Goal: Task Accomplishment & Management: Manage account settings

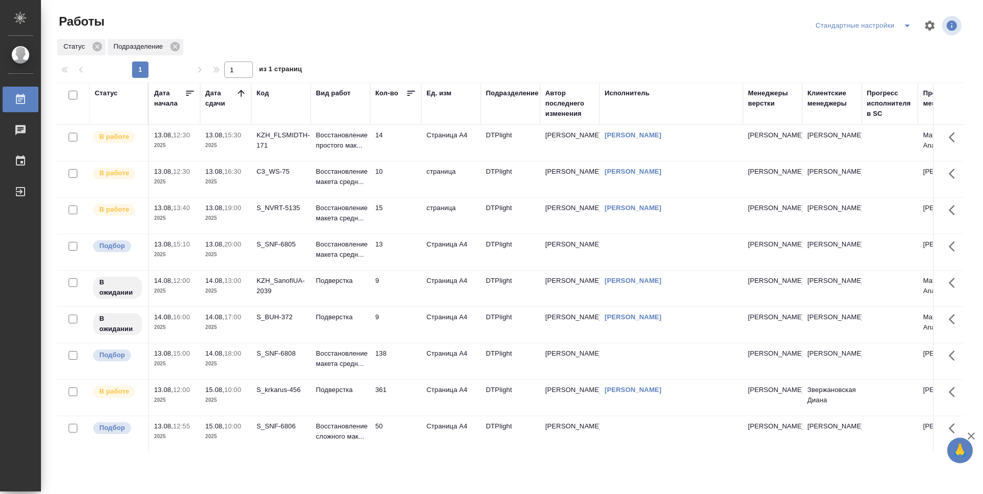
click at [349, 161] on td "Восстановление макета средн..." at bounding box center [340, 143] width 59 height 36
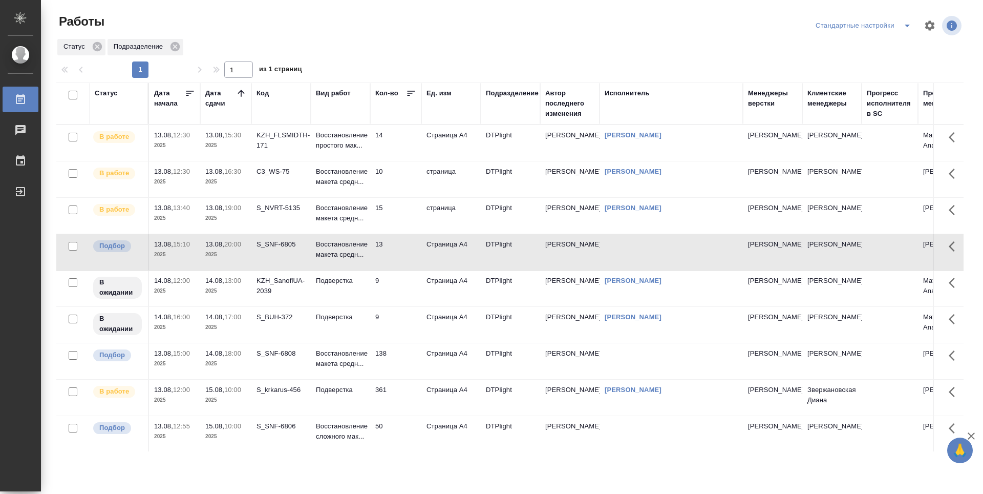
click at [348, 161] on td "Восстановление макета средн..." at bounding box center [340, 143] width 59 height 36
click at [403, 143] on td "14" at bounding box center [395, 143] width 51 height 36
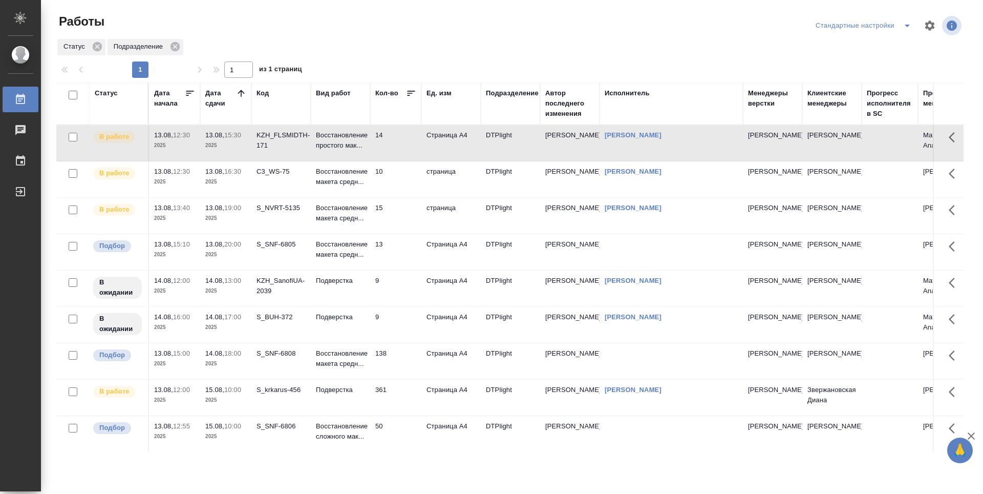
click at [403, 143] on td "14" at bounding box center [395, 143] width 51 height 36
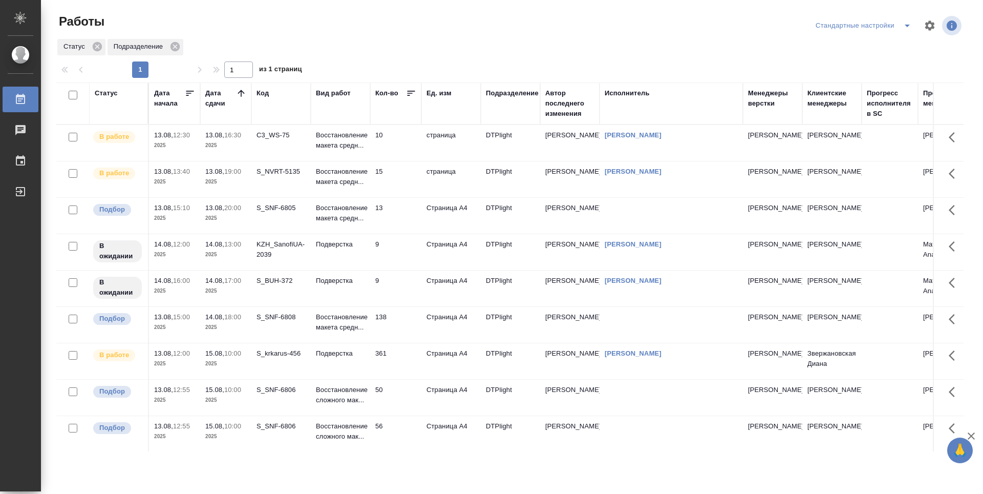
click at [393, 161] on td "138" at bounding box center [395, 143] width 51 height 36
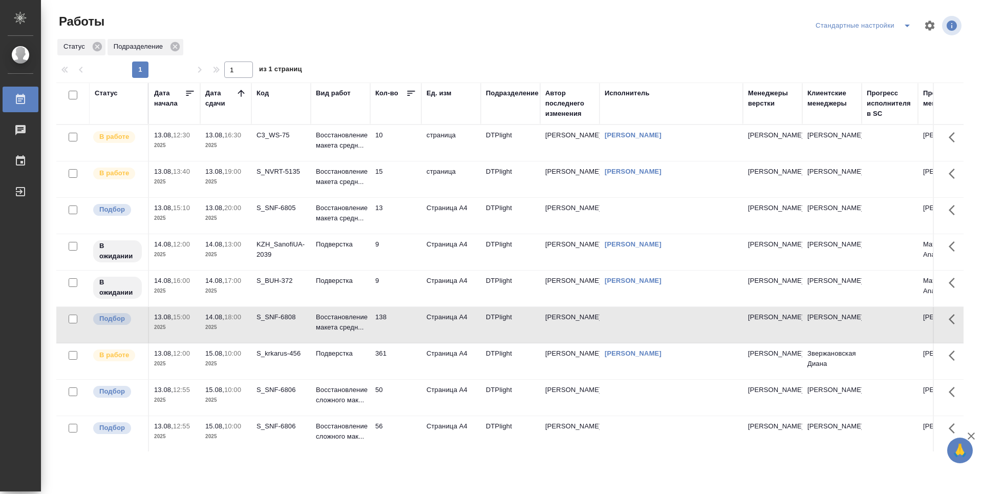
click at [406, 161] on td "138" at bounding box center [395, 143] width 51 height 36
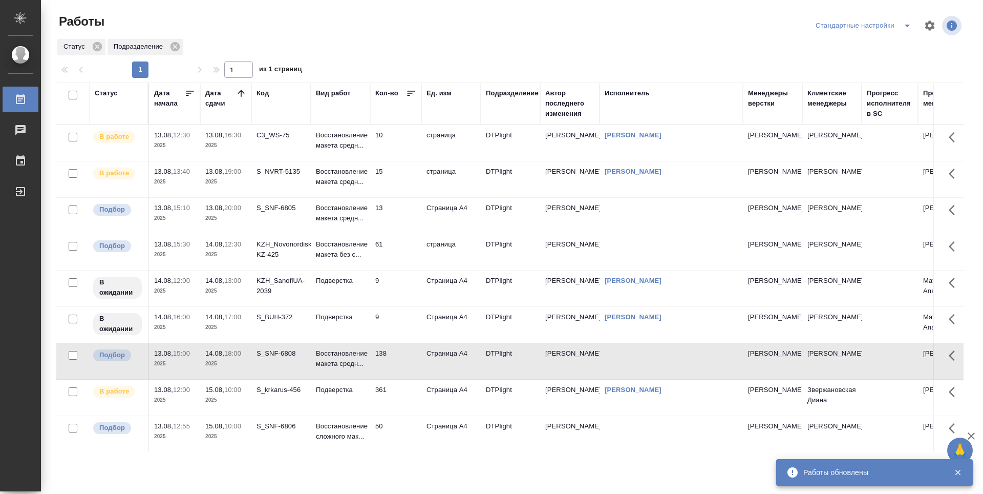
click at [297, 140] on div "KZH_Novonordisk-KZ-425" at bounding box center [281, 135] width 49 height 10
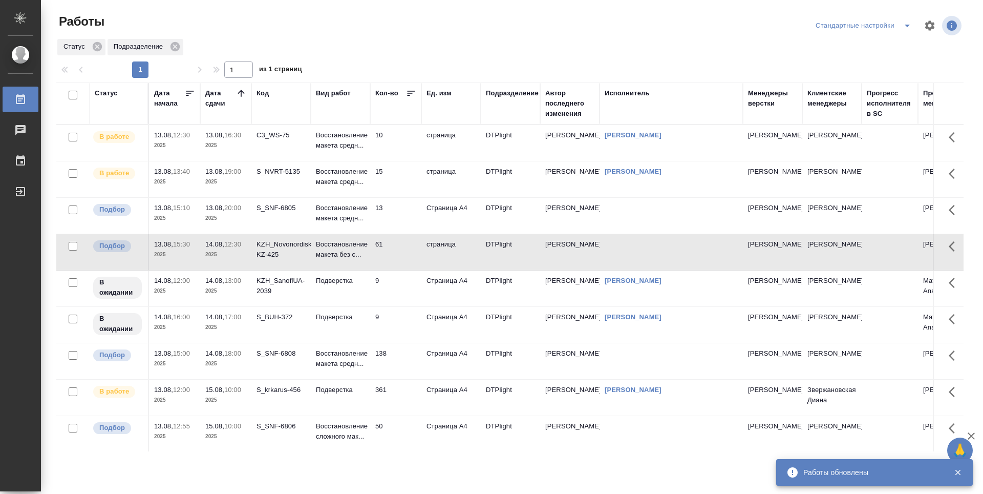
click at [297, 140] on div "KZH_Novonordisk-KZ-425" at bounding box center [281, 135] width 49 height 10
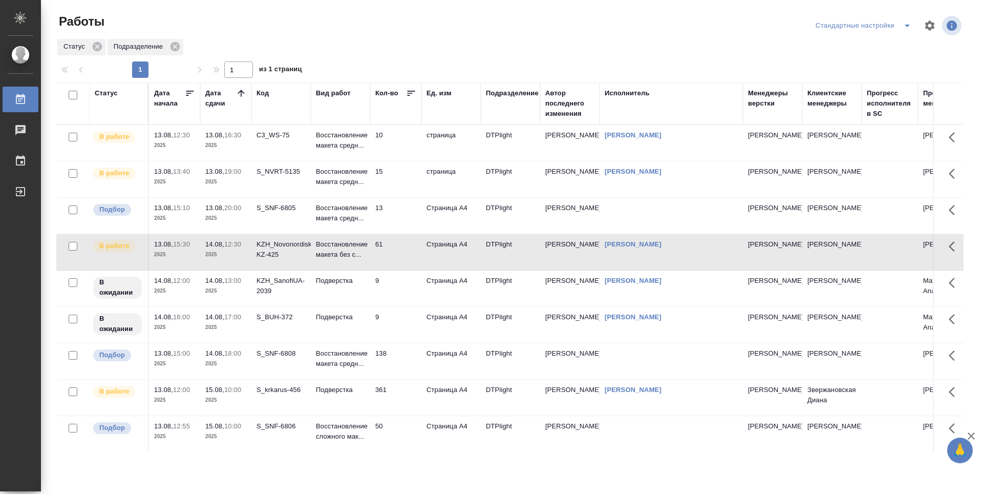
click at [400, 161] on td "138" at bounding box center [395, 143] width 51 height 36
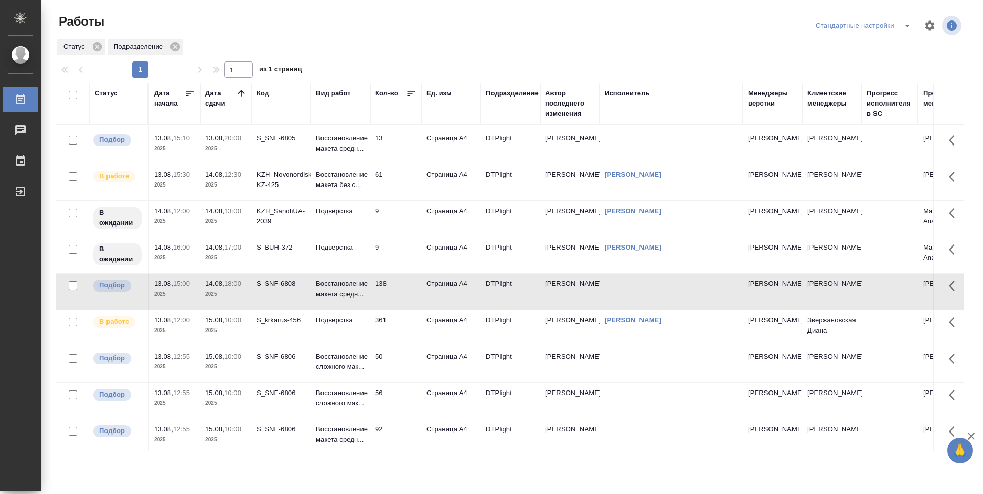
scroll to position [23, 0]
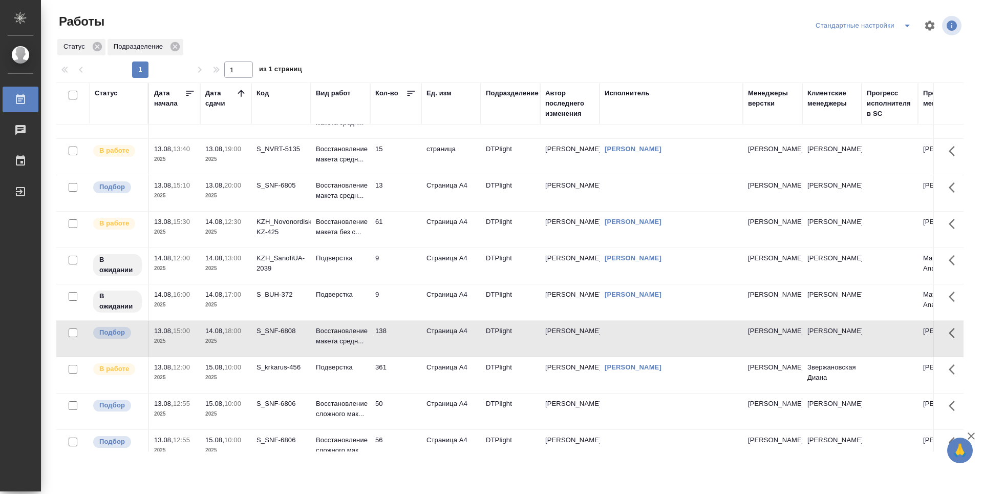
click at [399, 138] on td "138" at bounding box center [395, 120] width 51 height 36
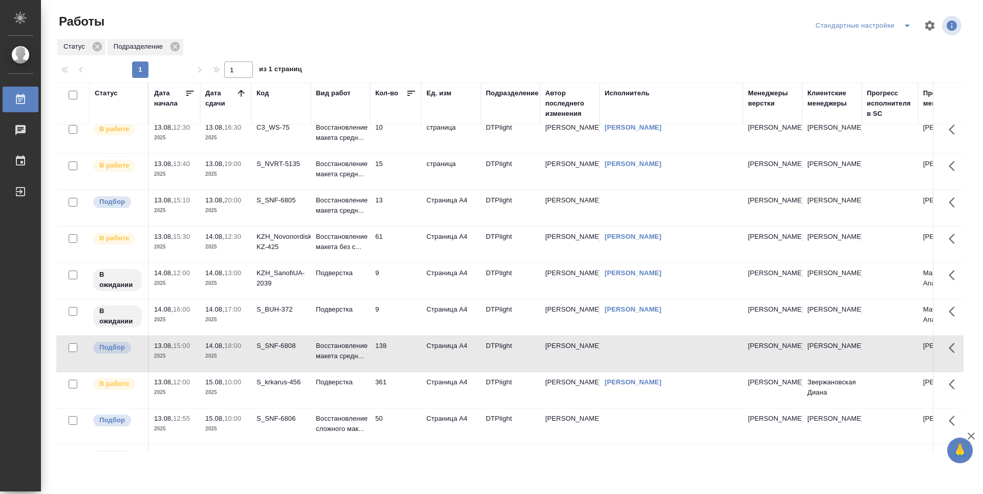
scroll to position [0, 0]
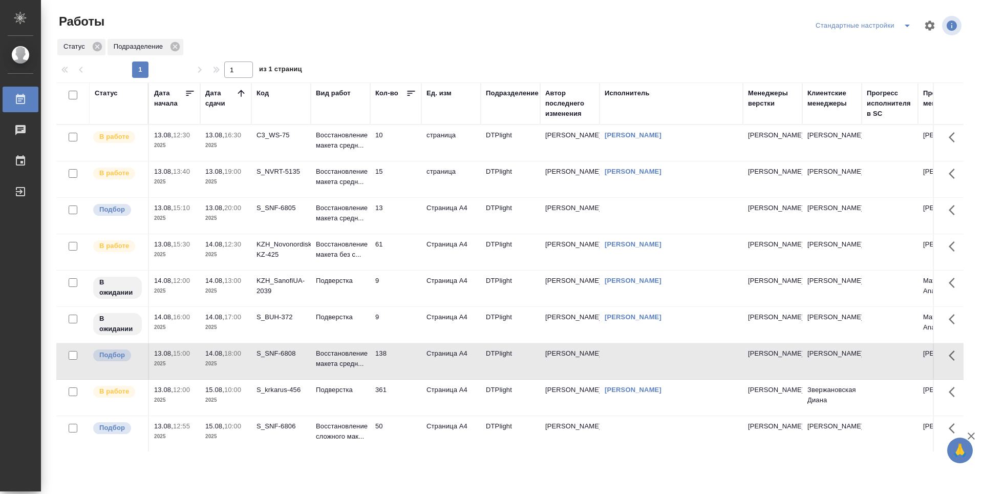
click at [404, 161] on td "15" at bounding box center [395, 143] width 51 height 36
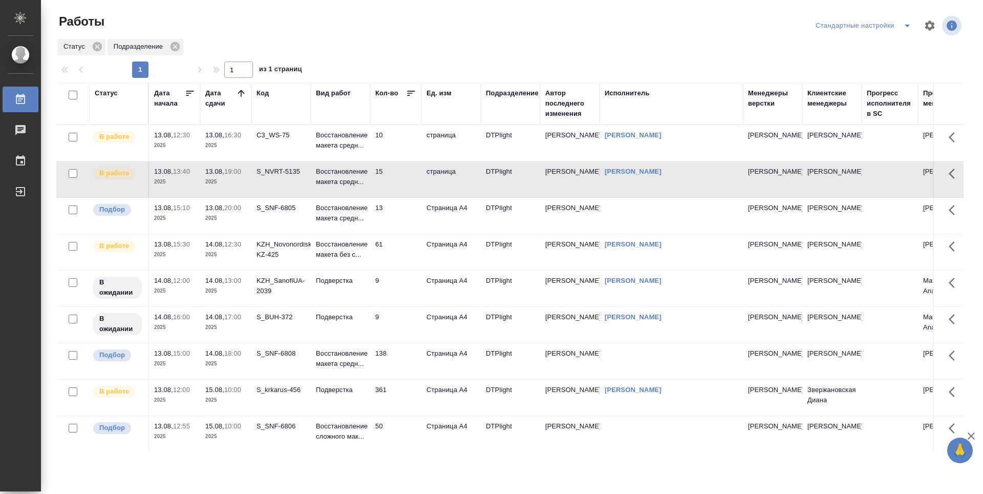
click at [401, 161] on td "61" at bounding box center [395, 143] width 51 height 36
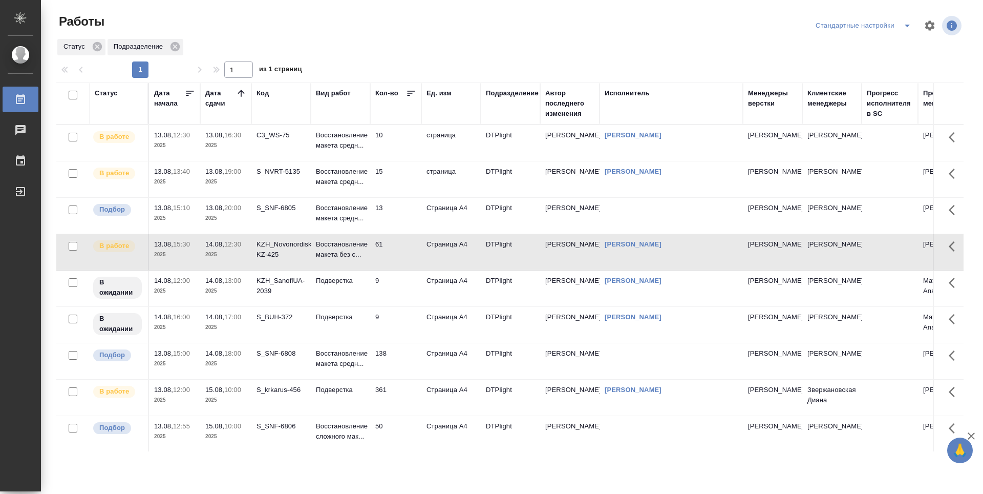
click at [390, 161] on td "15" at bounding box center [395, 143] width 51 height 36
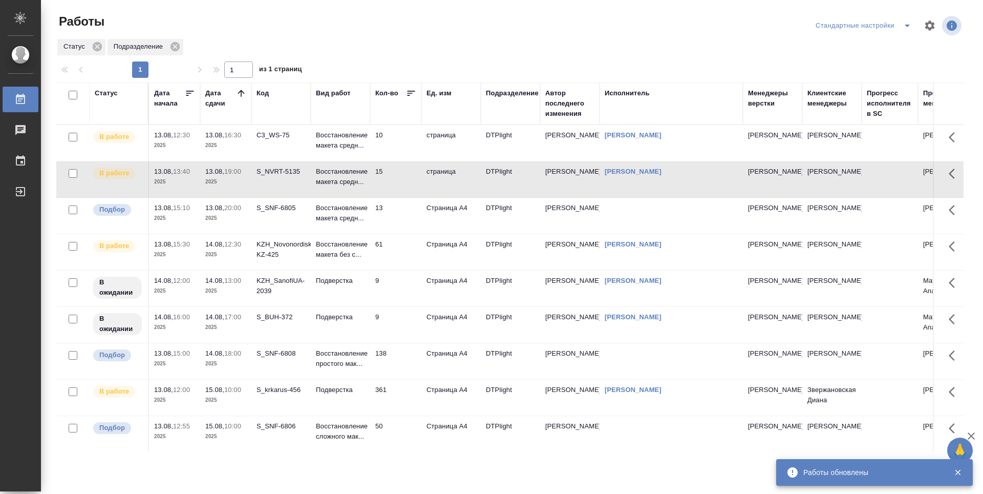
click at [280, 150] on td "C3_WS-75" at bounding box center [280, 143] width 59 height 36
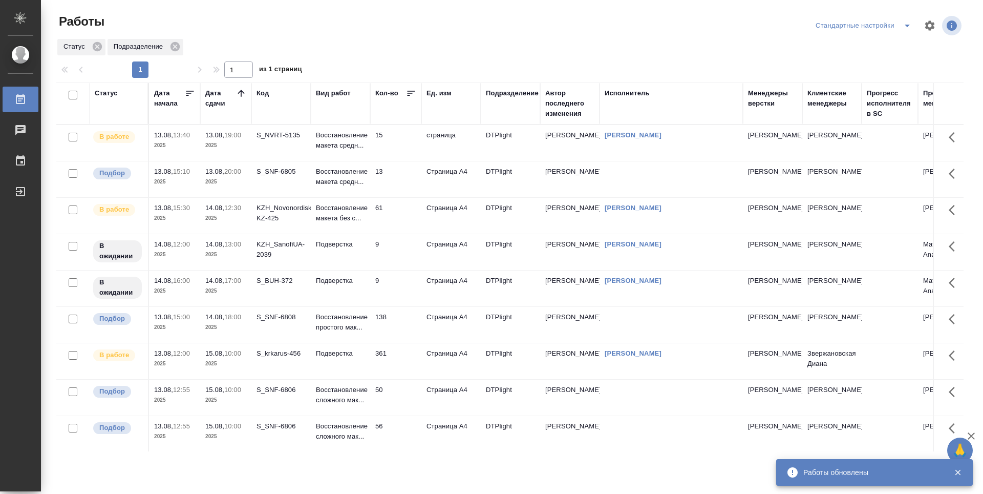
click at [287, 161] on td "S_SNF-6805" at bounding box center [280, 143] width 59 height 36
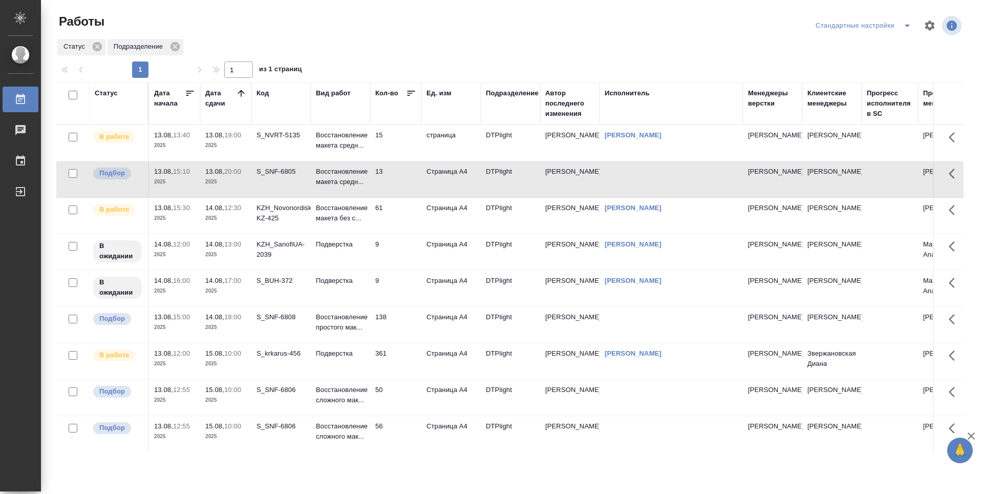
click at [274, 157] on td "S_NVRT-5135" at bounding box center [280, 143] width 59 height 36
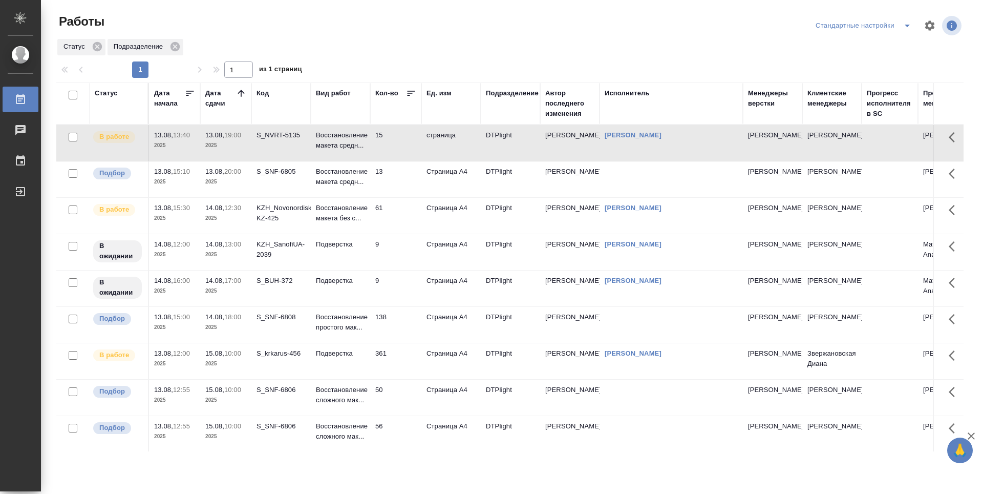
click at [297, 140] on div "KZH_Novonordisk-KZ-425" at bounding box center [281, 135] width 49 height 10
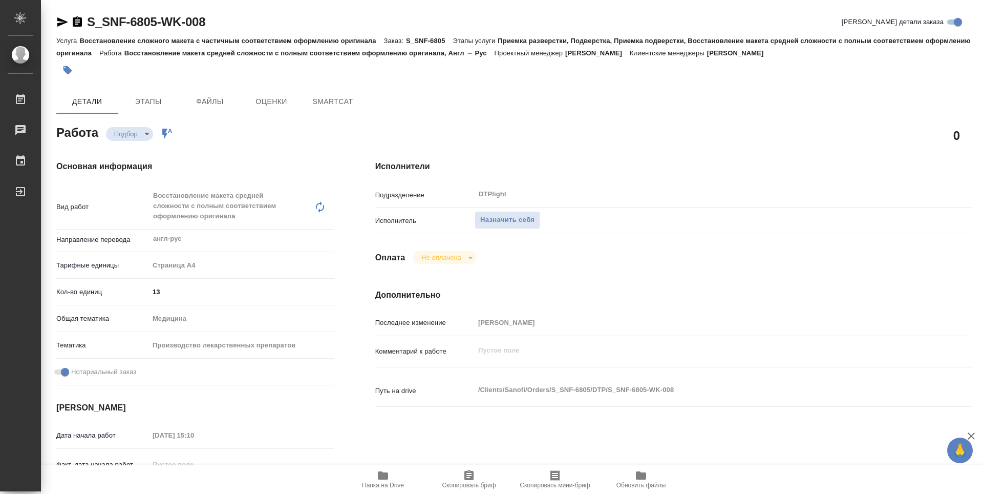
type textarea "x"
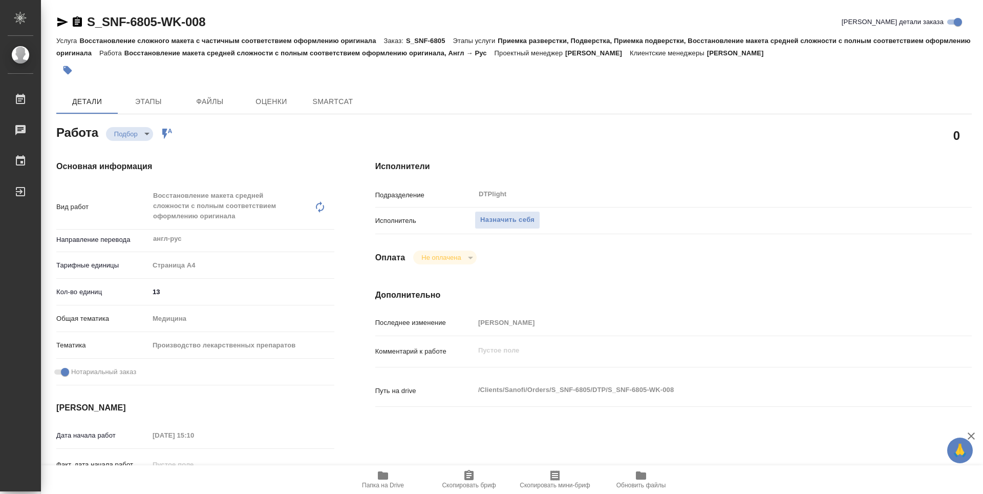
type textarea "x"
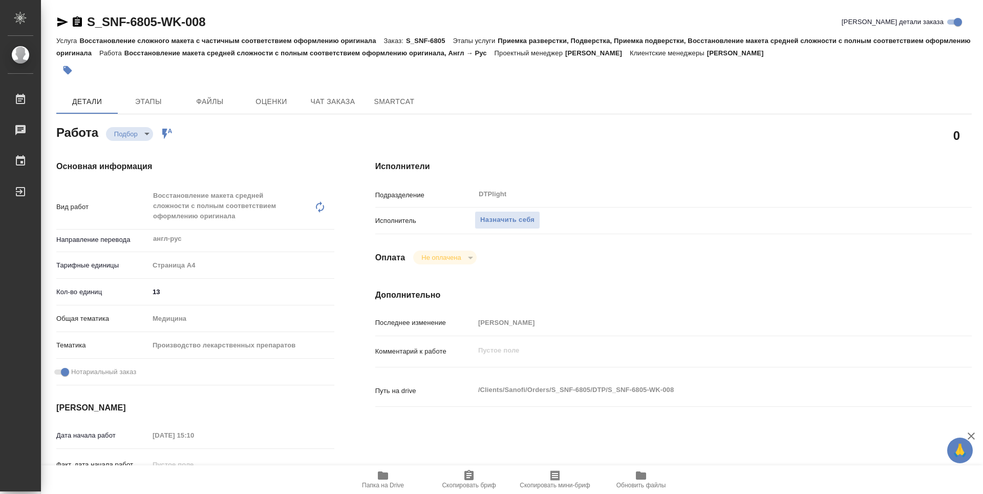
type textarea "x"
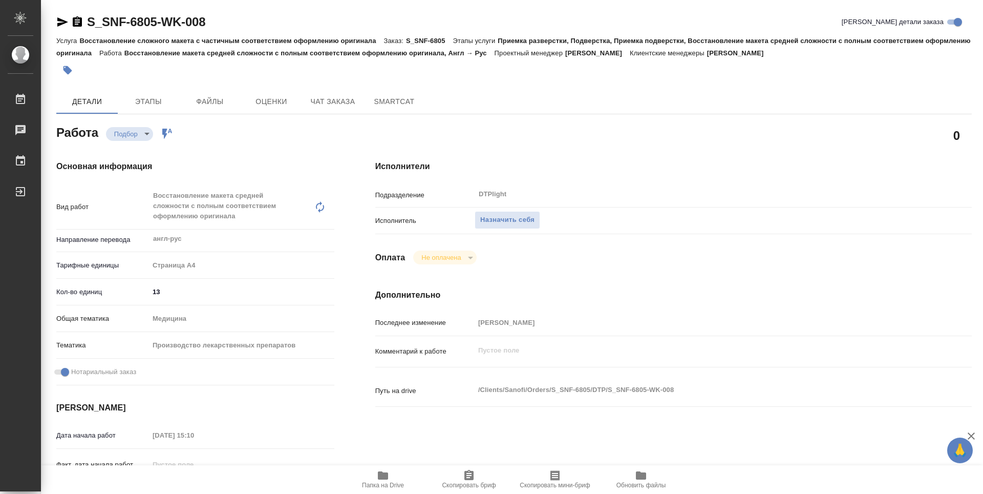
click at [386, 485] on span "Папка на Drive" at bounding box center [383, 484] width 42 height 7
type textarea "x"
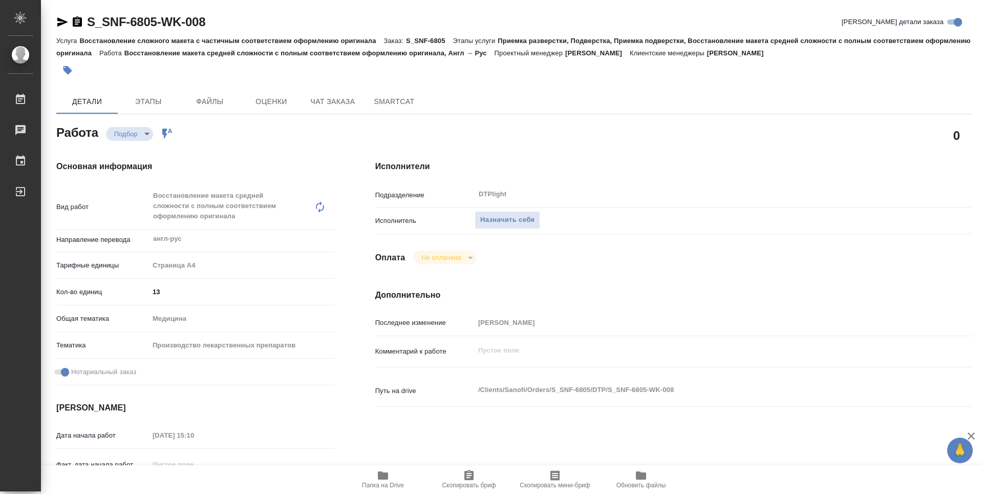
type textarea "x"
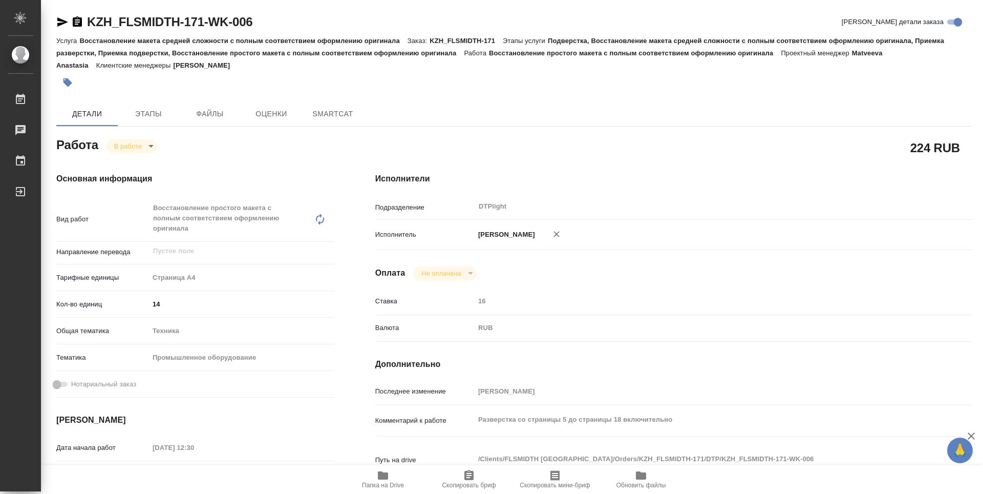
type textarea "x"
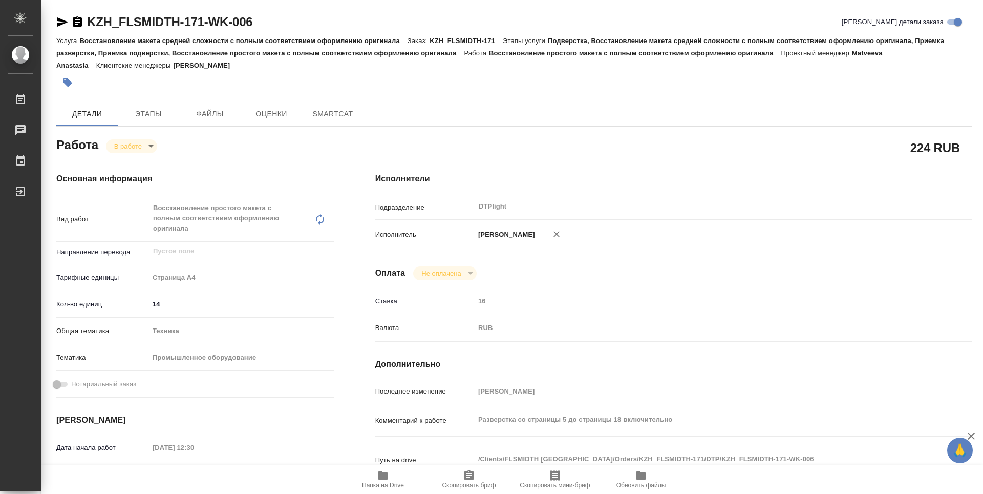
type textarea "x"
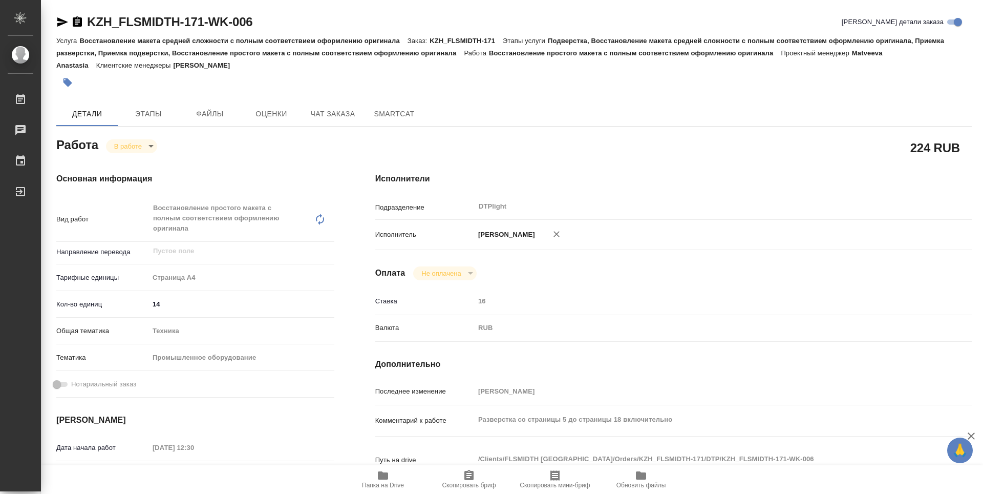
type textarea "x"
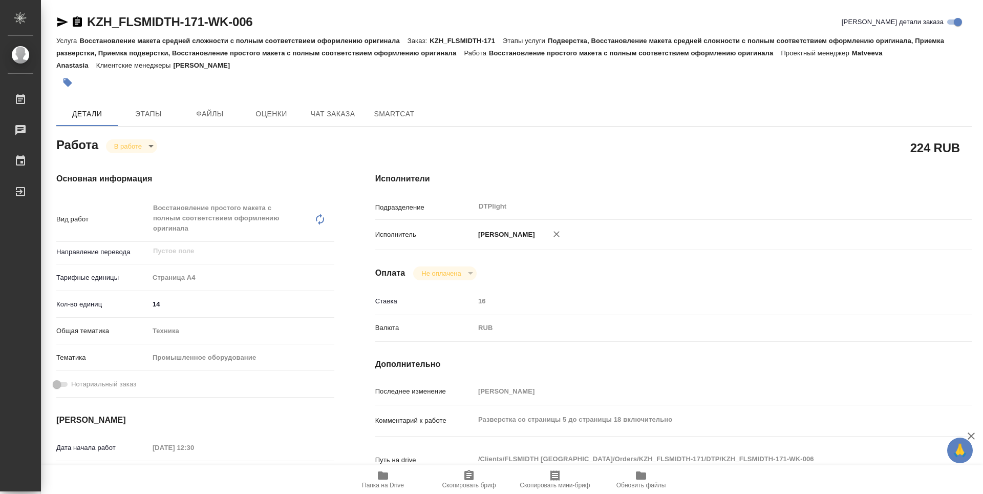
type textarea "x"
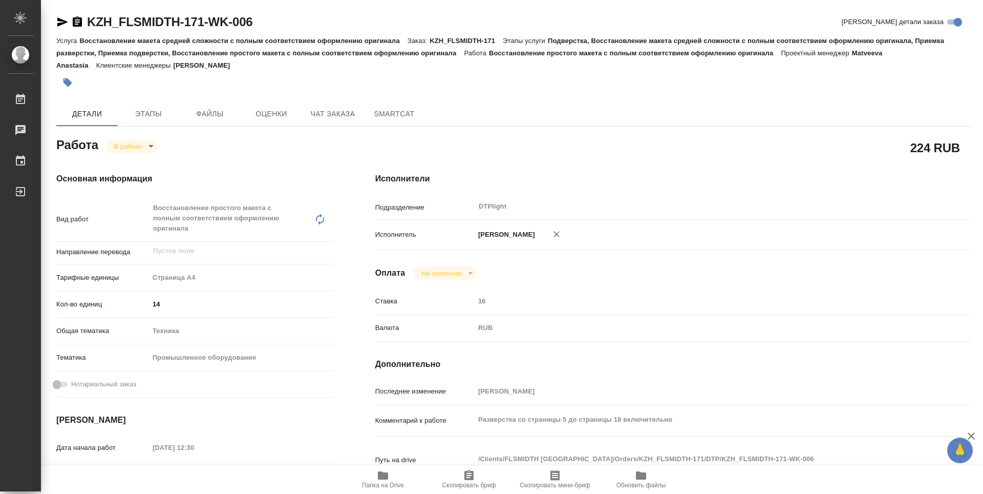
click at [389, 484] on span "Папка на Drive" at bounding box center [383, 484] width 42 height 7
click at [138, 145] on body "🙏 .cls-1 fill:#fff; AWATERA Guselnikov Roman Работы 0 Чаты График Выйти KZH_FLS…" at bounding box center [491, 247] width 983 height 494
click at [142, 167] on button "Выполнен" at bounding box center [132, 163] width 37 height 11
type textarea "x"
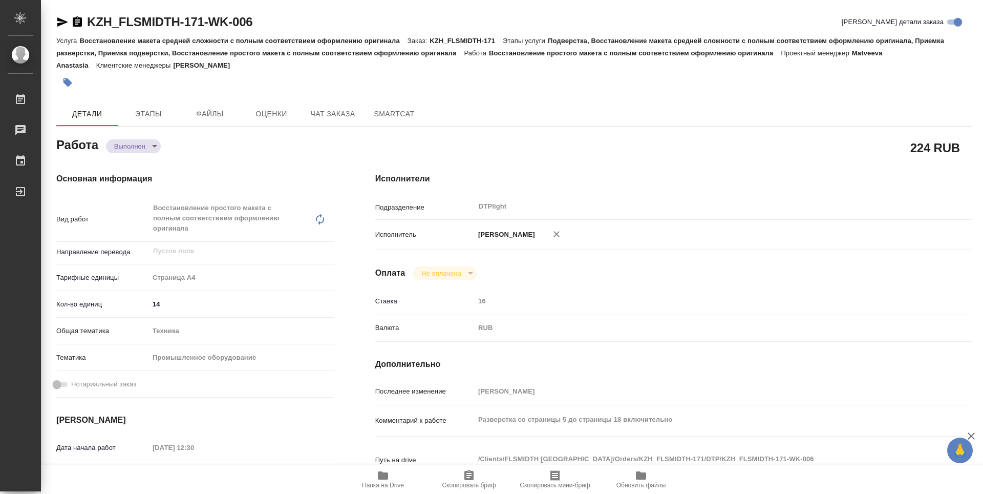
type textarea "x"
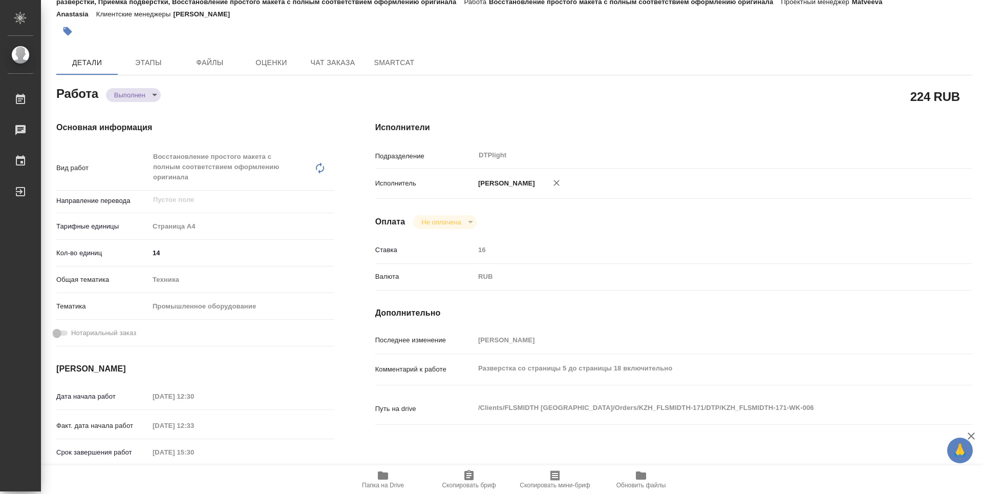
type textarea "x"
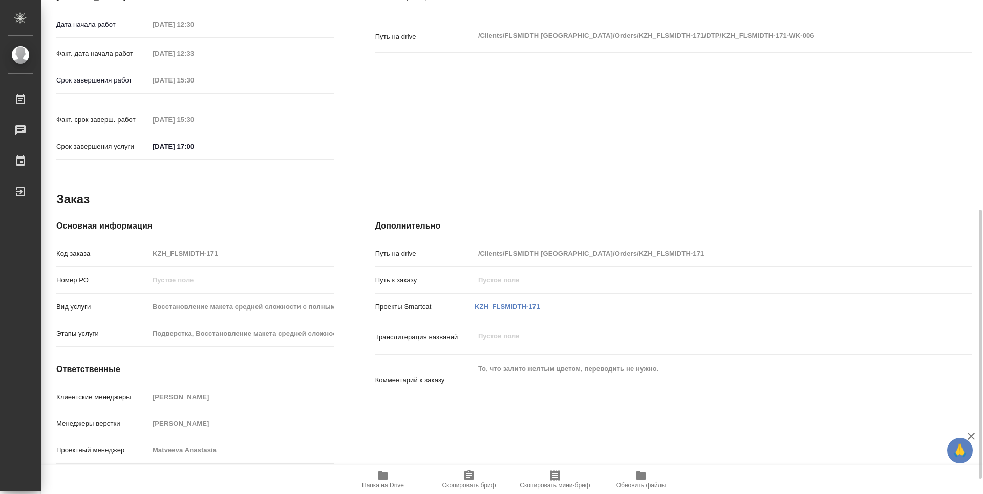
type textarea "x"
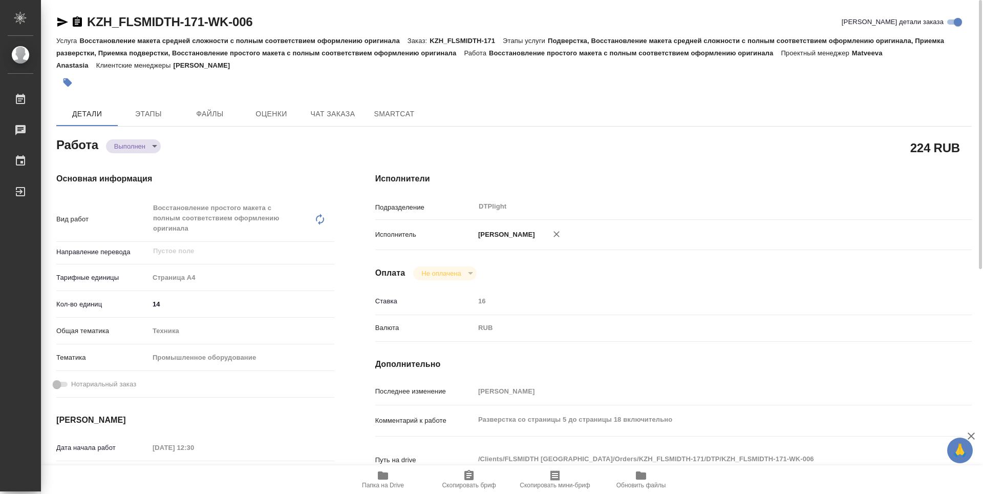
click at [76, 19] on icon "button" at bounding box center [77, 21] width 9 height 10
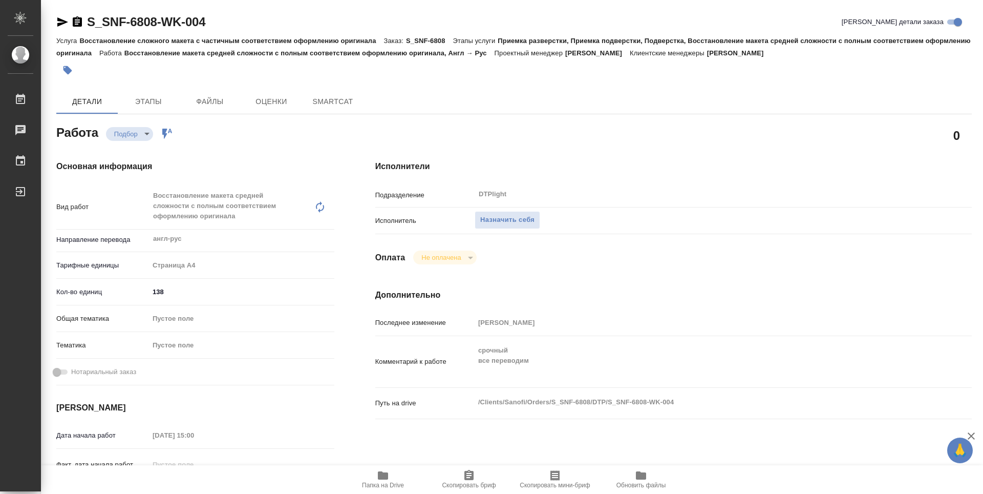
type textarea "x"
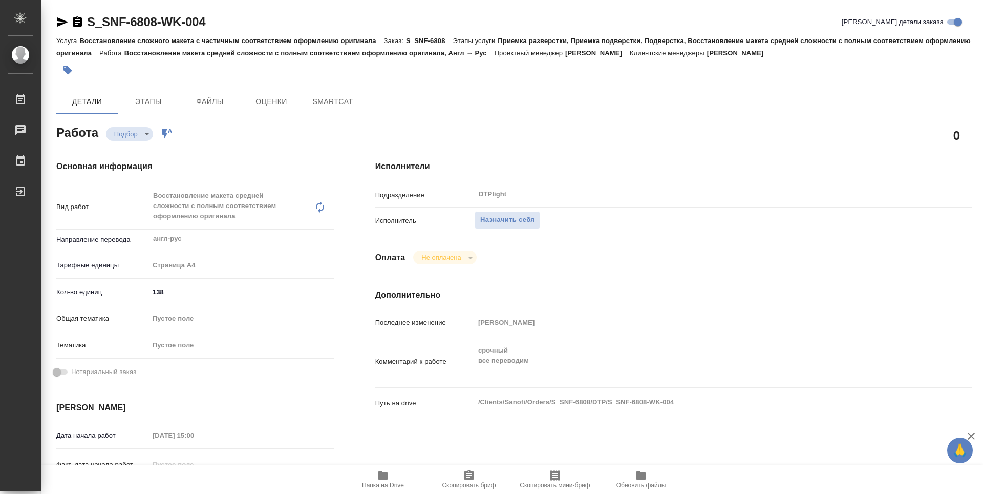
type textarea "x"
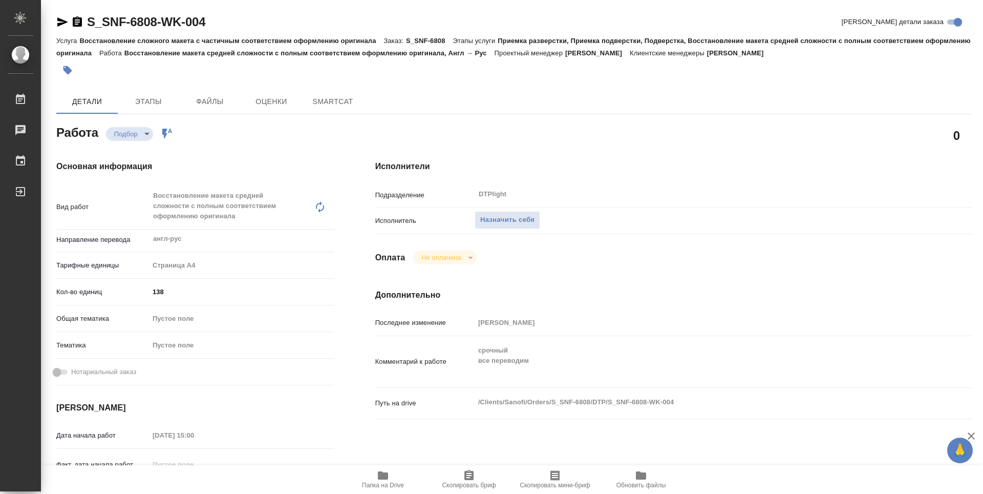
type textarea "x"
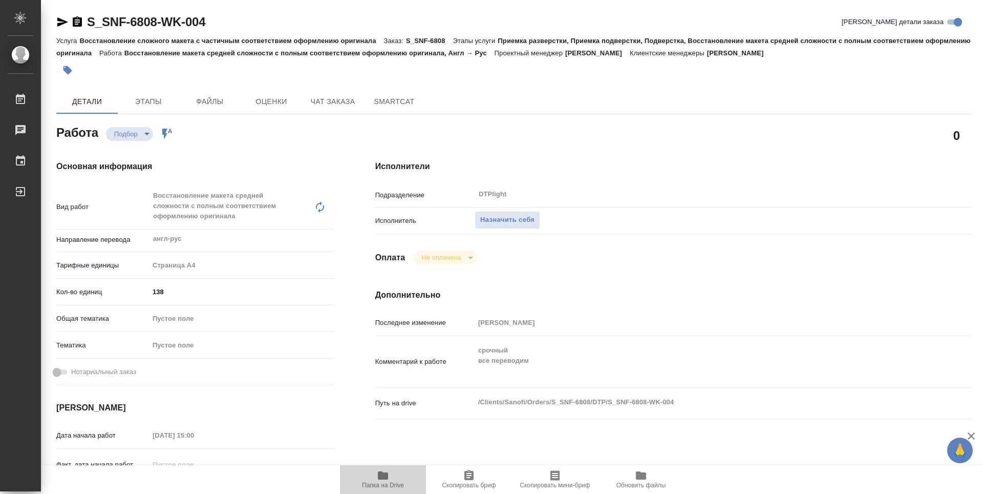
click at [382, 474] on icon "button" at bounding box center [383, 475] width 10 height 8
type textarea "x"
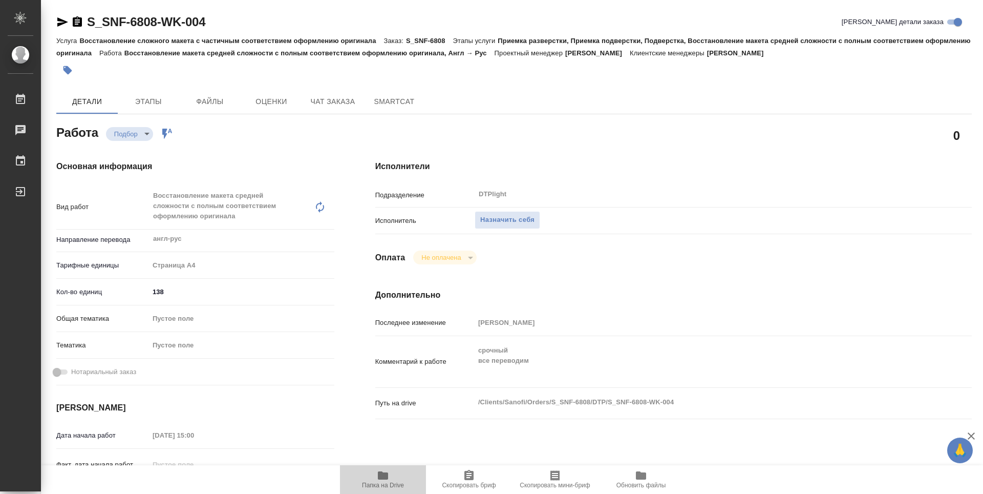
type textarea "x"
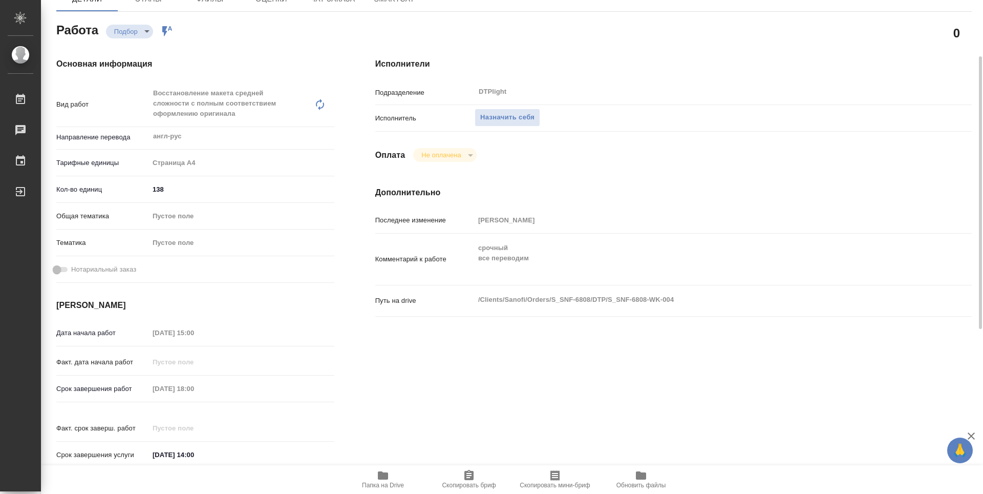
type textarea "x"
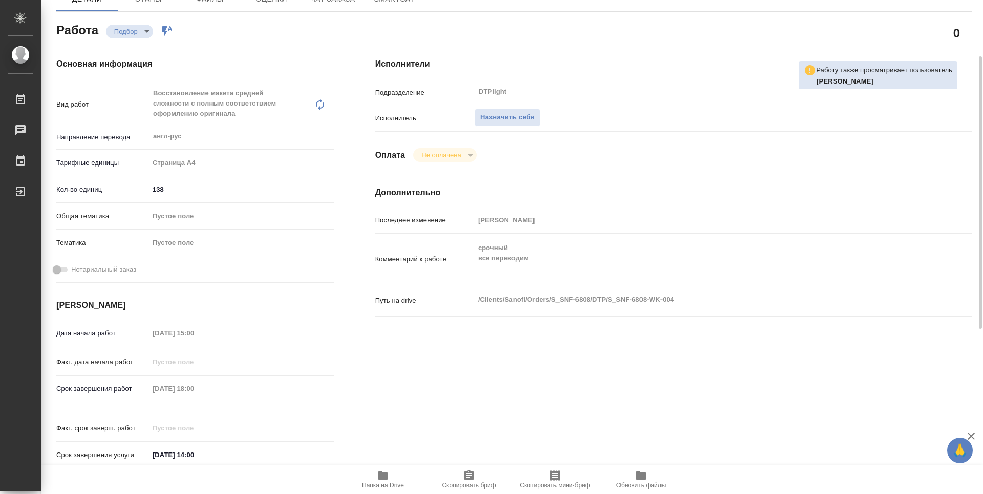
type textarea "x"
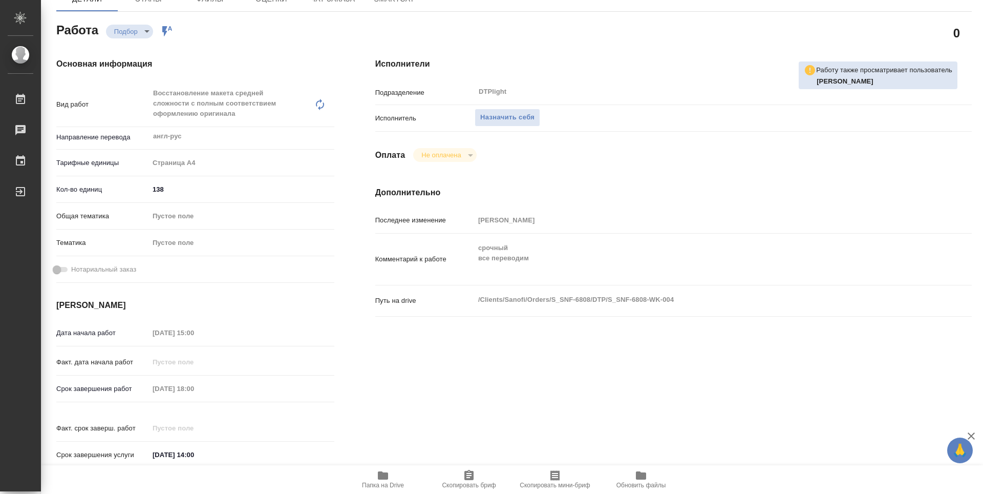
type textarea "x"
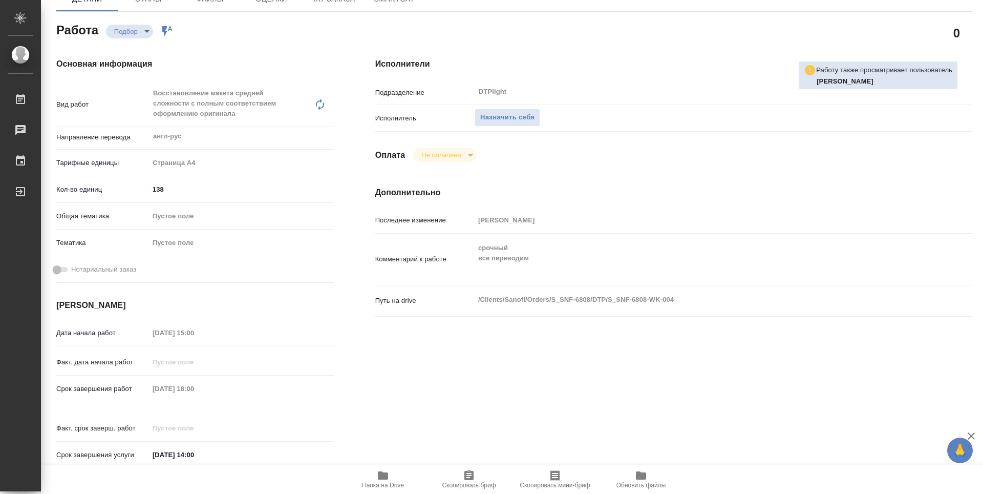
type textarea "x"
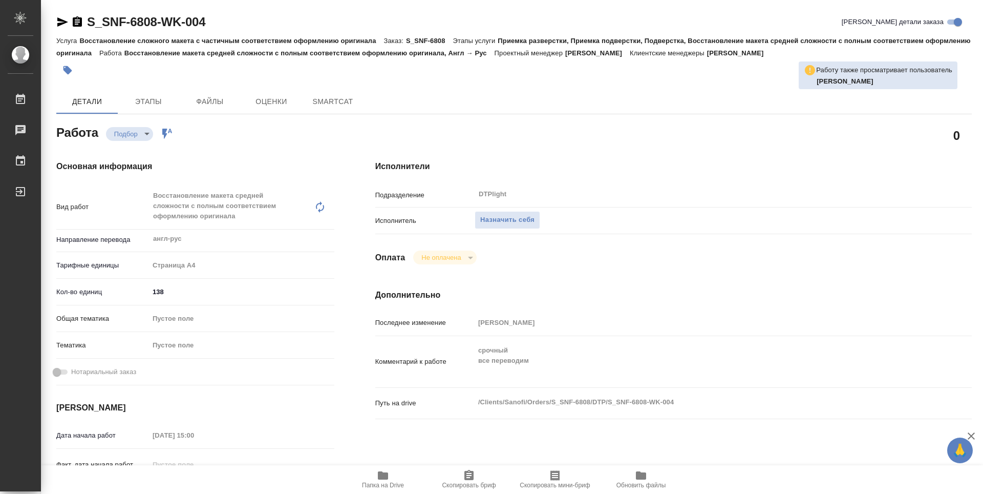
type textarea "x"
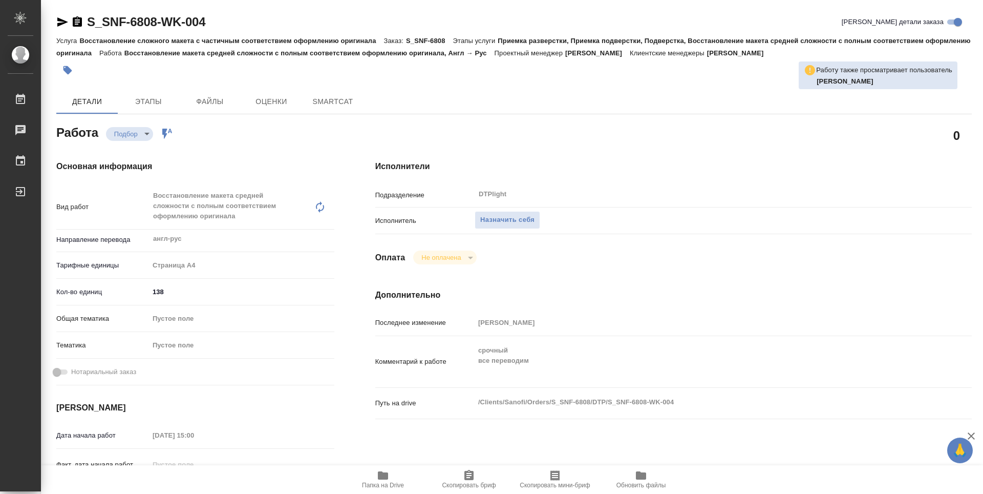
type textarea "x"
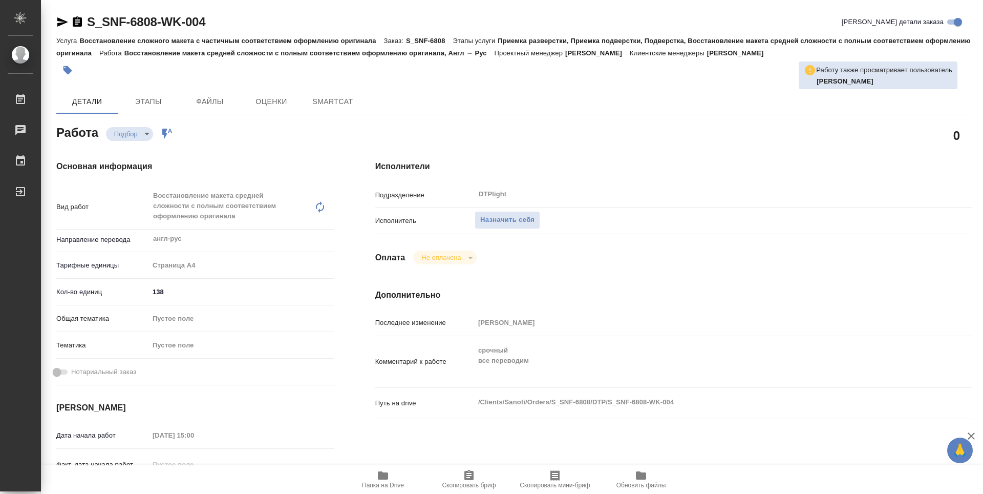
type textarea "x"
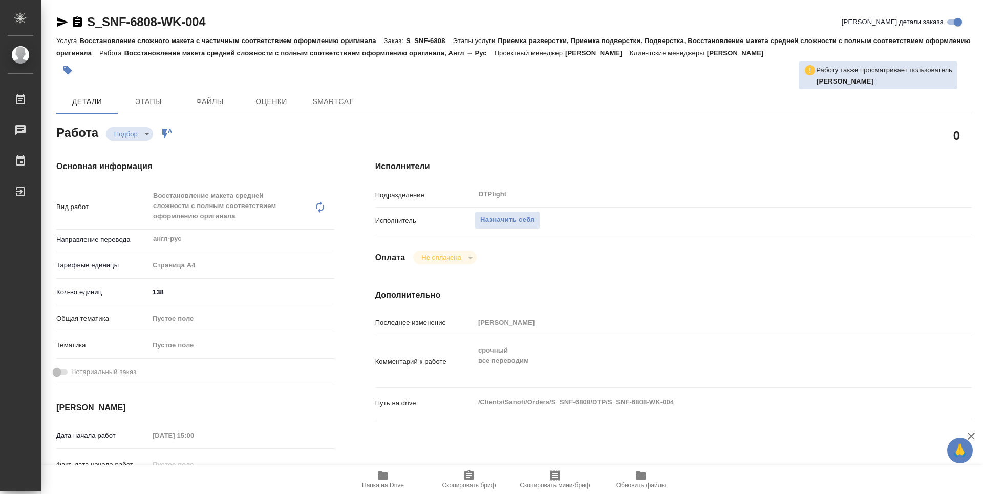
type textarea "x"
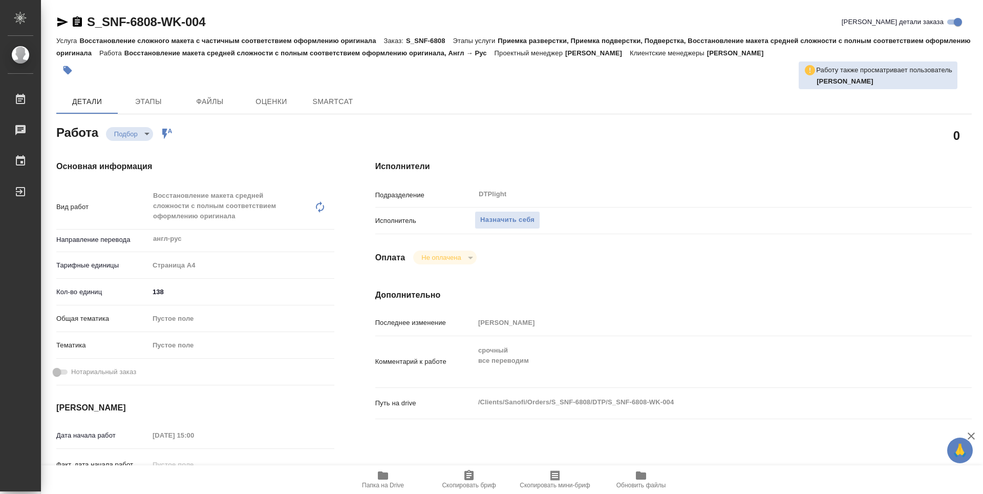
type textarea "x"
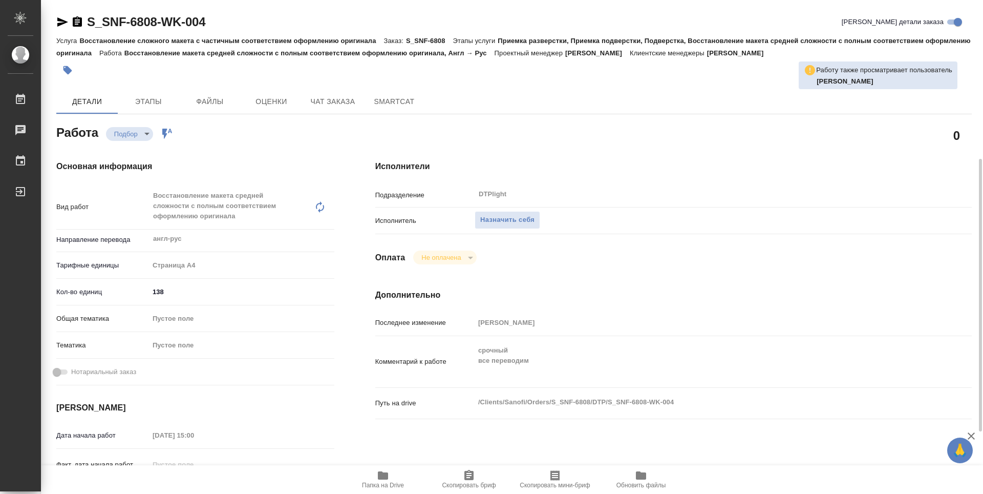
scroll to position [102, 0]
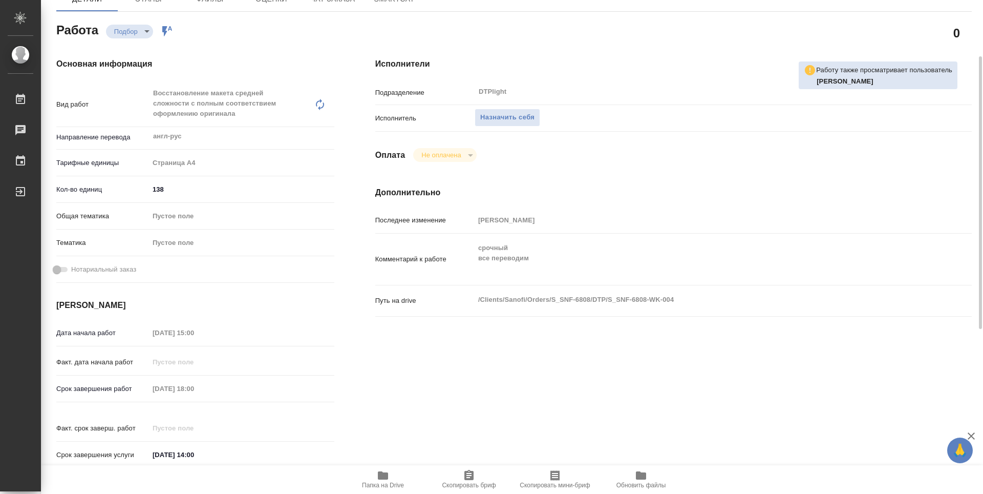
type textarea "x"
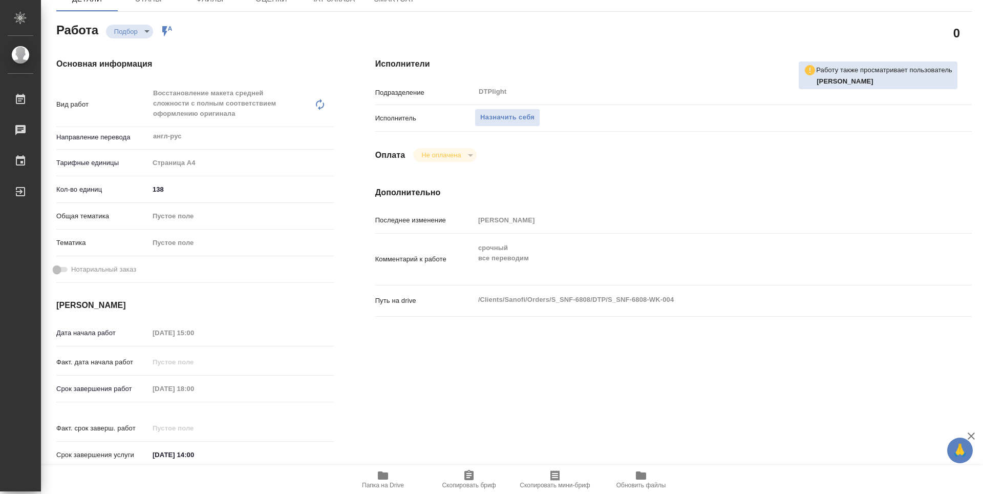
type textarea "x"
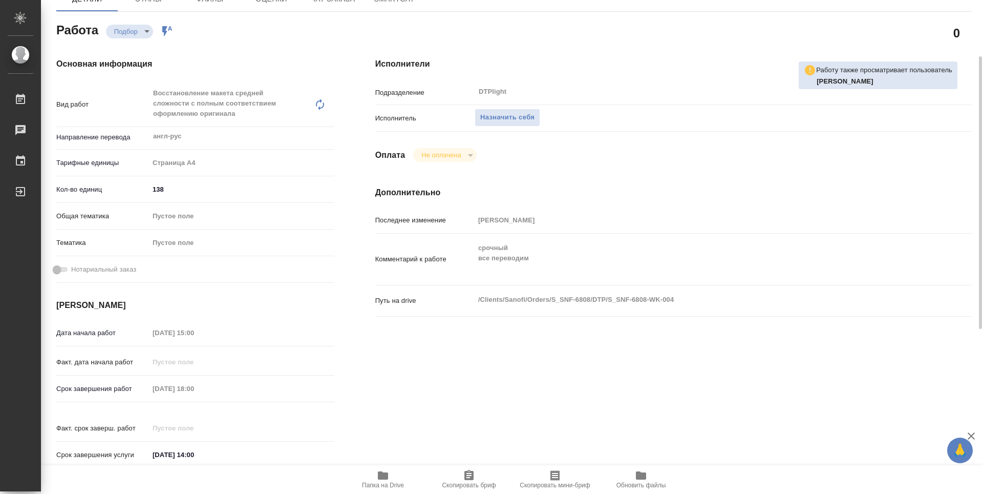
scroll to position [0, 0]
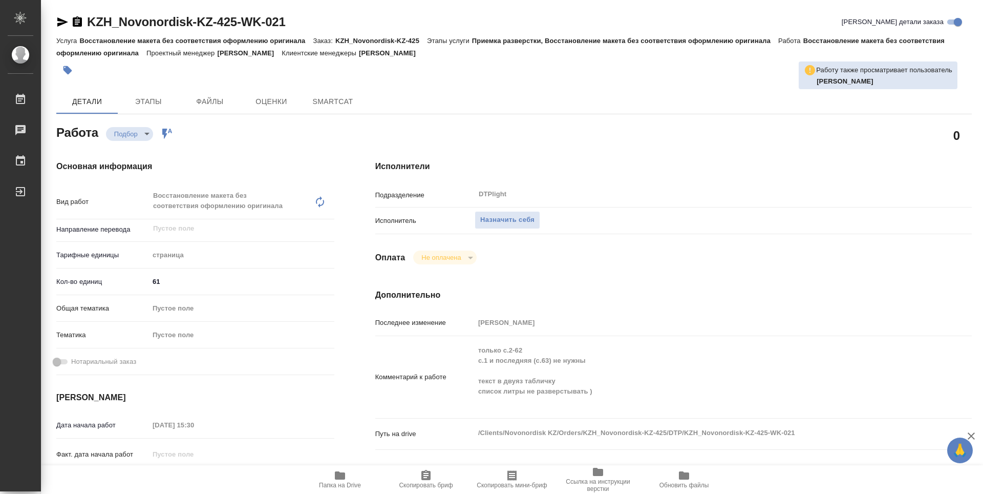
type textarea "x"
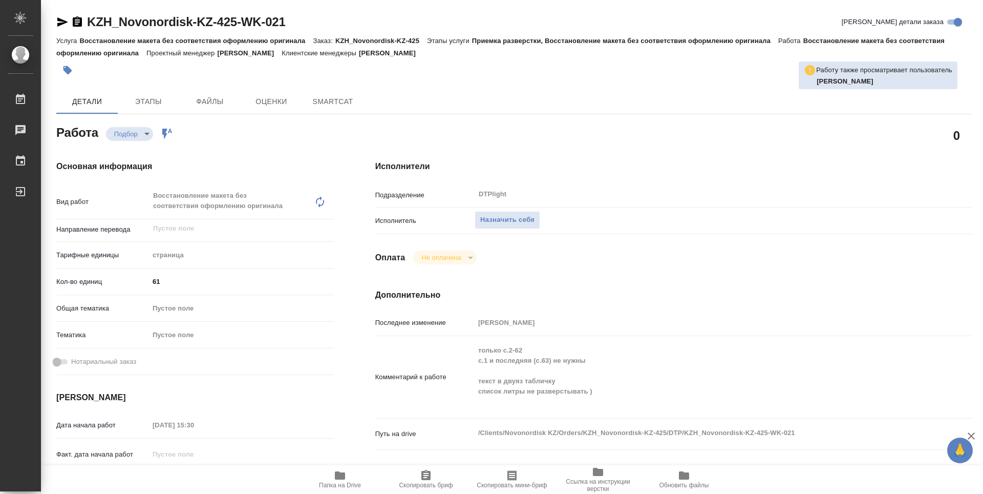
type textarea "x"
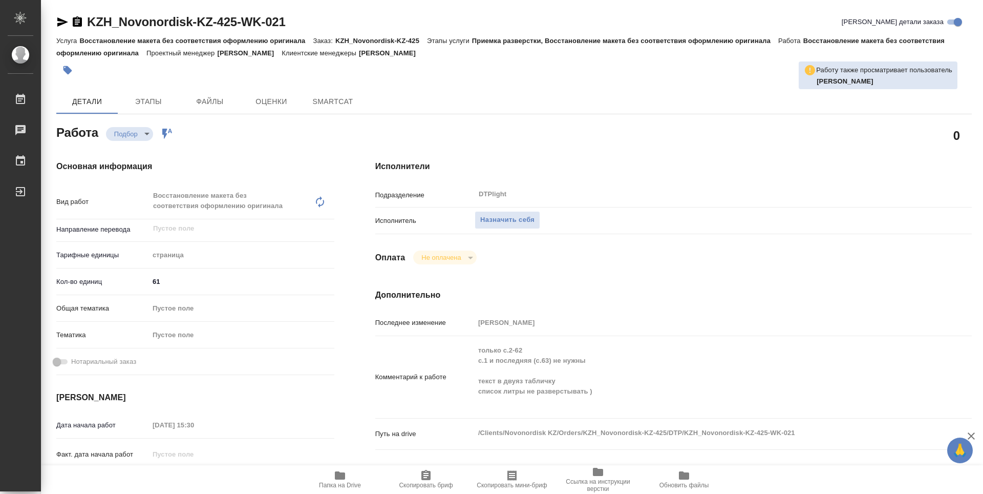
type textarea "x"
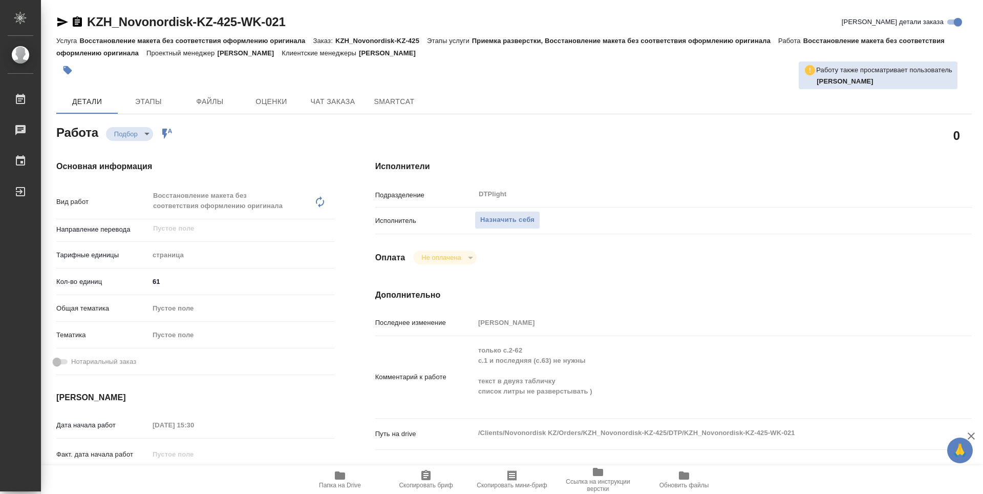
type textarea "x"
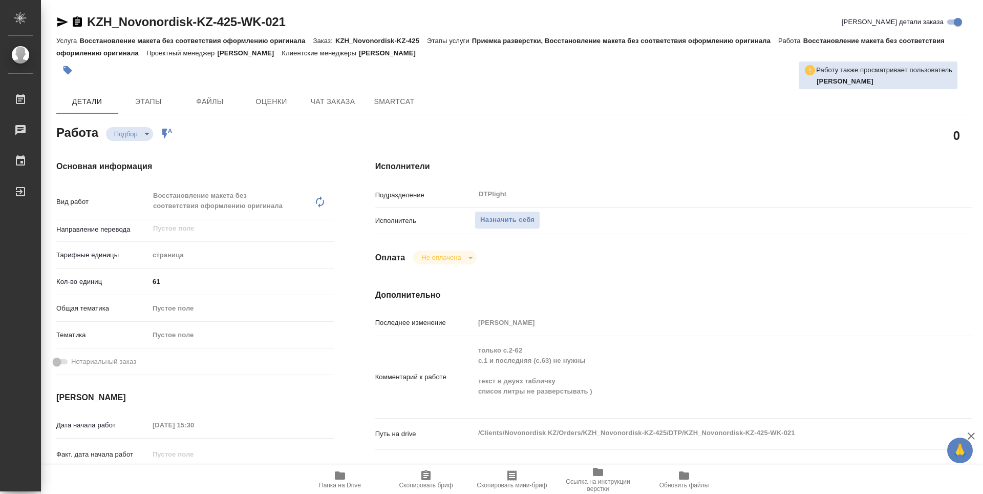
type textarea "x"
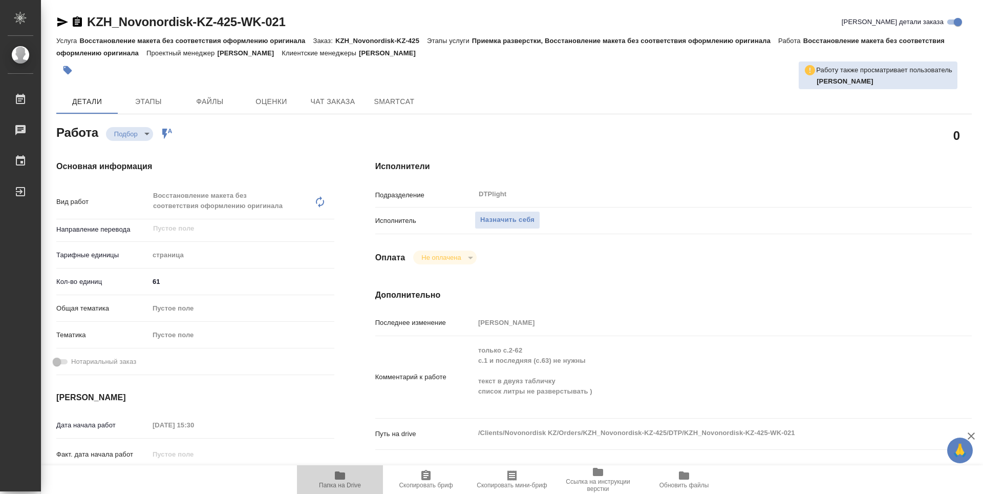
click at [346, 479] on span "Папка на Drive" at bounding box center [340, 478] width 74 height 19
type textarea "x"
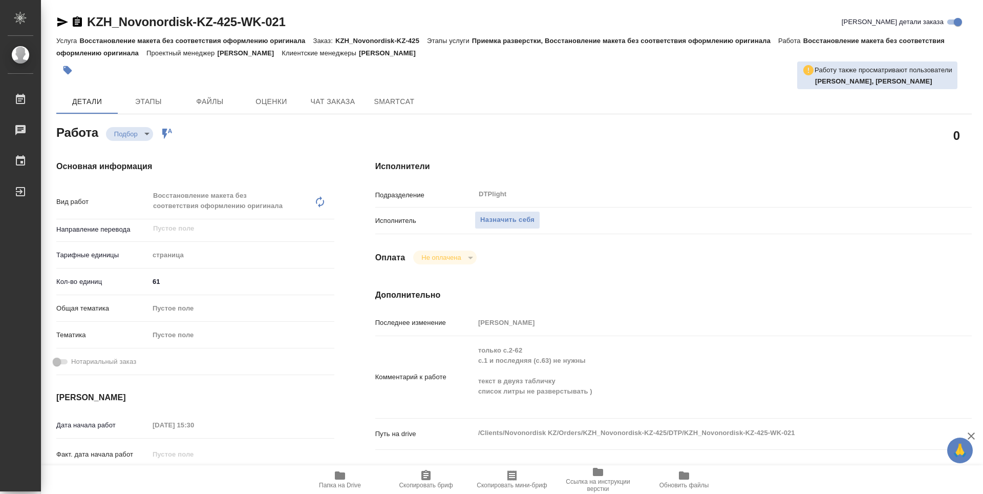
type textarea "x"
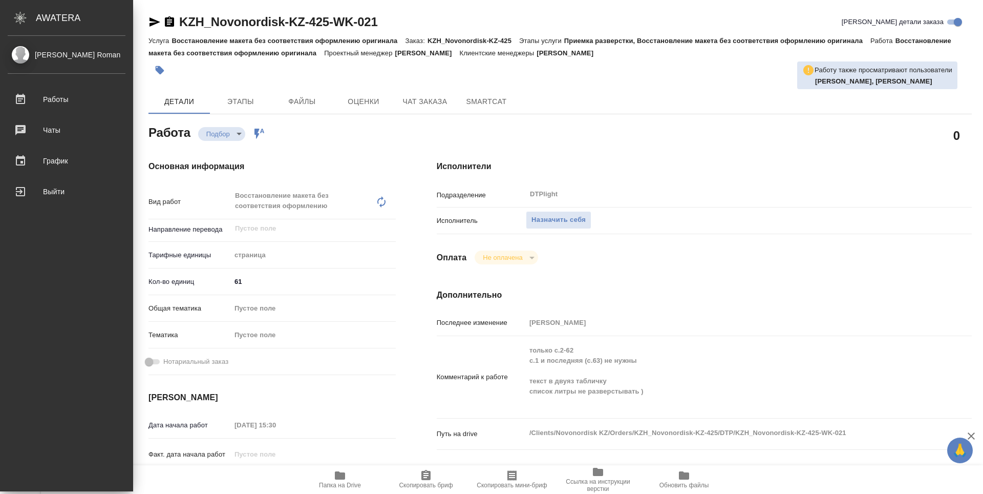
type textarea "x"
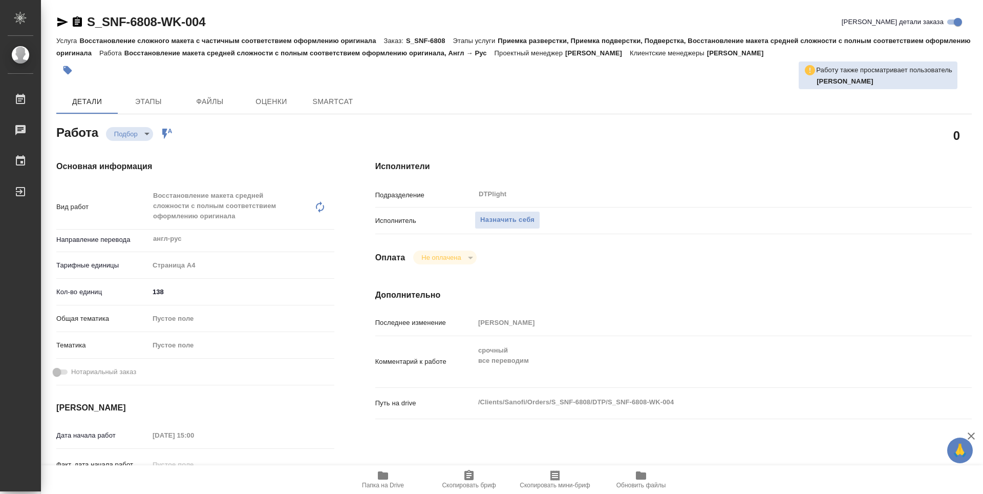
type textarea "x"
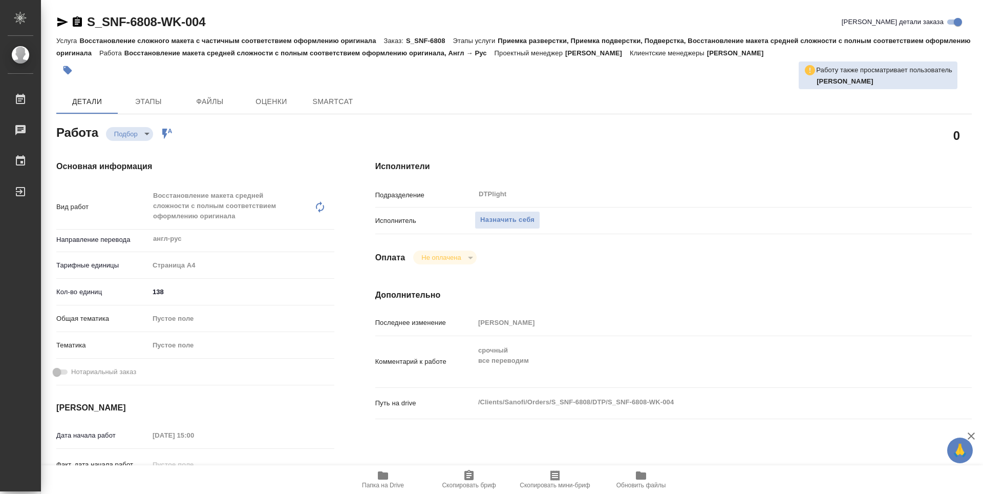
type textarea "x"
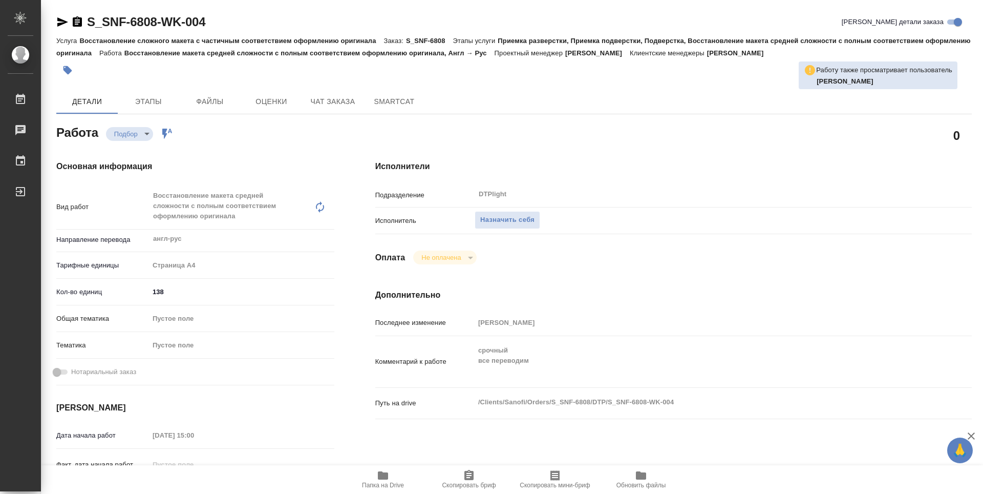
type textarea "x"
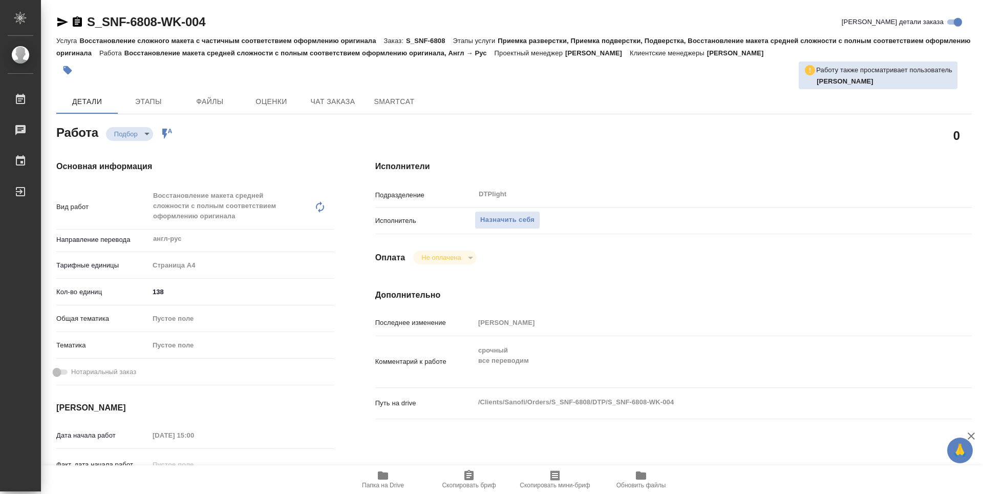
type textarea "x"
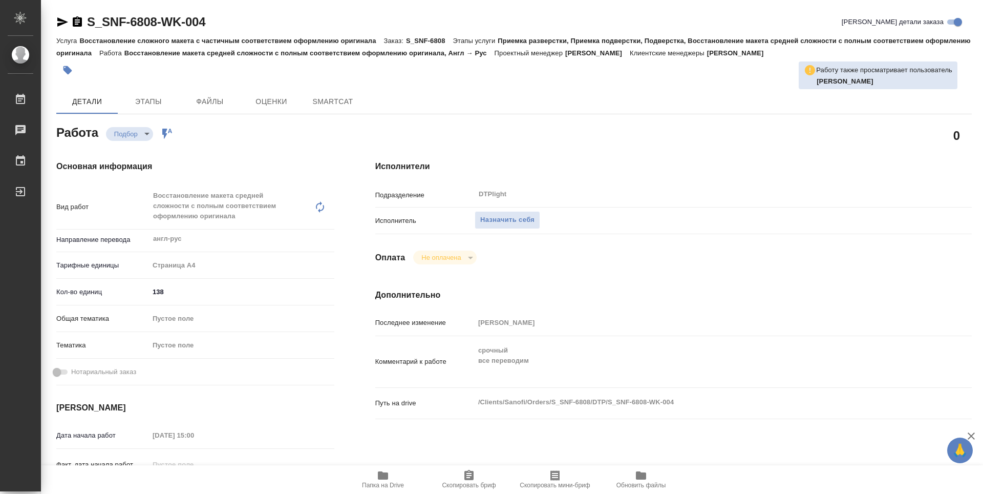
type textarea "x"
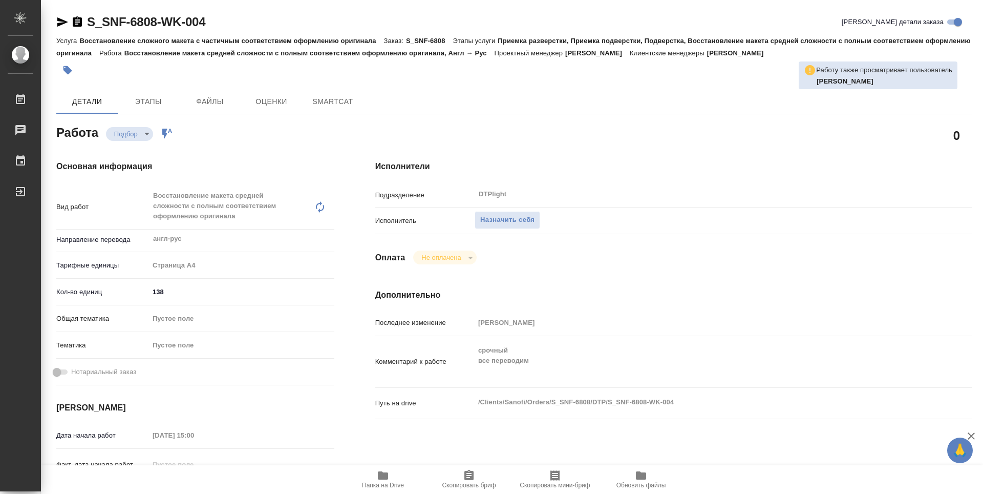
type textarea "x"
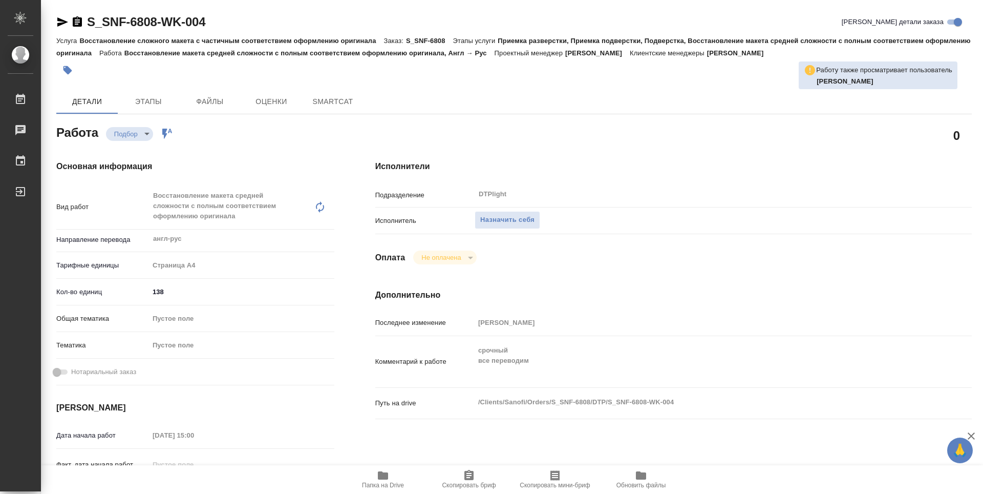
type textarea "x"
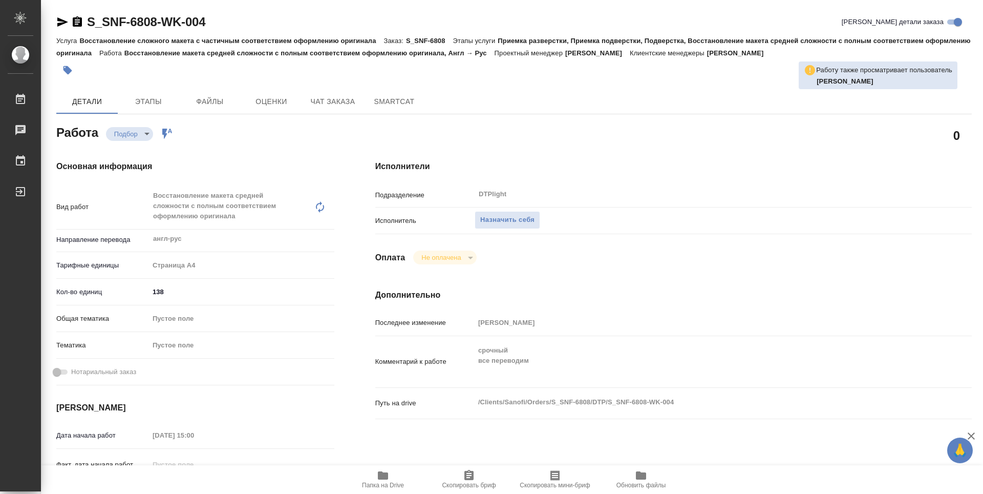
scroll to position [51, 0]
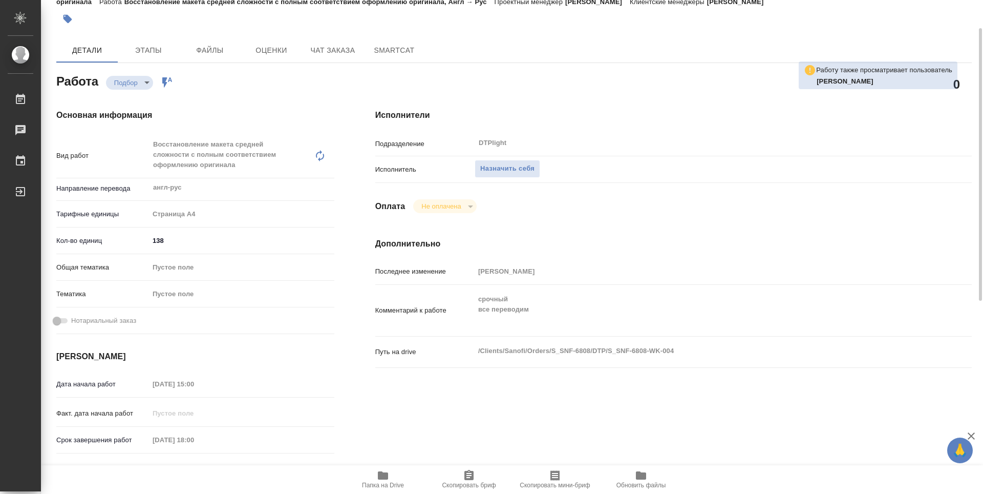
type textarea "x"
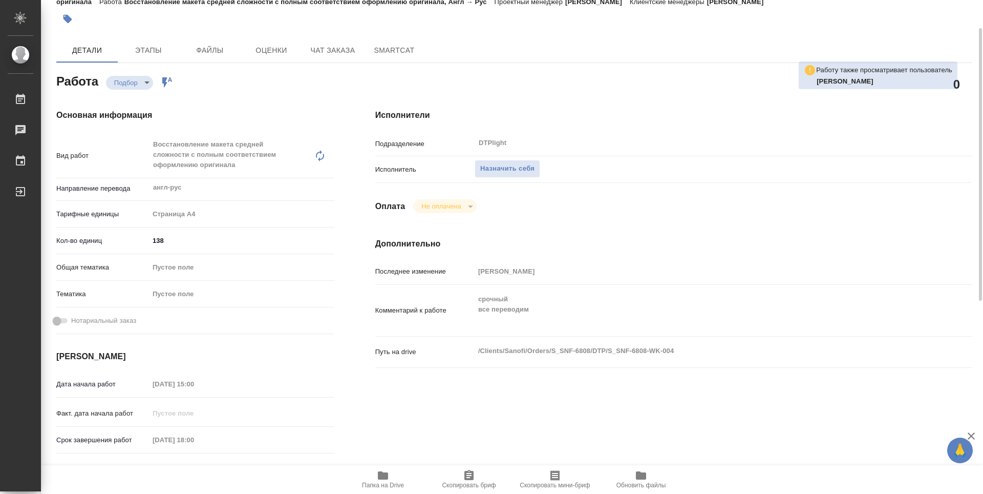
type textarea "x"
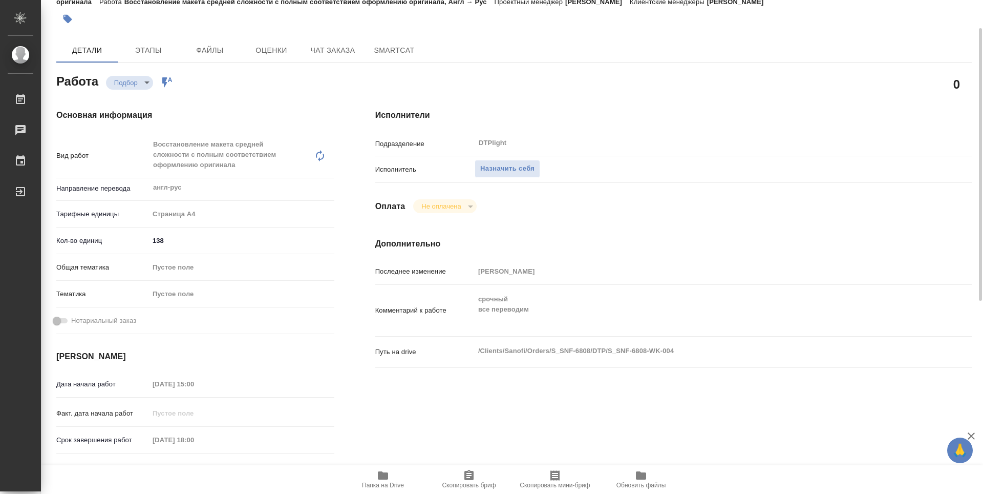
type textarea "x"
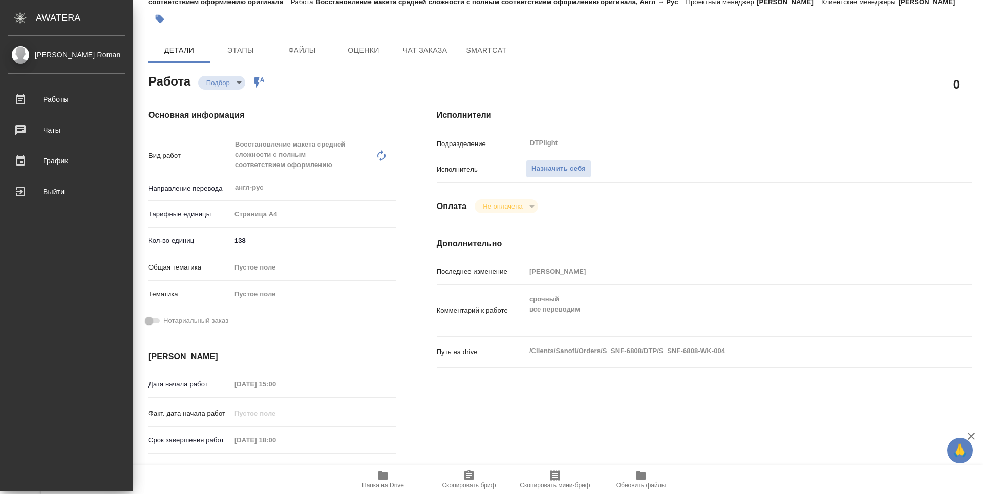
type textarea "x"
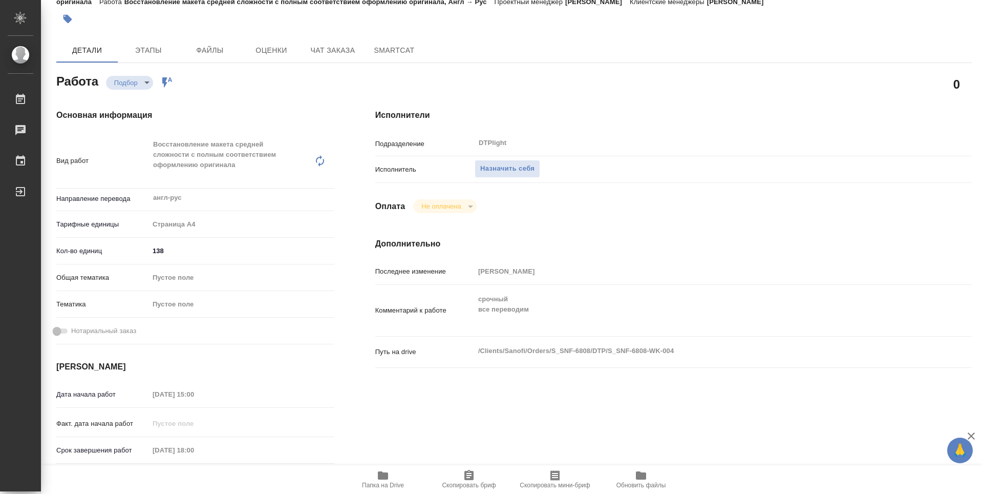
type textarea "x"
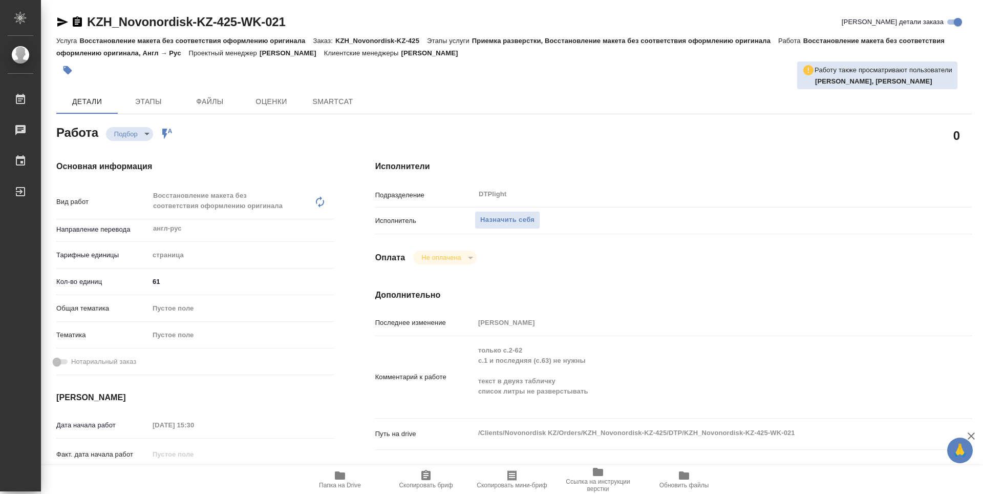
type textarea "x"
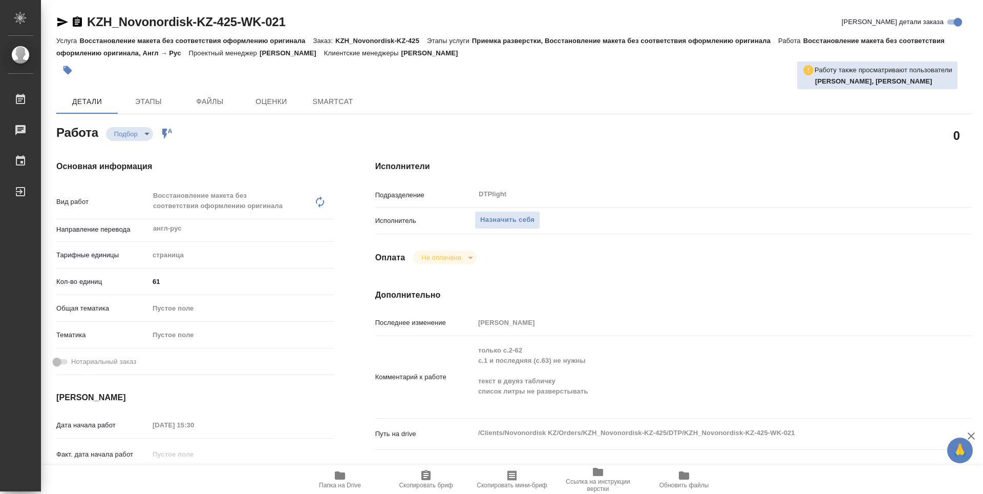
type textarea "x"
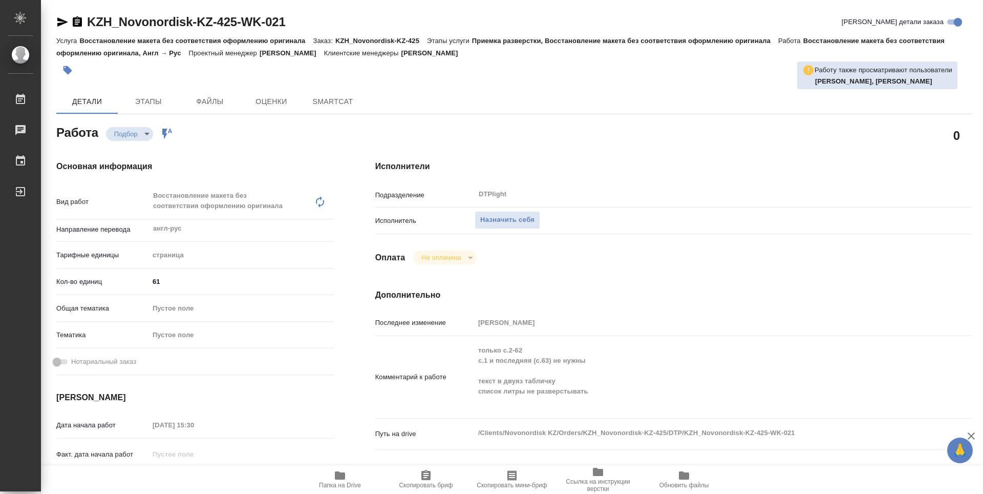
type textarea "x"
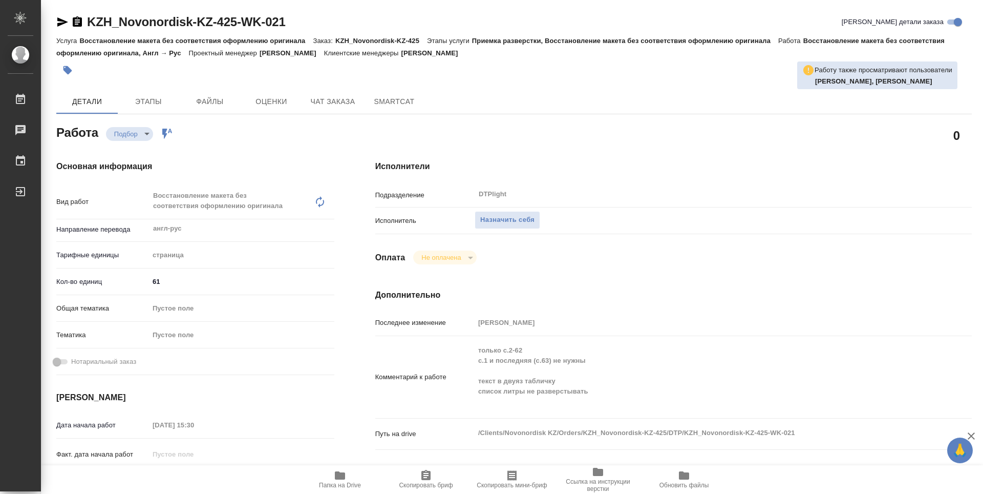
type textarea "x"
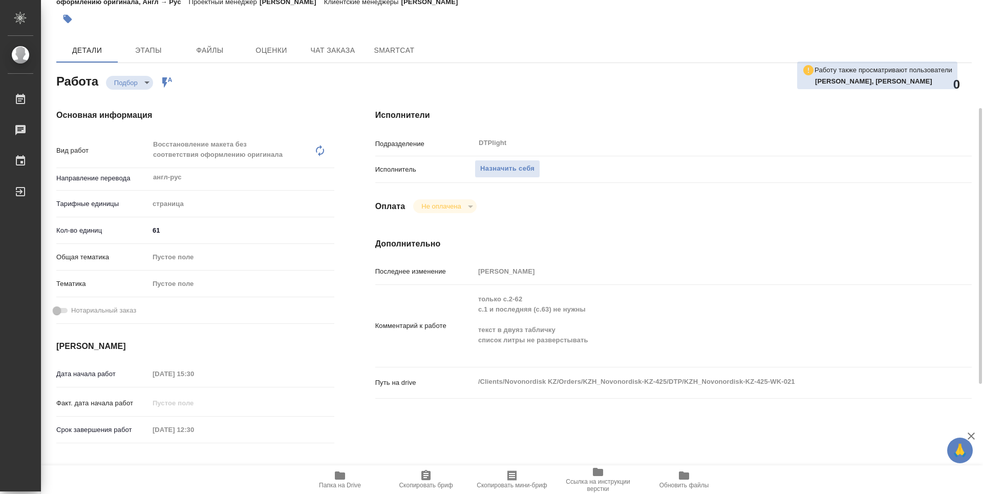
scroll to position [102, 0]
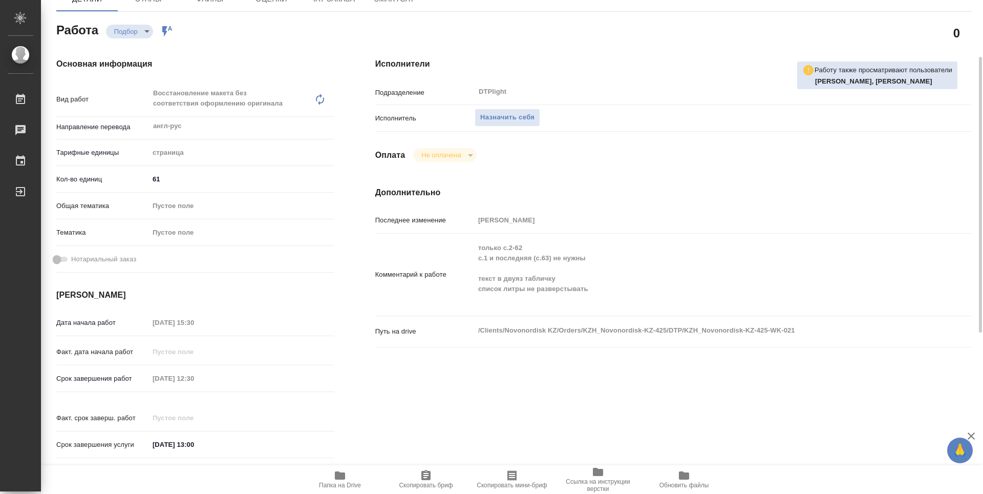
type textarea "x"
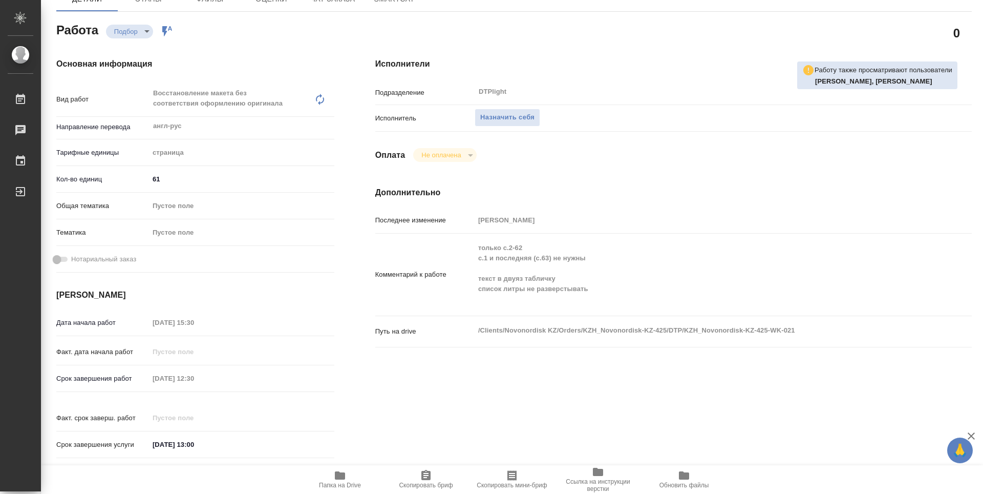
scroll to position [0, 0]
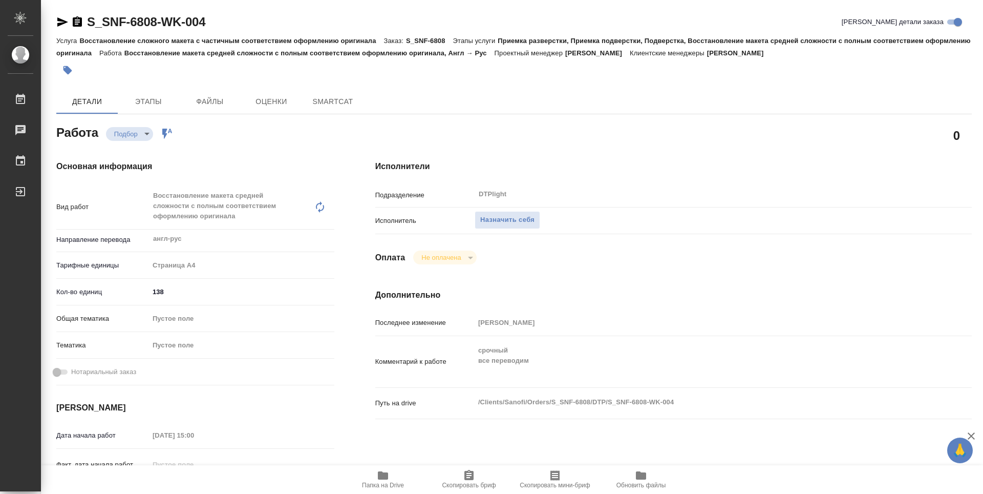
type textarea "x"
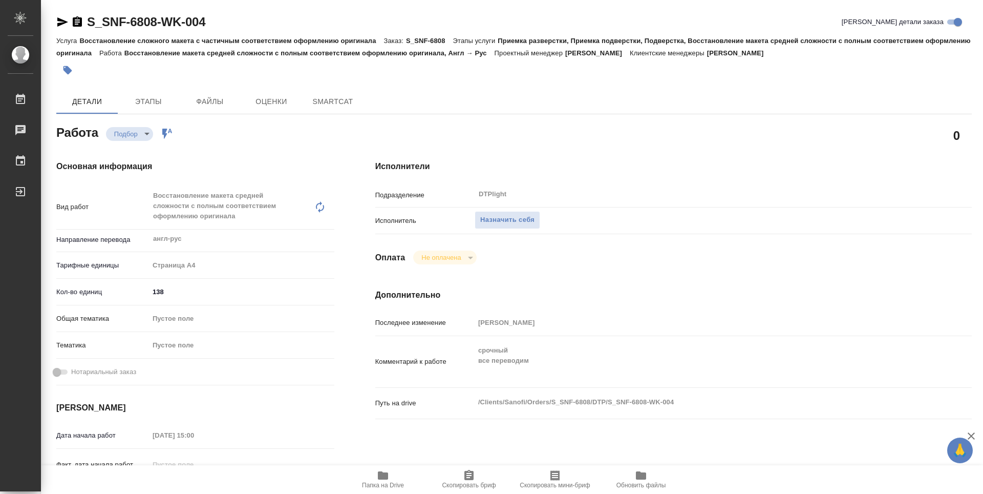
type textarea "x"
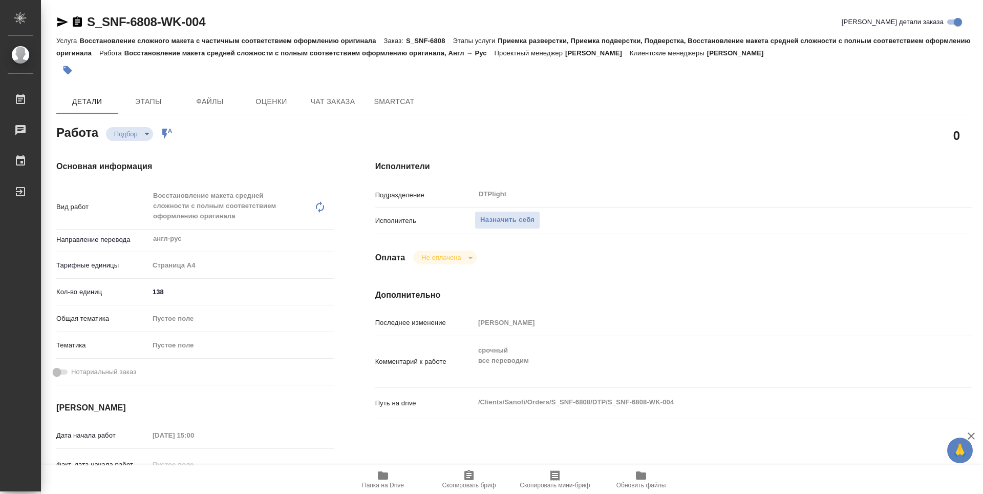
type textarea "x"
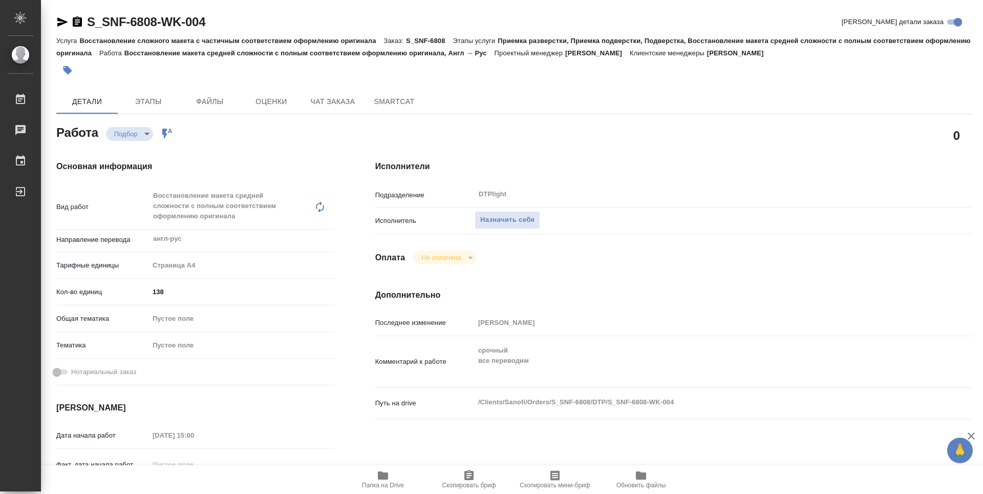
type textarea "x"
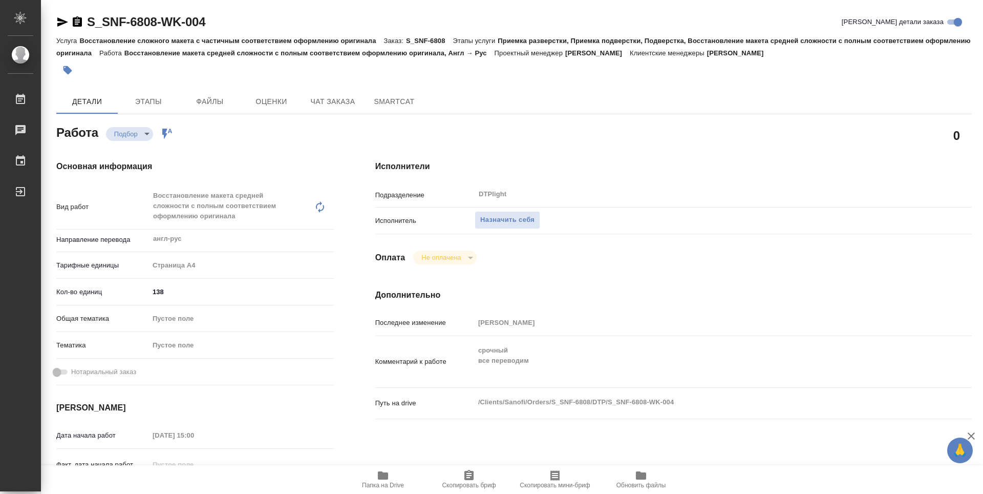
type textarea "x"
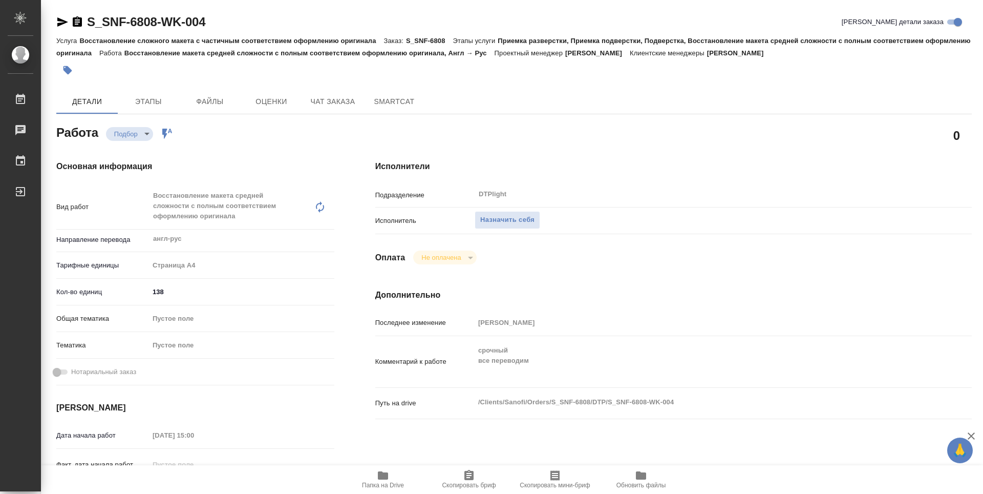
type textarea "x"
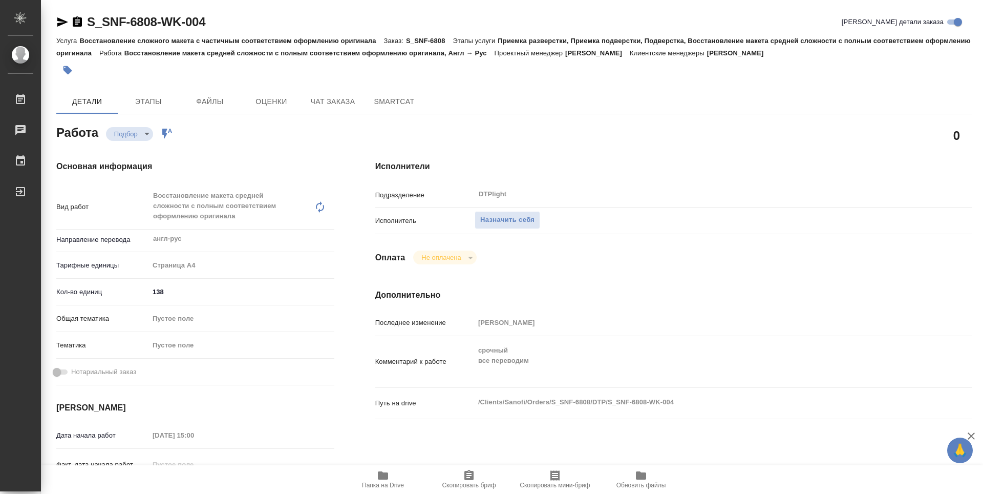
type textarea "x"
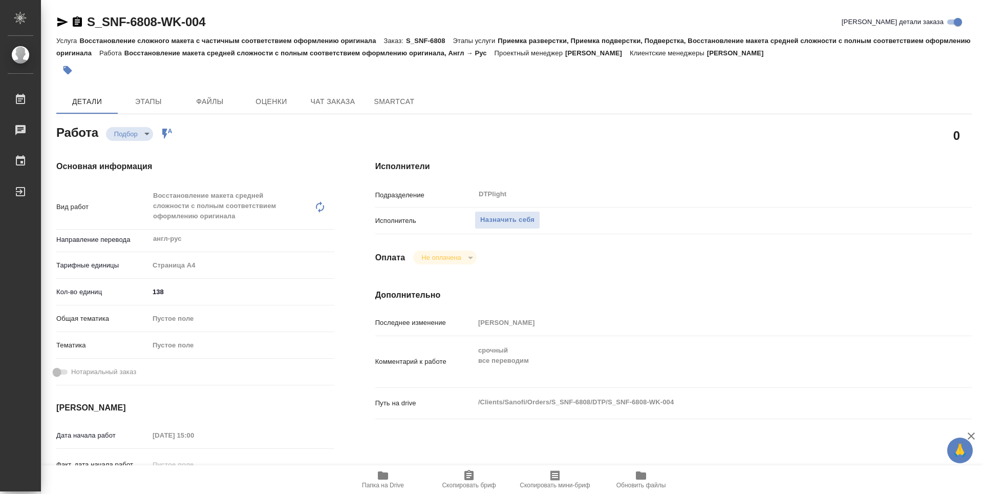
type textarea "x"
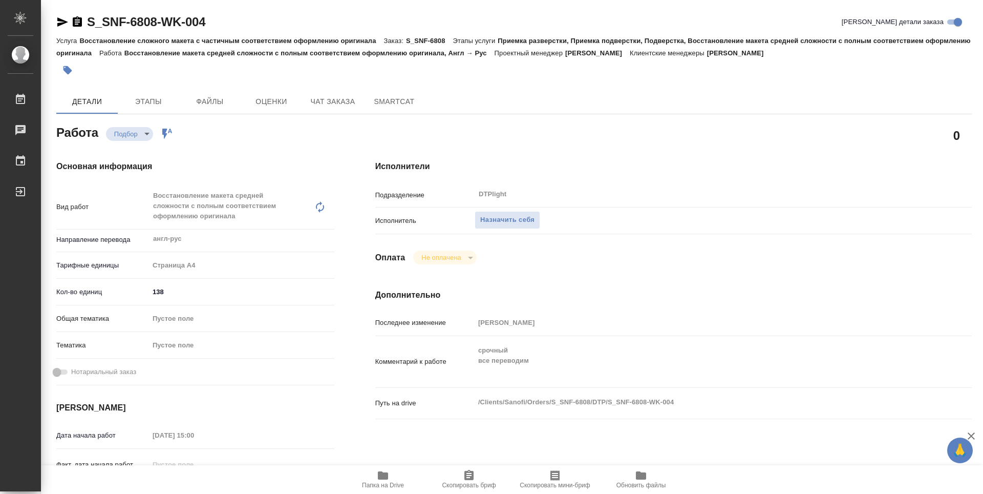
type textarea "x"
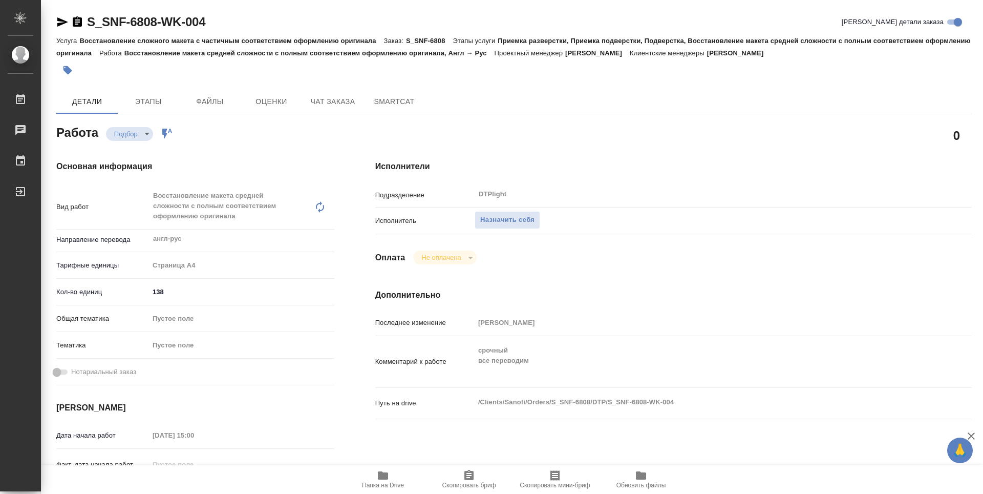
type textarea "x"
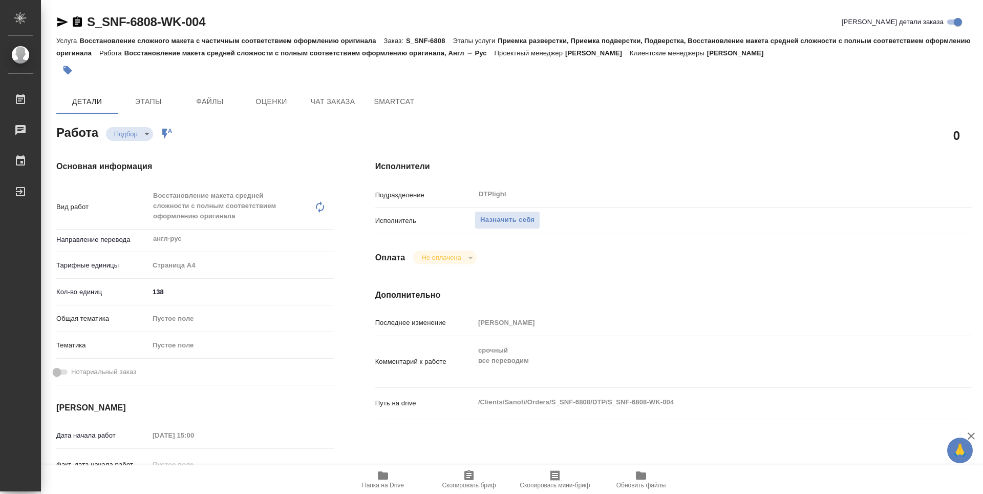
type textarea "x"
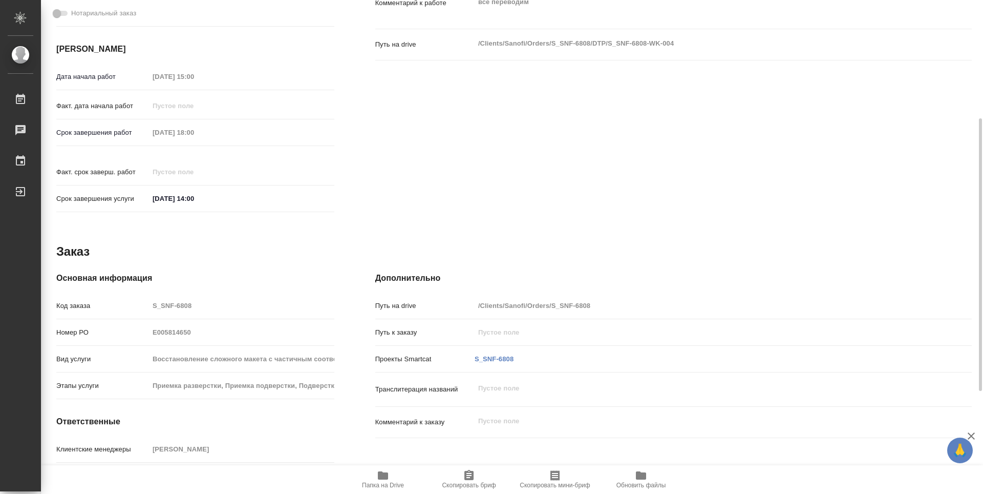
scroll to position [400, 0]
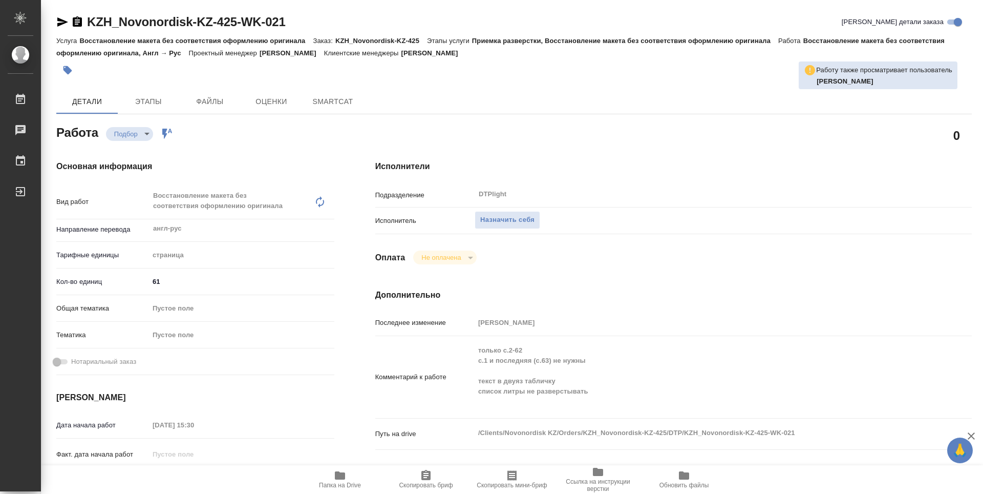
type textarea "x"
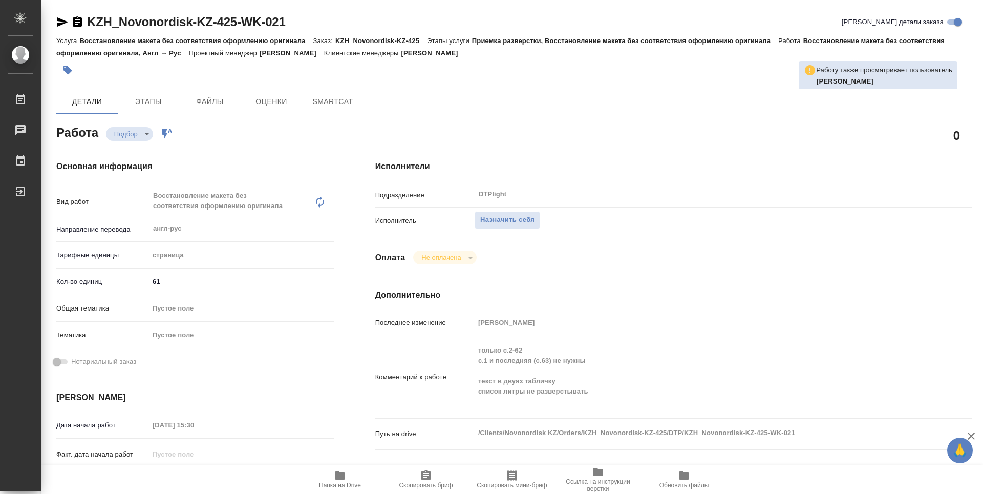
type textarea "x"
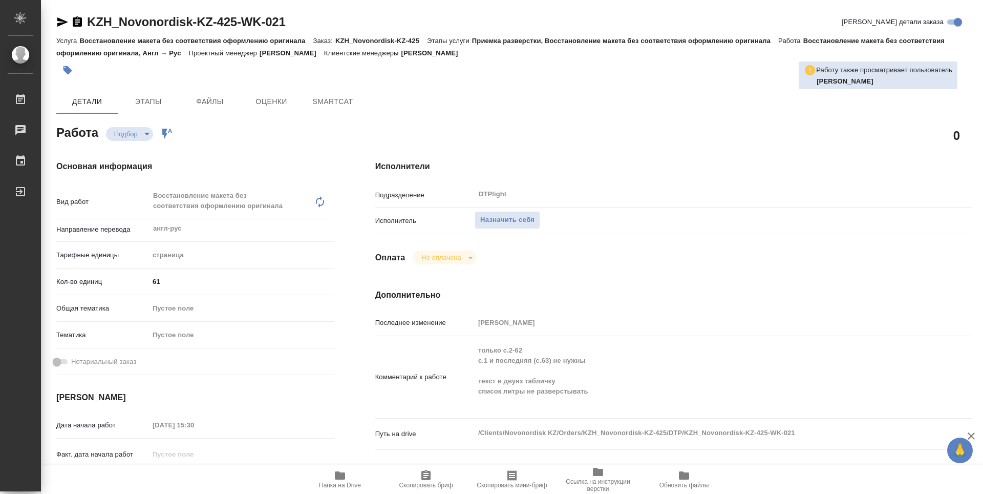
type textarea "x"
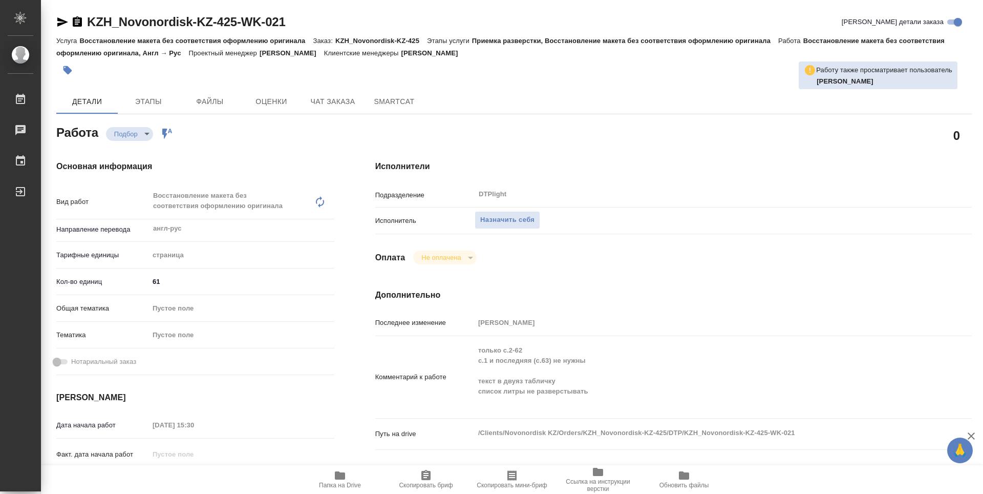
type textarea "x"
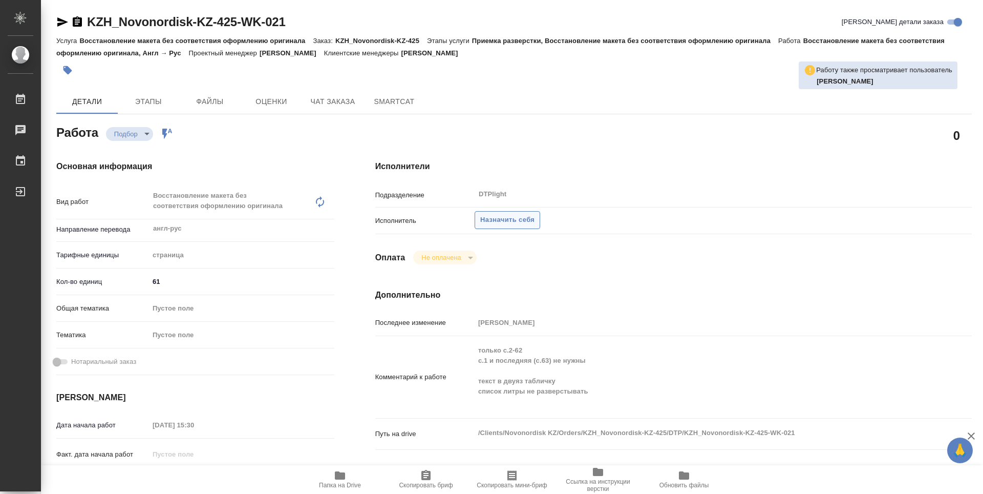
type textarea "x"
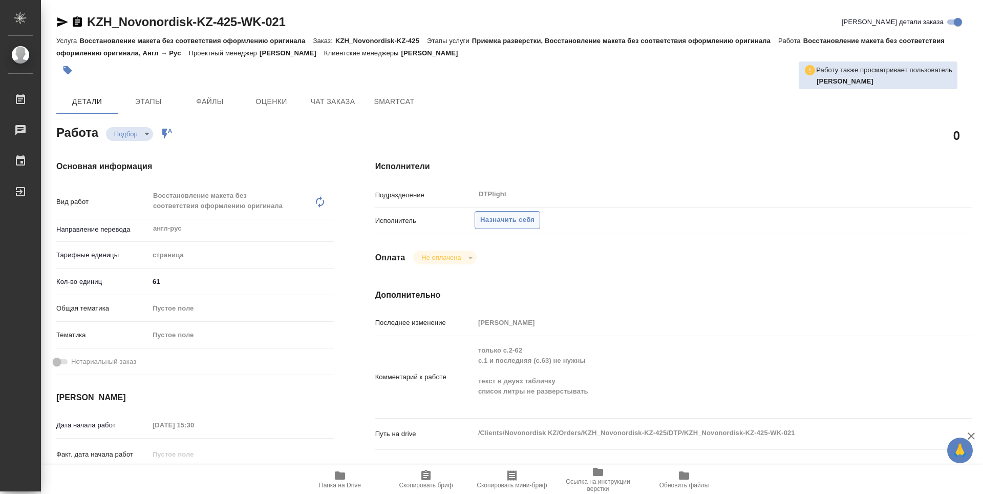
click at [529, 217] on span "Назначить себя" at bounding box center [507, 220] width 54 height 12
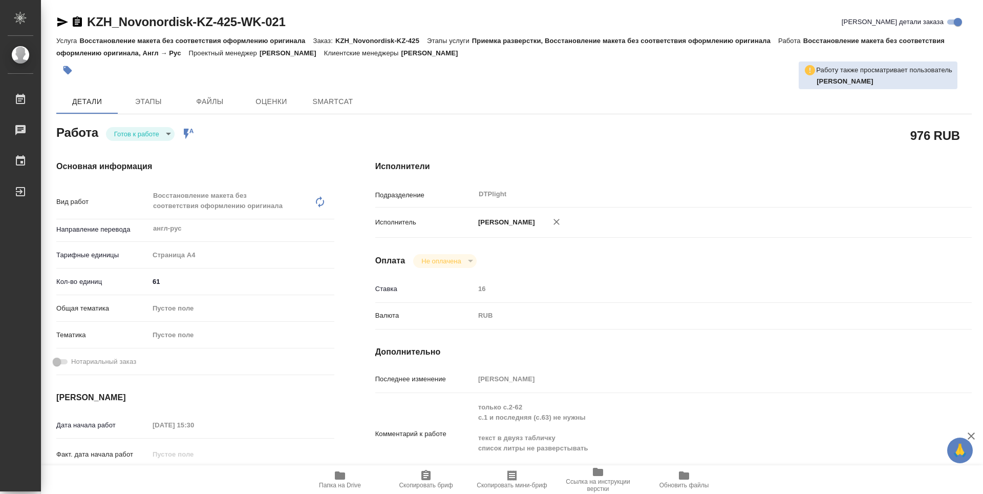
type textarea "x"
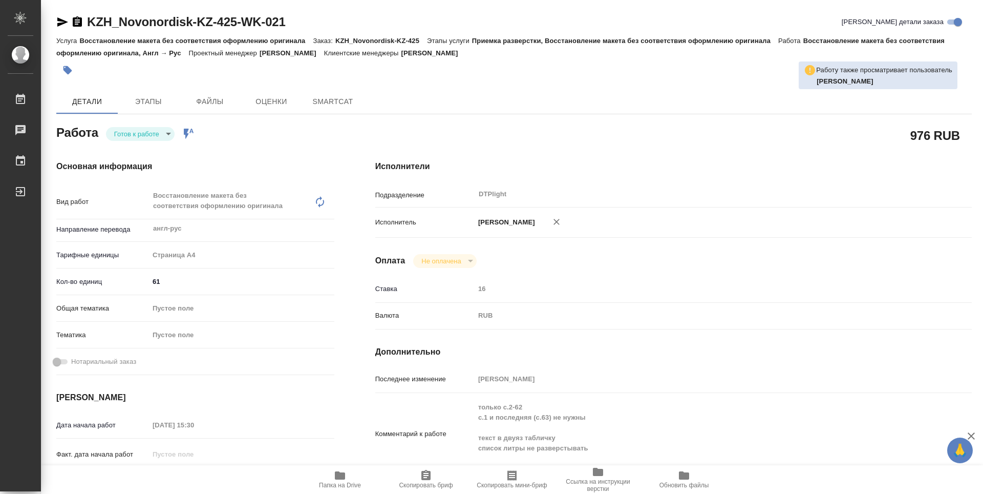
type textarea "x"
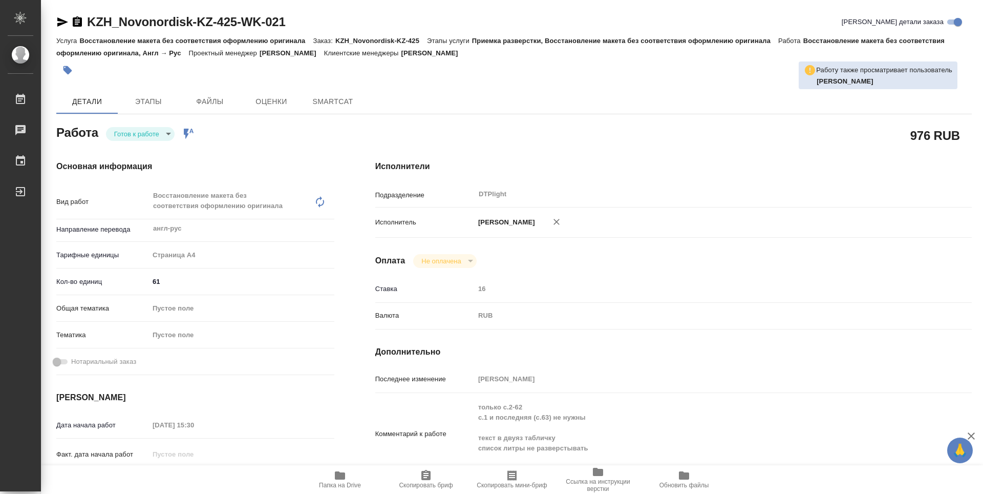
type textarea "x"
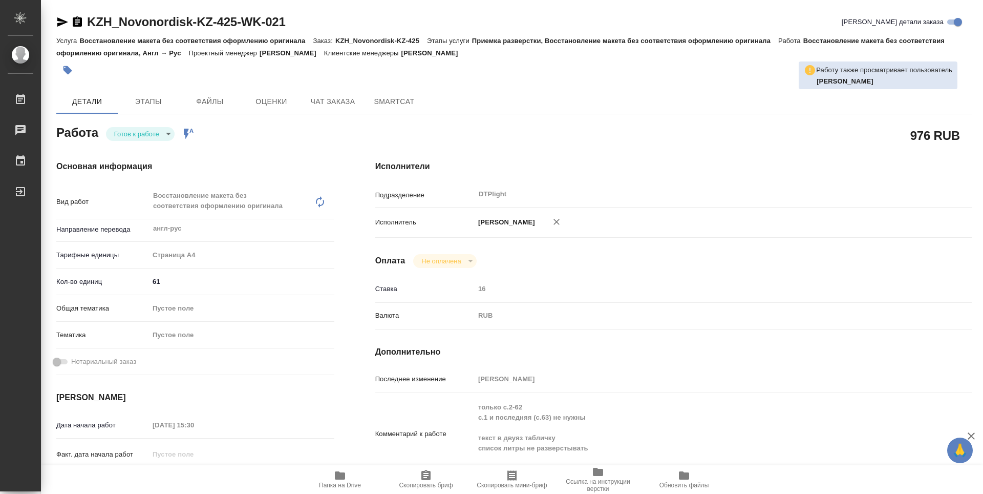
type textarea "x"
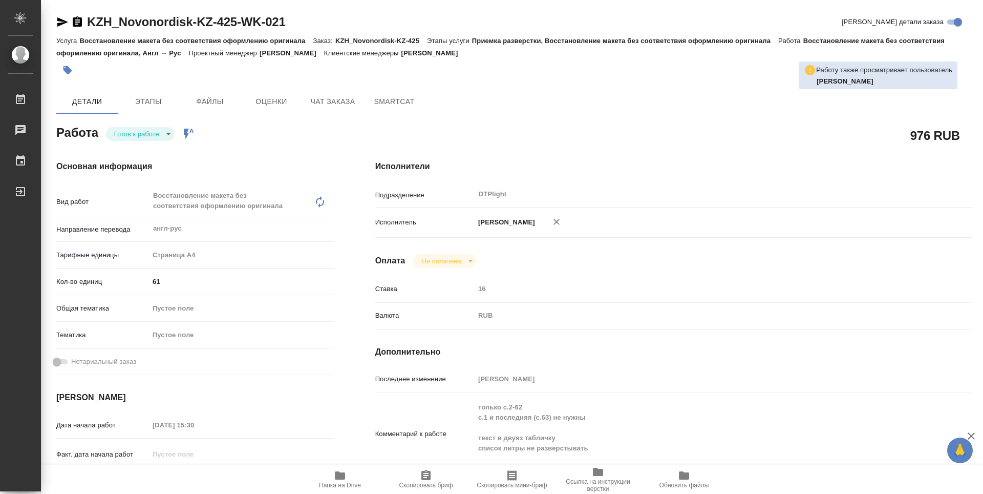
type textarea "x"
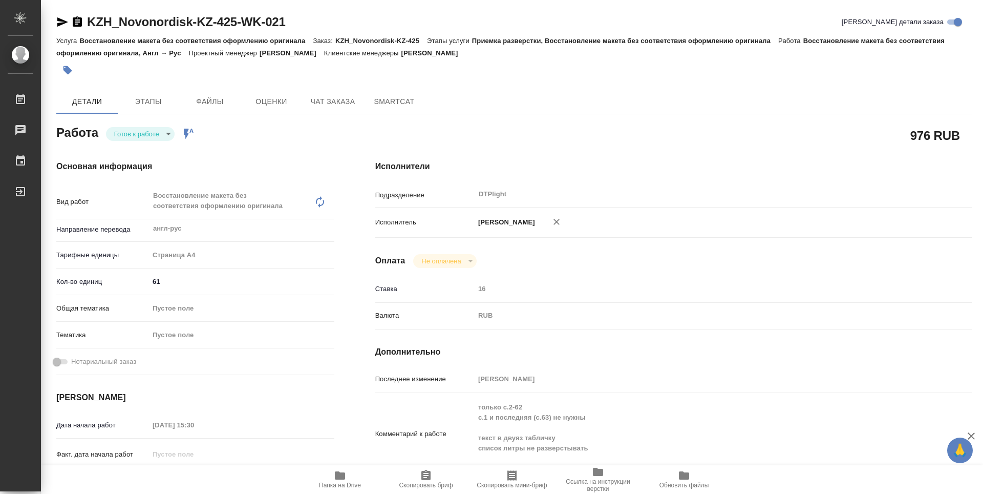
type textarea "x"
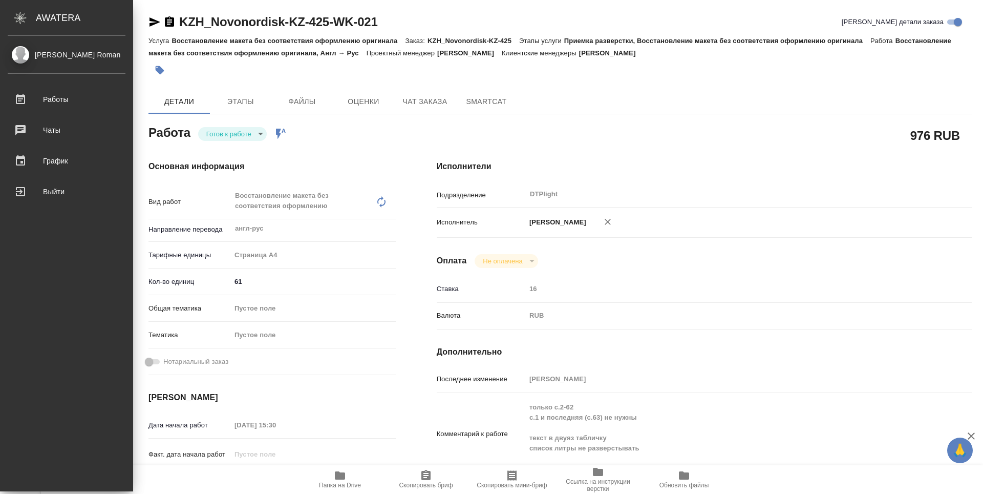
type textarea "x"
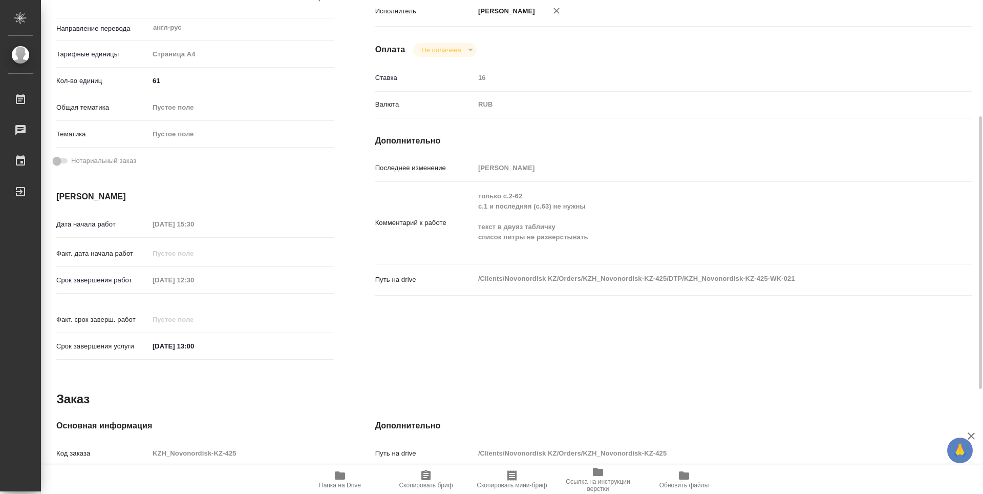
scroll to position [109, 0]
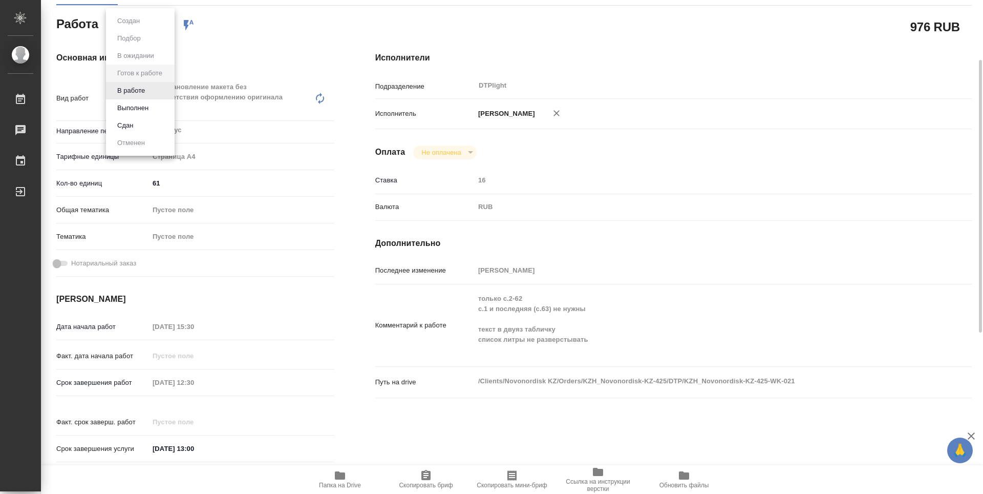
click at [167, 28] on body "🙏 .cls-1 fill:#fff; AWATERA Guselnikov Roman Работы 0 Чаты График Выйти KZH_Nov…" at bounding box center [491, 247] width 983 height 494
click at [135, 93] on button "В работе" at bounding box center [131, 90] width 34 height 11
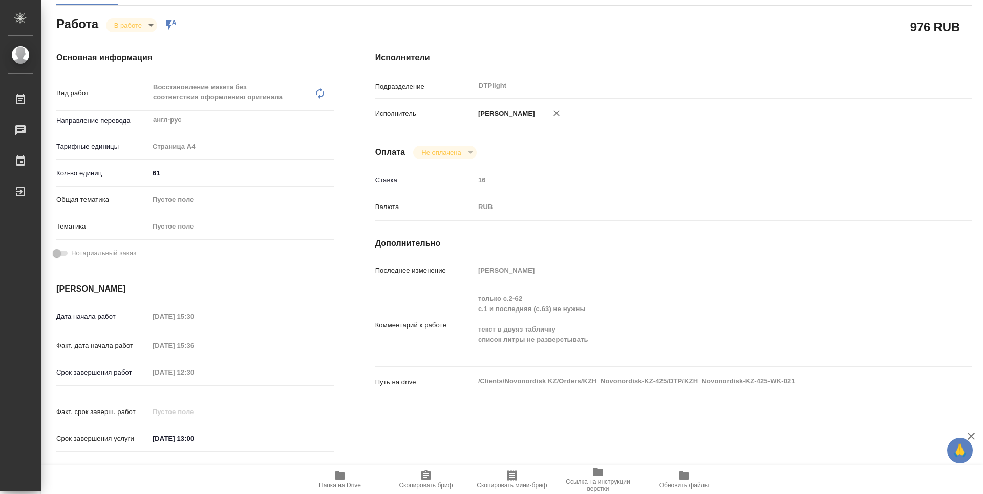
type textarea "x"
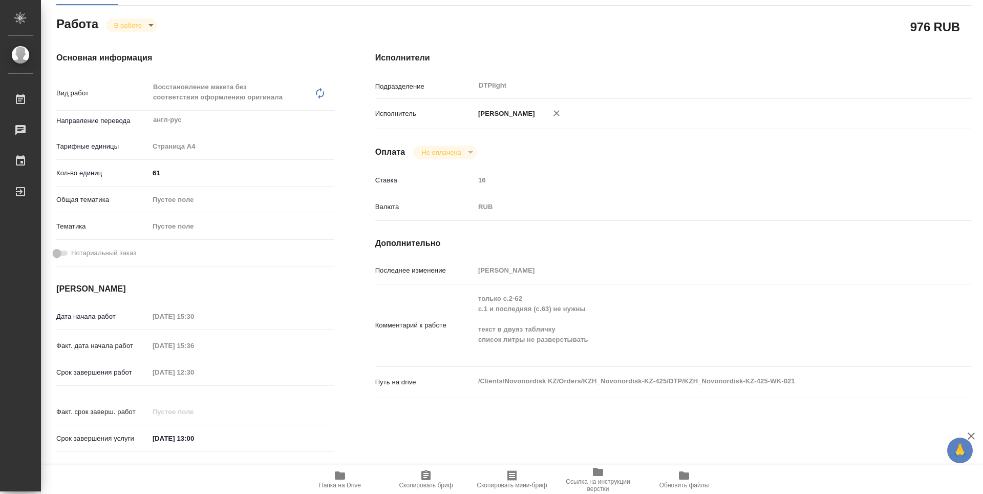
type textarea "x"
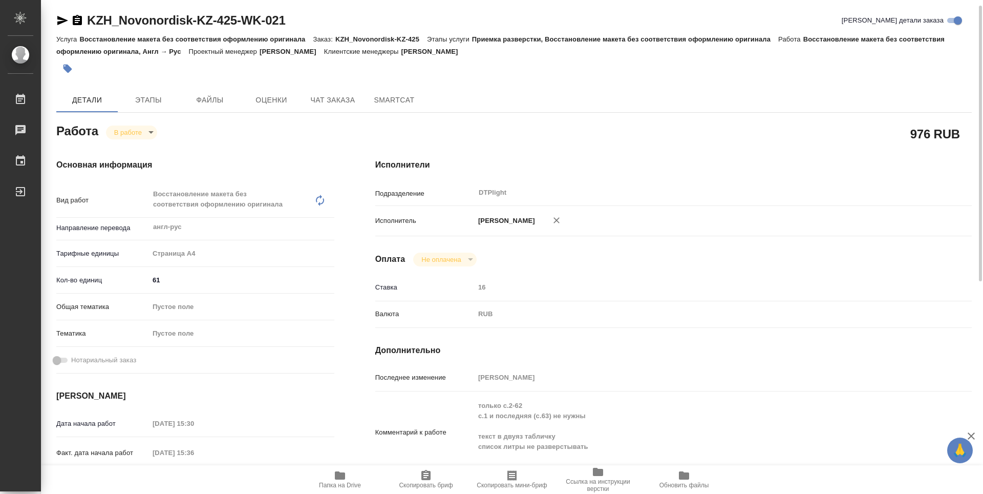
scroll to position [0, 0]
type textarea "x"
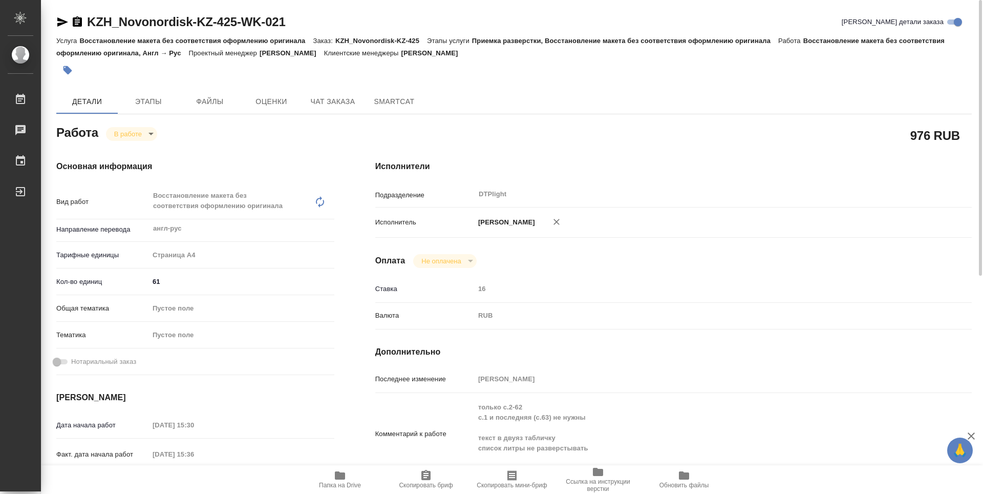
type textarea "x"
click at [79, 20] on icon "button" at bounding box center [77, 21] width 9 height 10
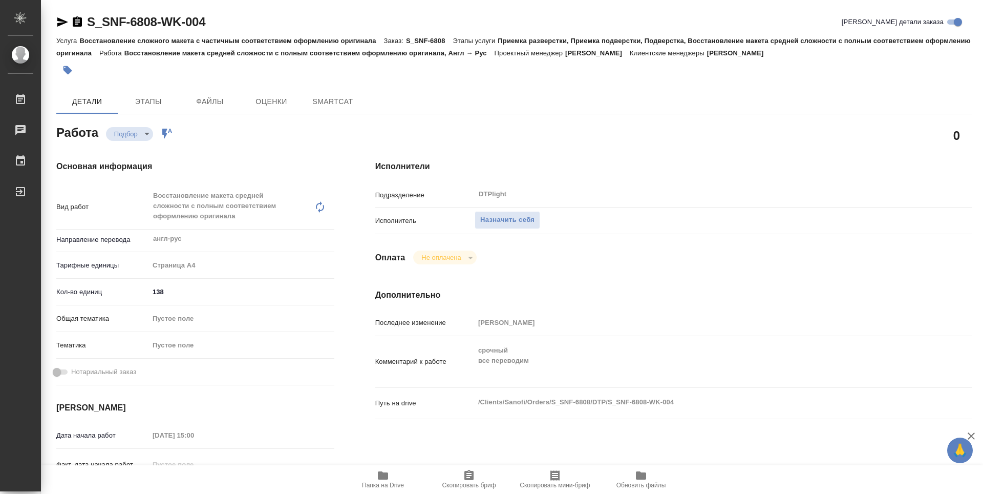
type textarea "x"
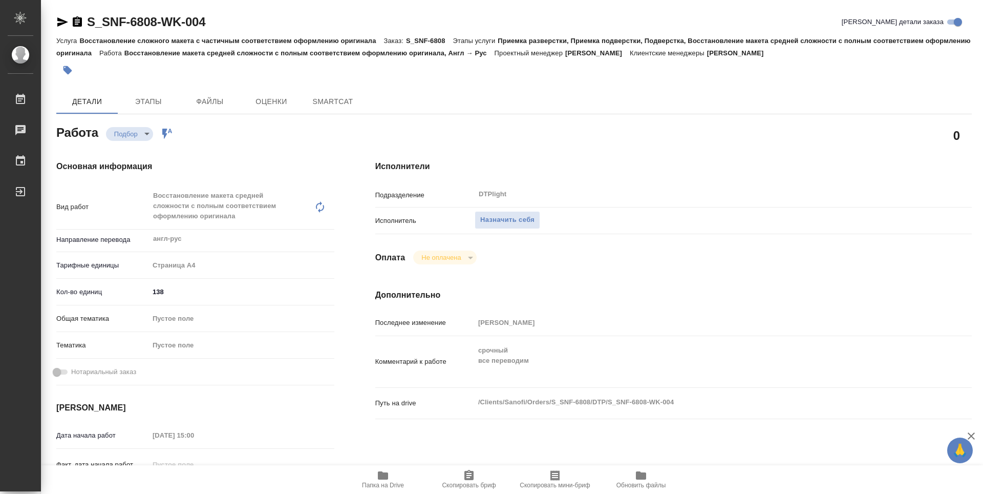
type textarea "x"
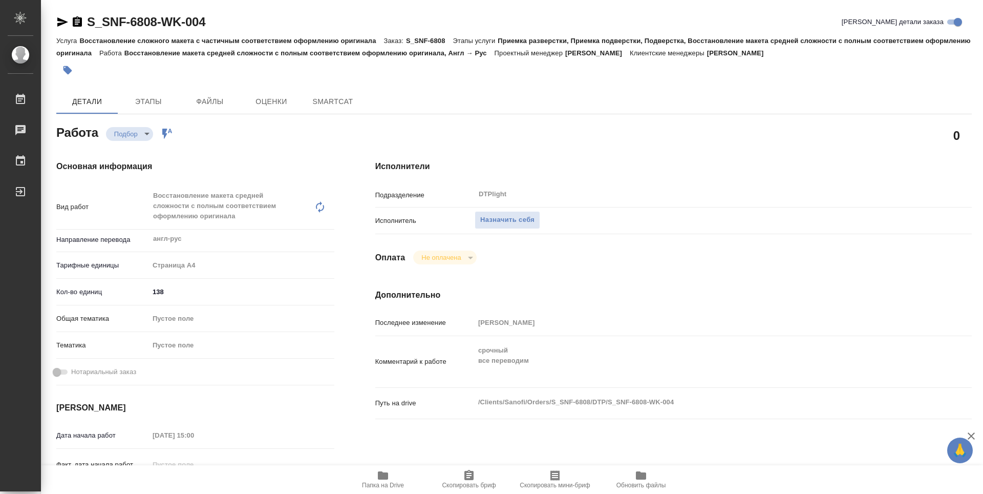
type textarea "x"
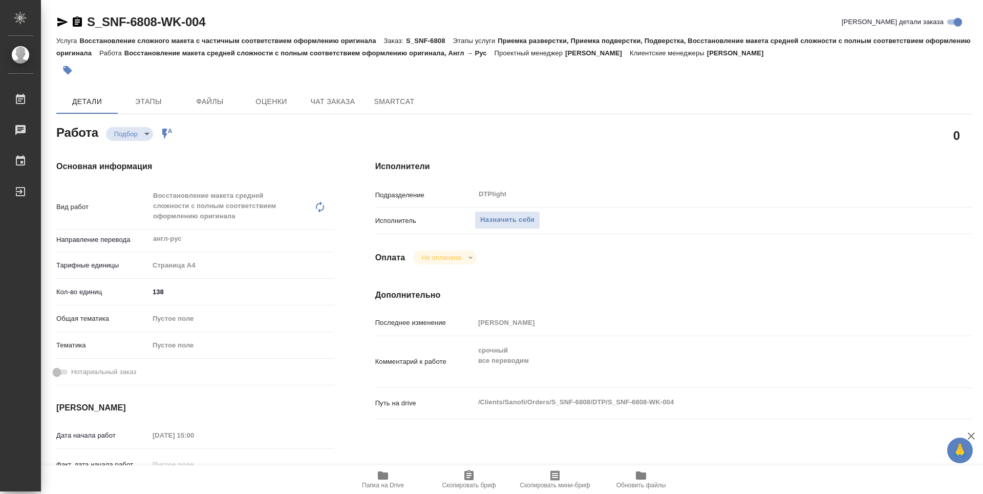
type textarea "x"
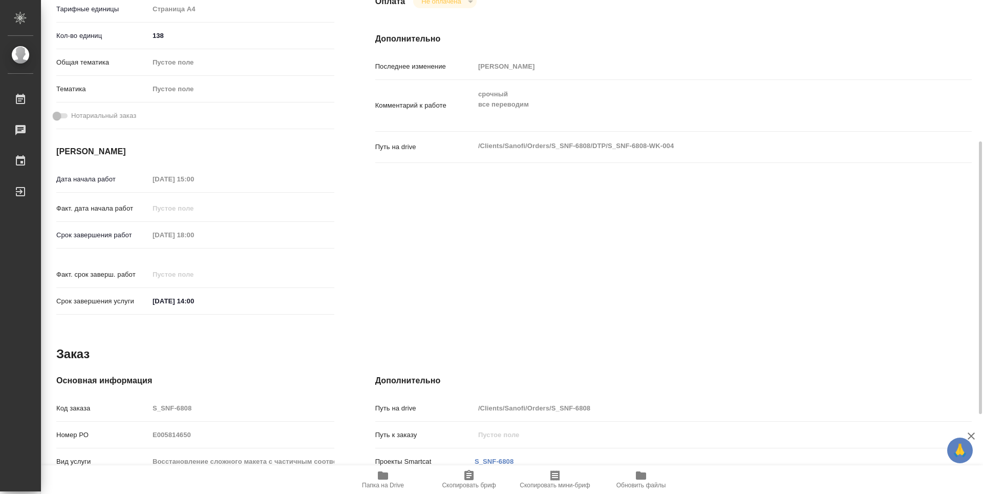
type textarea "x"
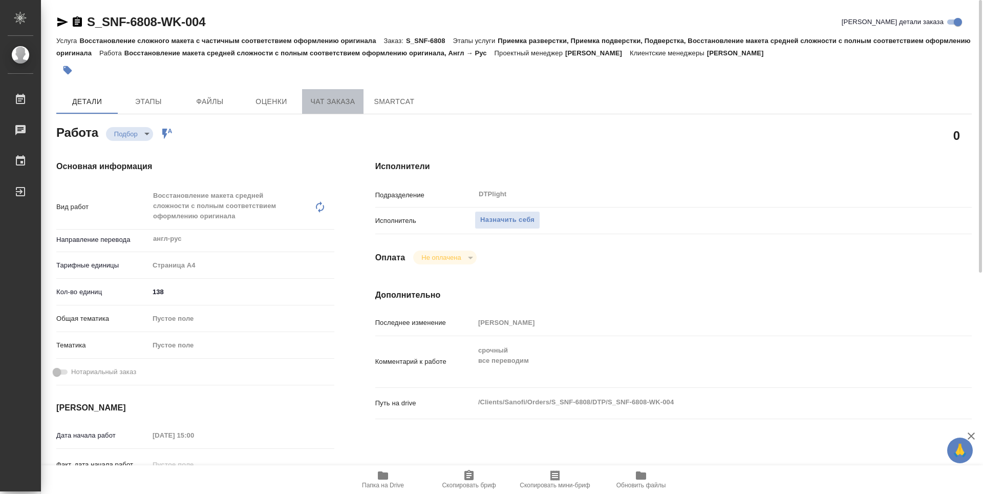
click at [338, 106] on span "Чат заказа" at bounding box center [332, 101] width 49 height 13
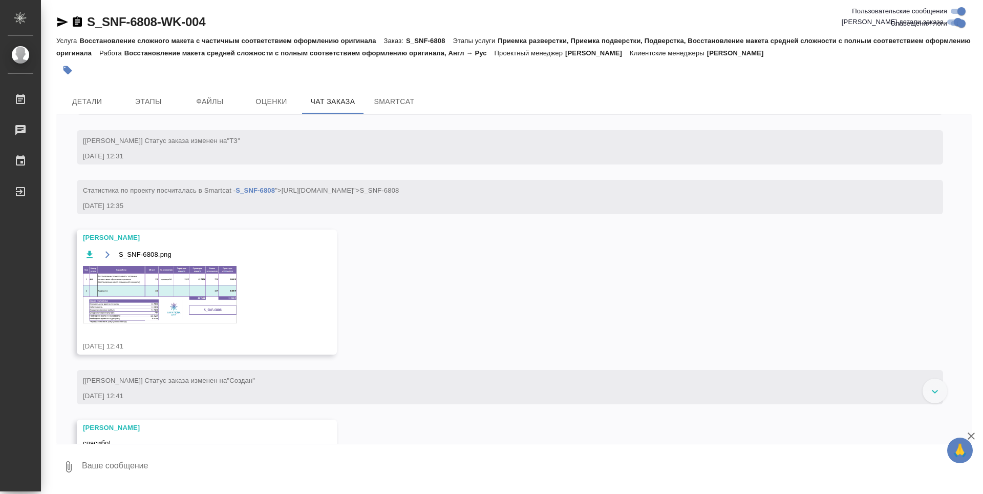
scroll to position [410, 0]
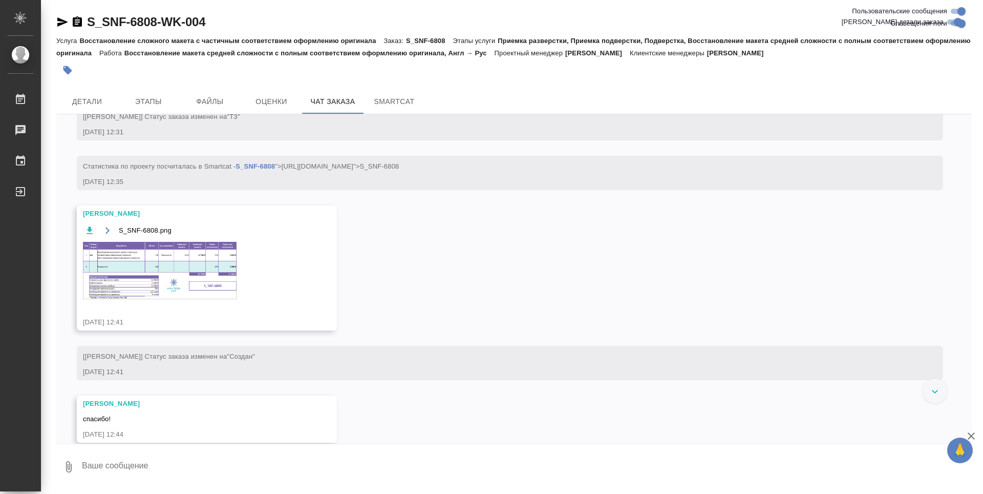
click at [167, 297] on img at bounding box center [160, 270] width 154 height 57
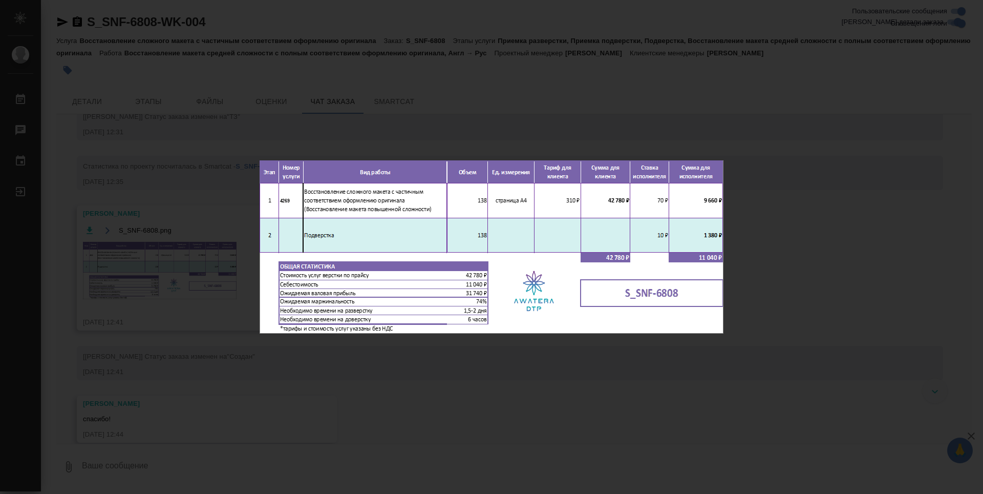
click at [559, 365] on div "S_SNF-6808.png 1 of 1" at bounding box center [491, 247] width 983 height 494
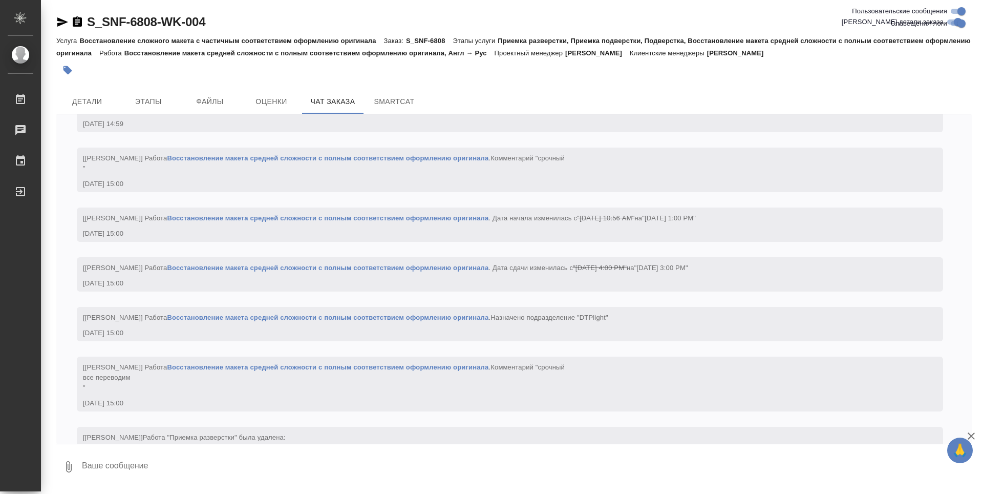
scroll to position [1658, 0]
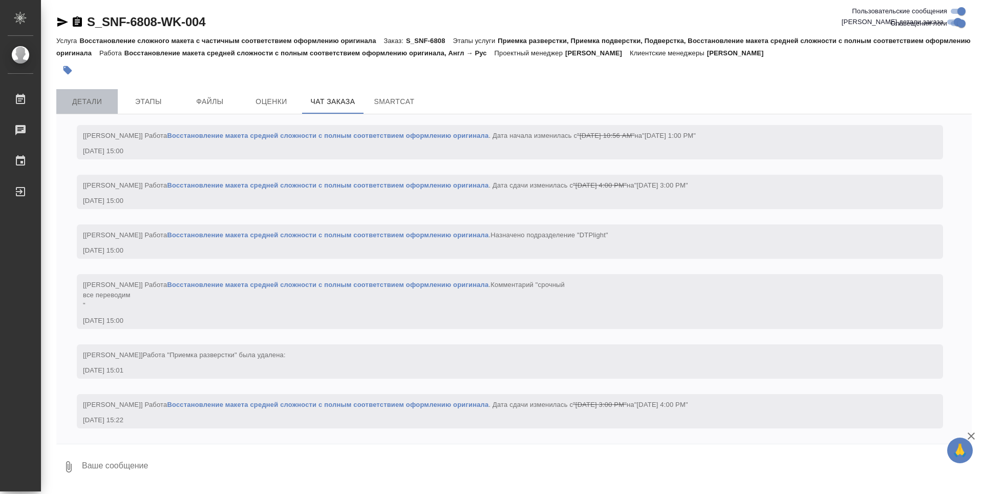
click at [98, 100] on span "Детали" at bounding box center [86, 101] width 49 height 13
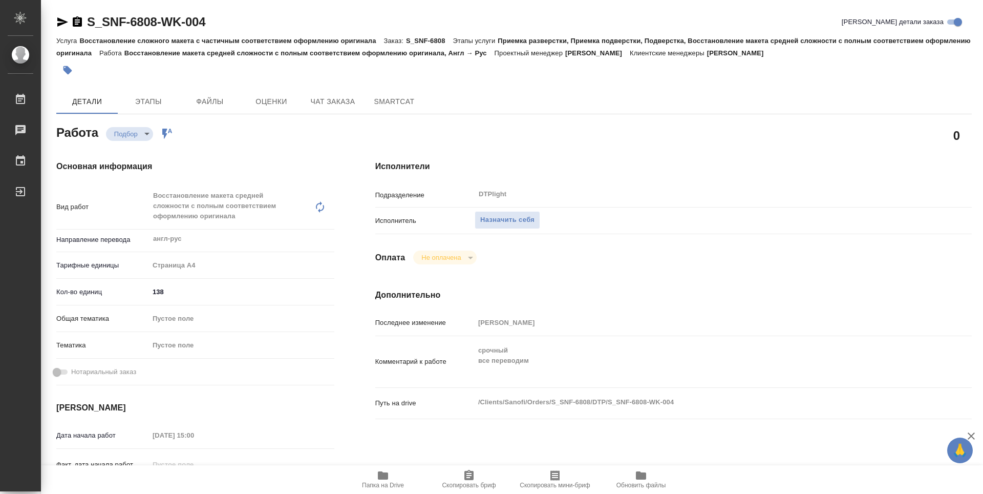
type textarea "x"
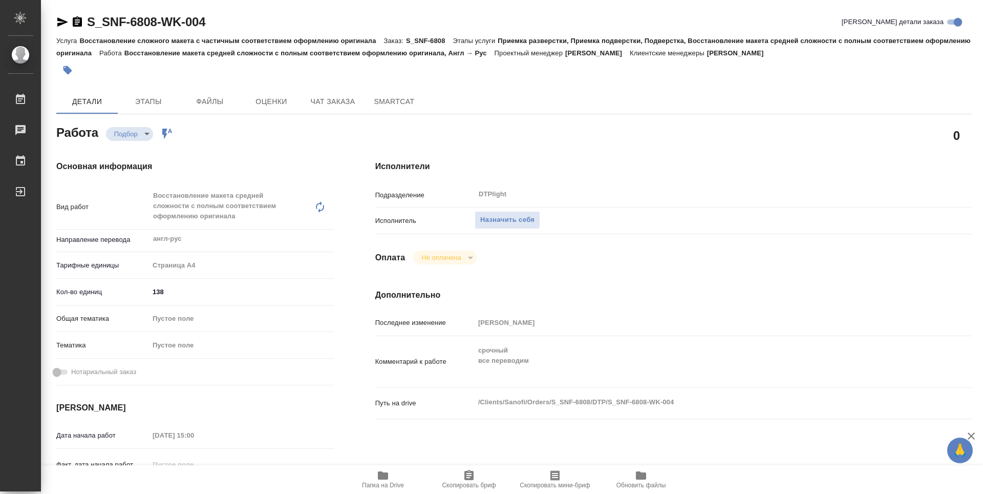
type textarea "x"
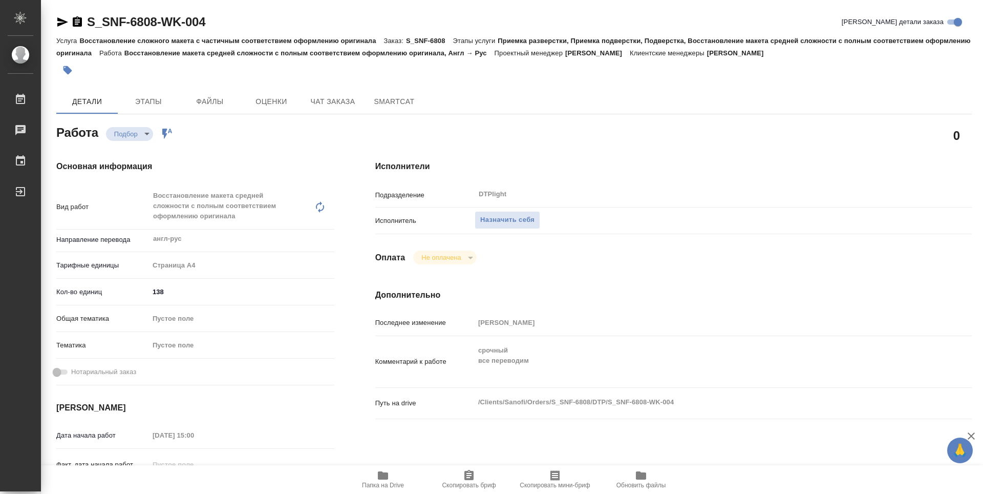
type textarea "x"
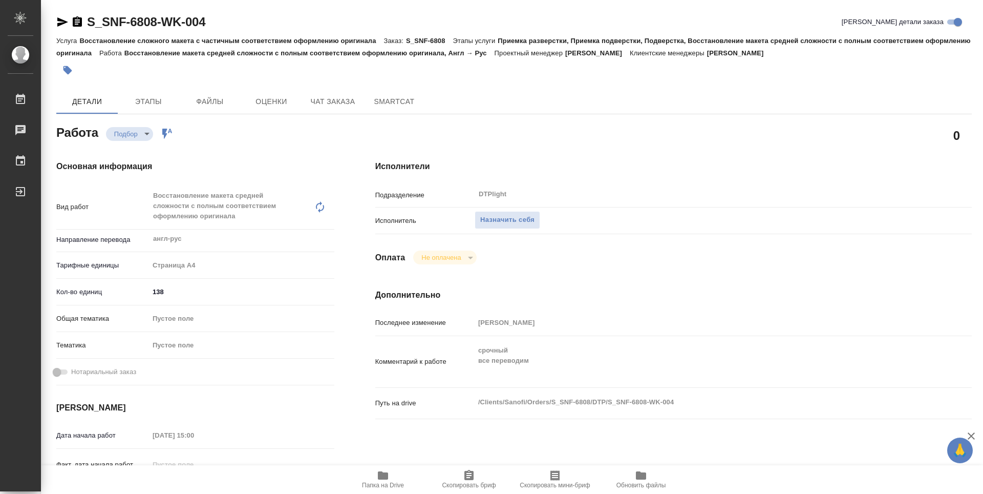
type textarea "x"
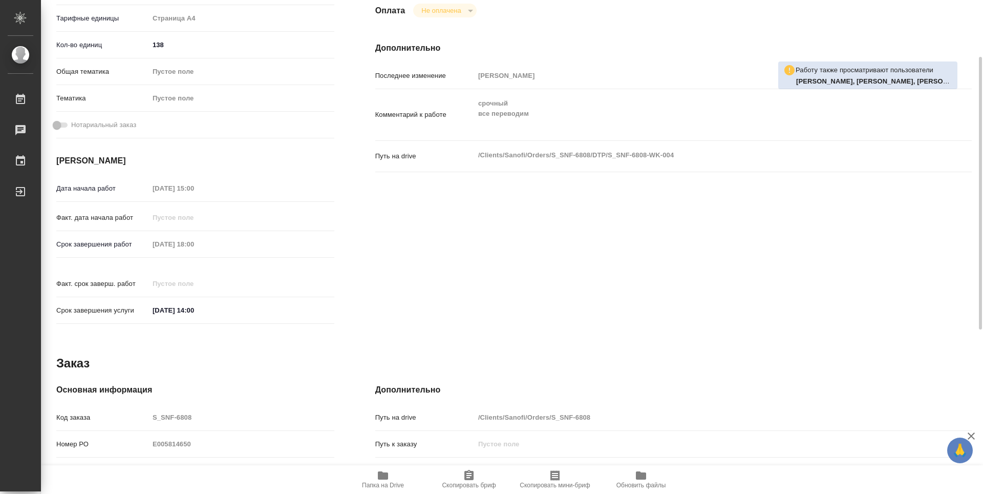
scroll to position [144, 0]
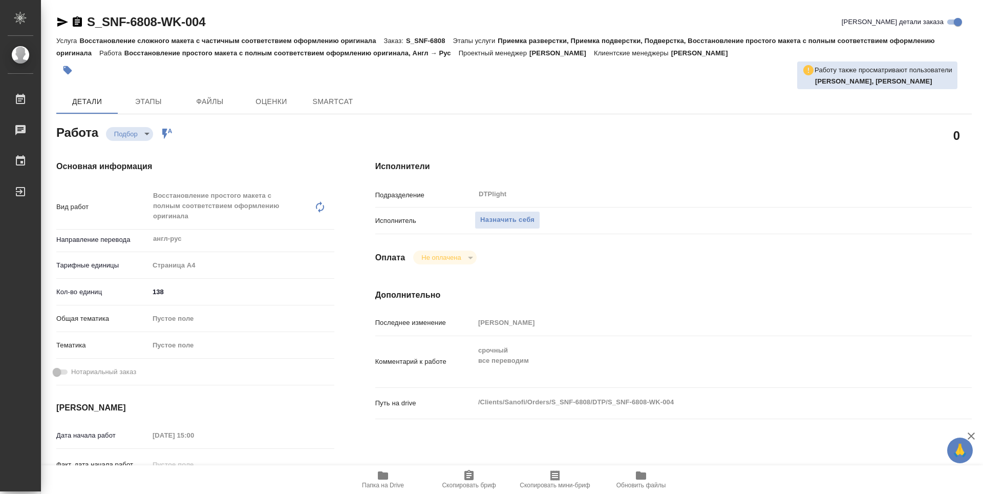
type textarea "x"
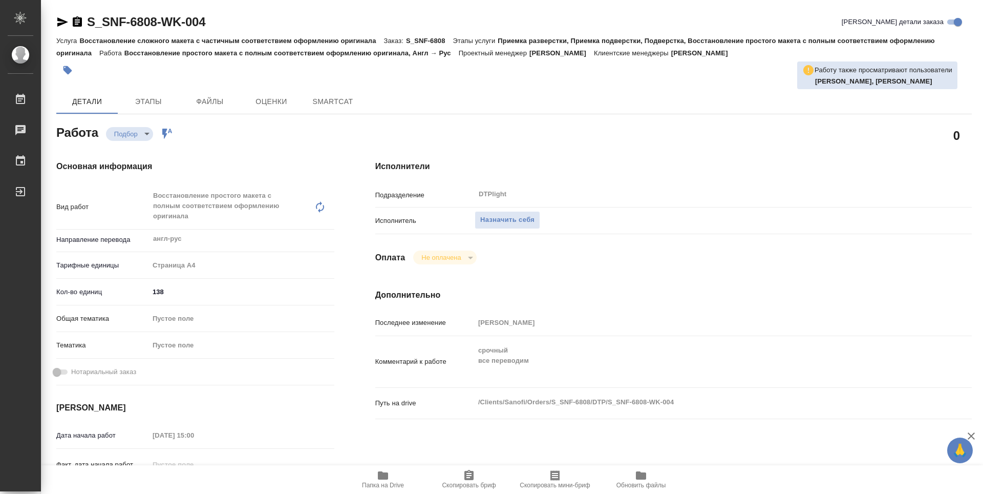
type textarea "x"
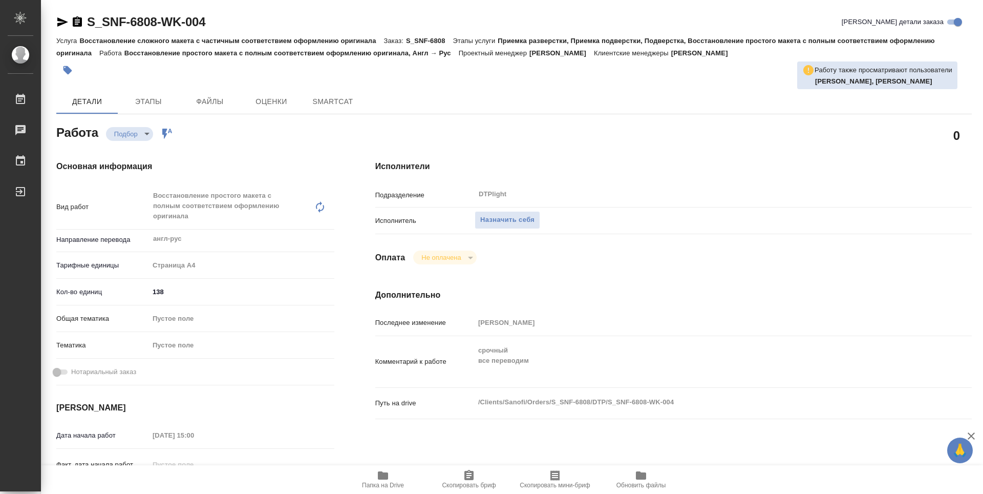
type textarea "x"
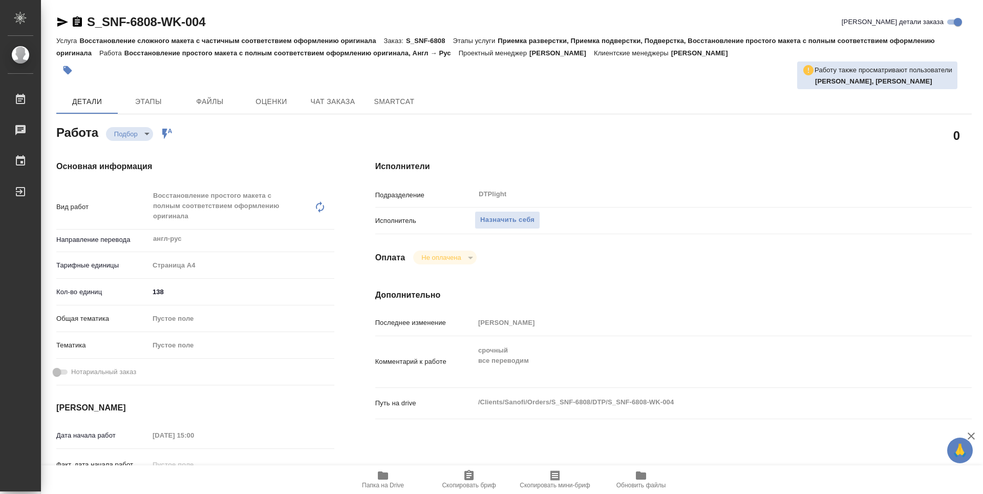
type textarea "x"
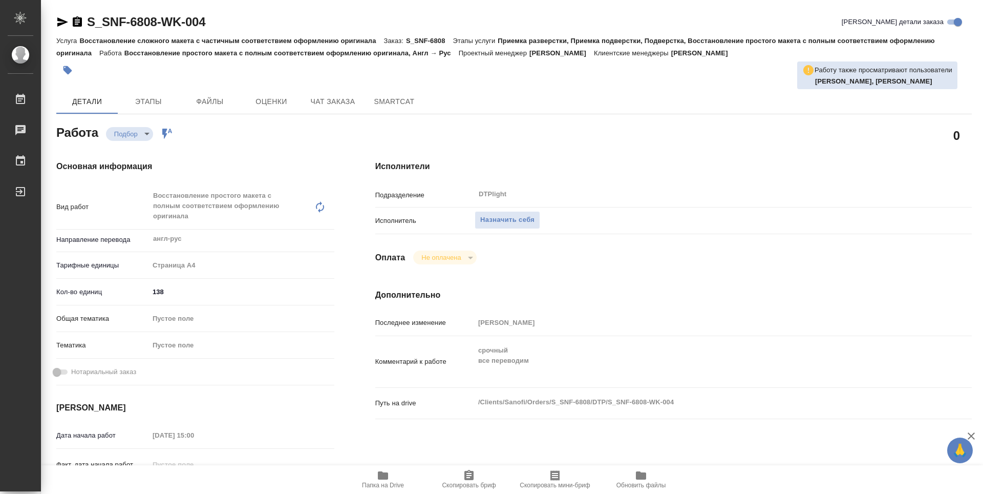
type textarea "x"
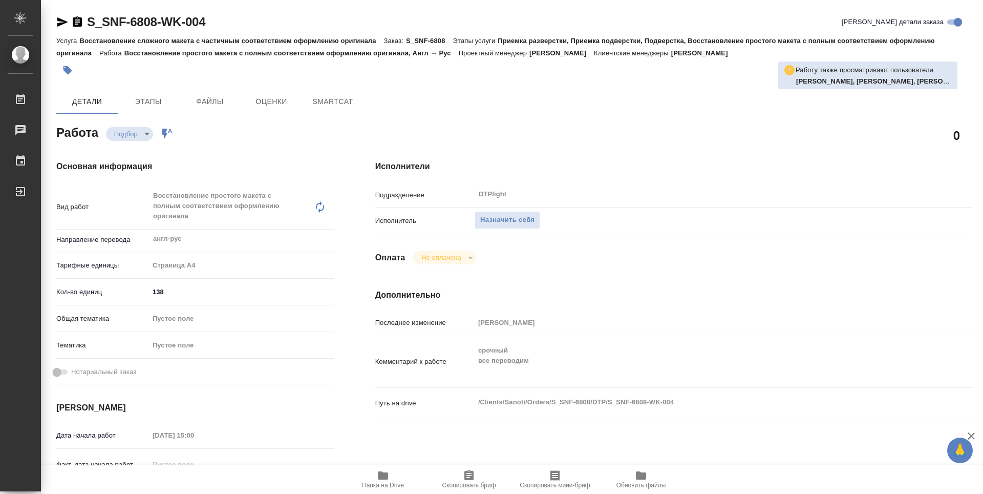
type textarea "x"
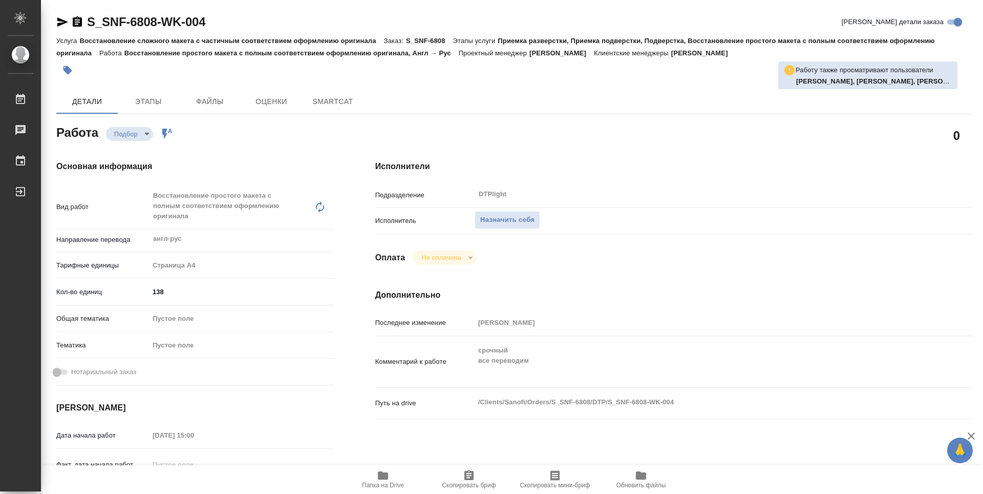
type textarea "x"
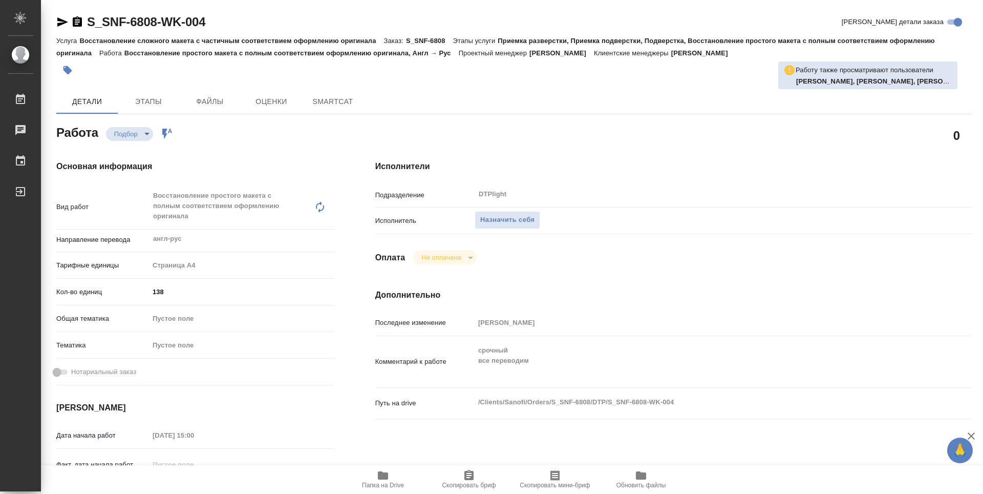
type textarea "x"
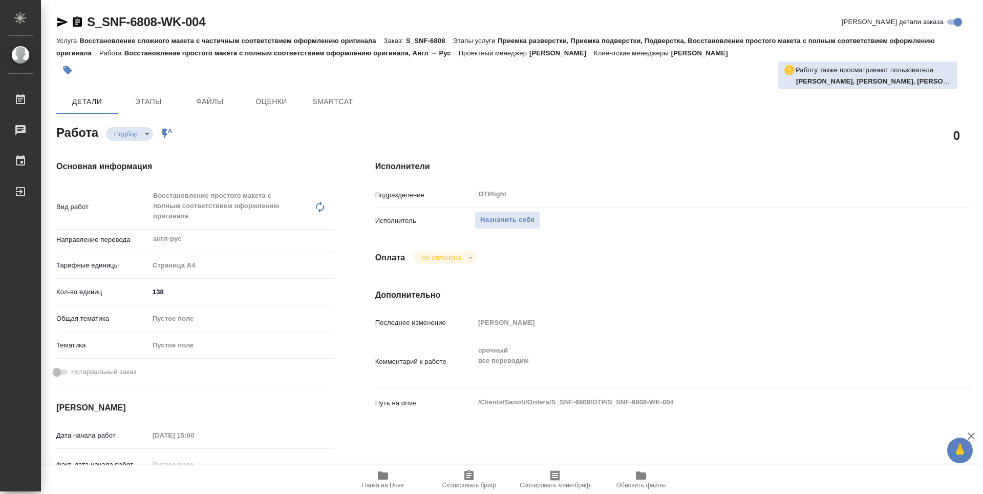
type textarea "x"
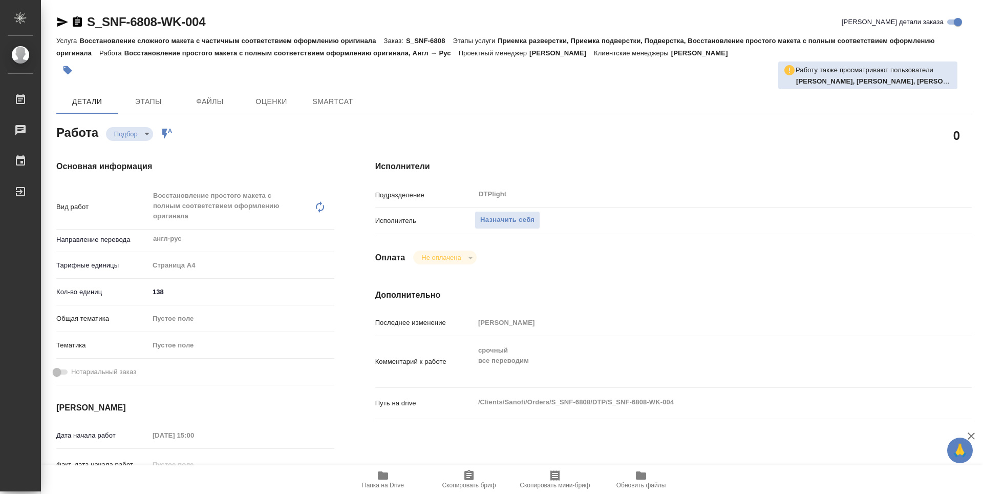
type textarea "x"
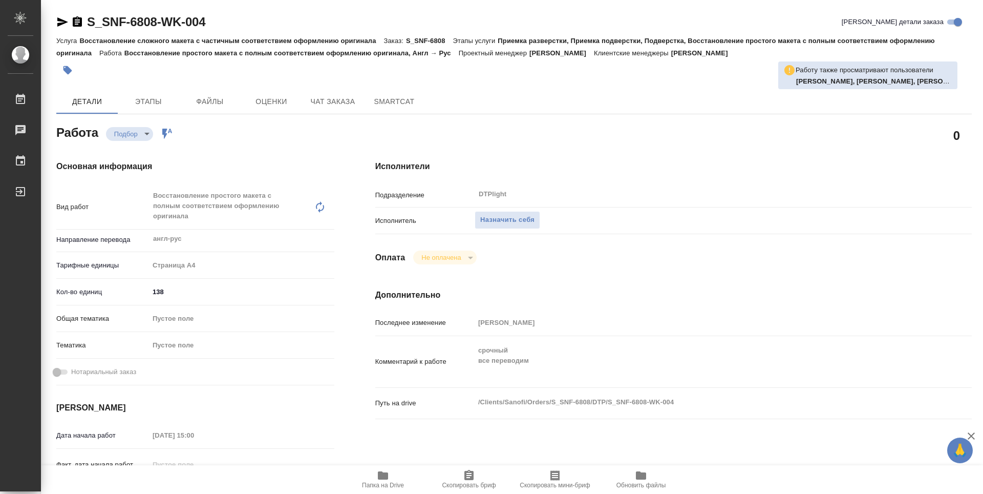
type textarea "x"
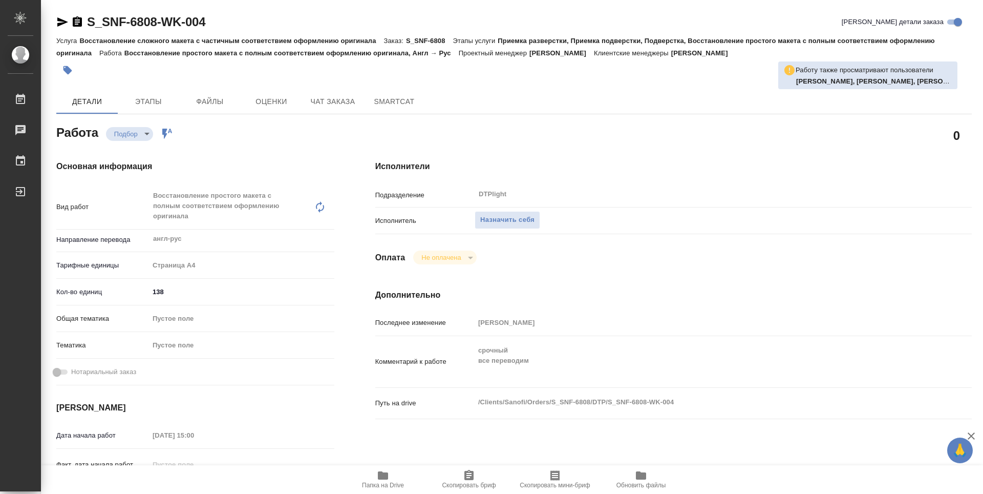
type textarea "x"
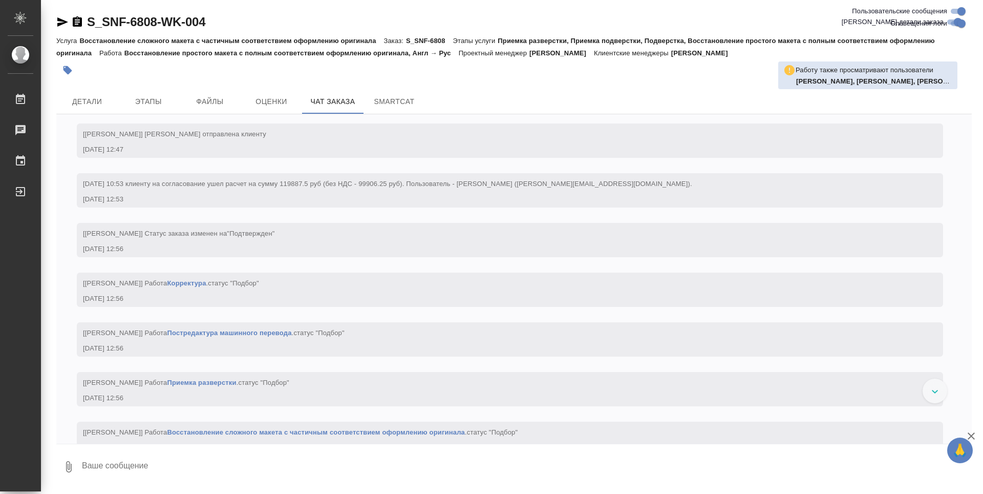
scroll to position [538, 0]
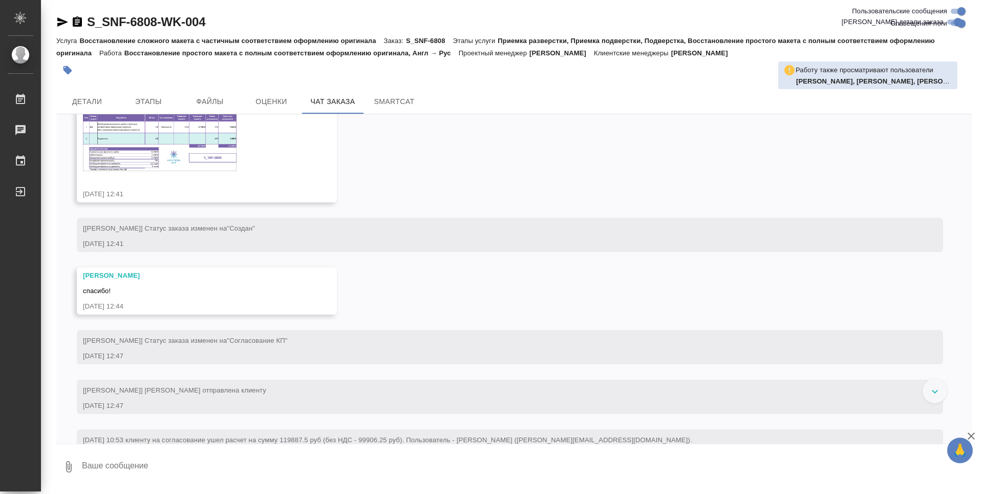
click at [179, 163] on img at bounding box center [160, 142] width 154 height 57
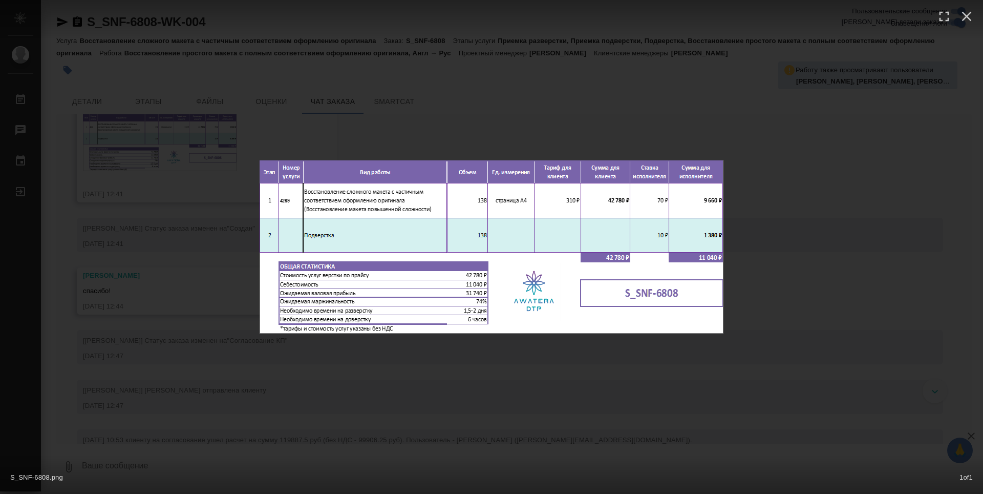
click at [429, 374] on div "S_SNF-6808.png 1 of 1" at bounding box center [491, 247] width 983 height 494
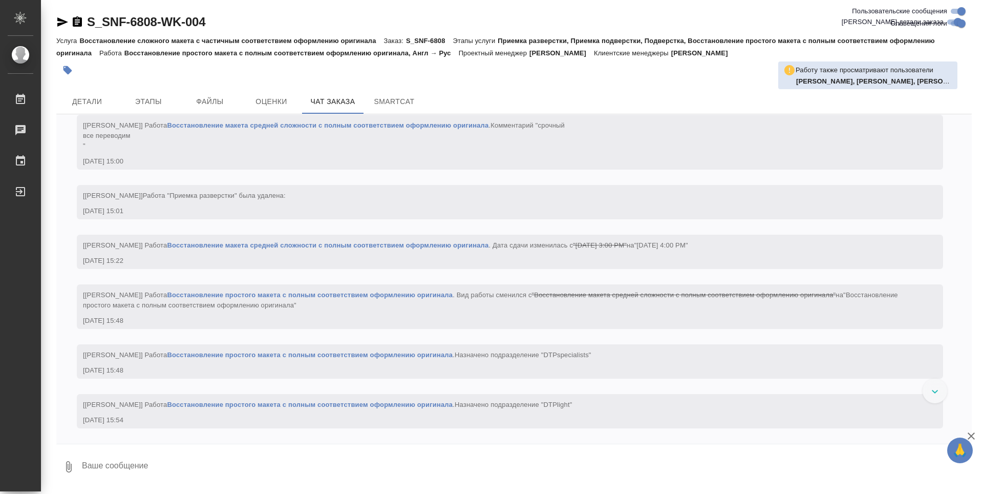
scroll to position [1818, 0]
click at [429, 357] on link "Восстановление простого макета с полным соответствием оформлению оригинала" at bounding box center [310, 355] width 286 height 8
click at [95, 104] on span "Детали" at bounding box center [86, 101] width 49 height 13
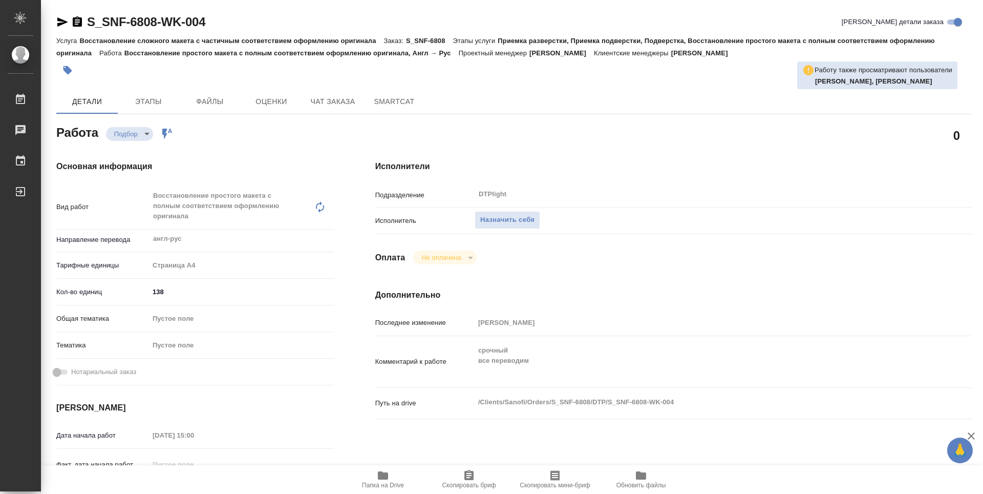
type textarea "x"
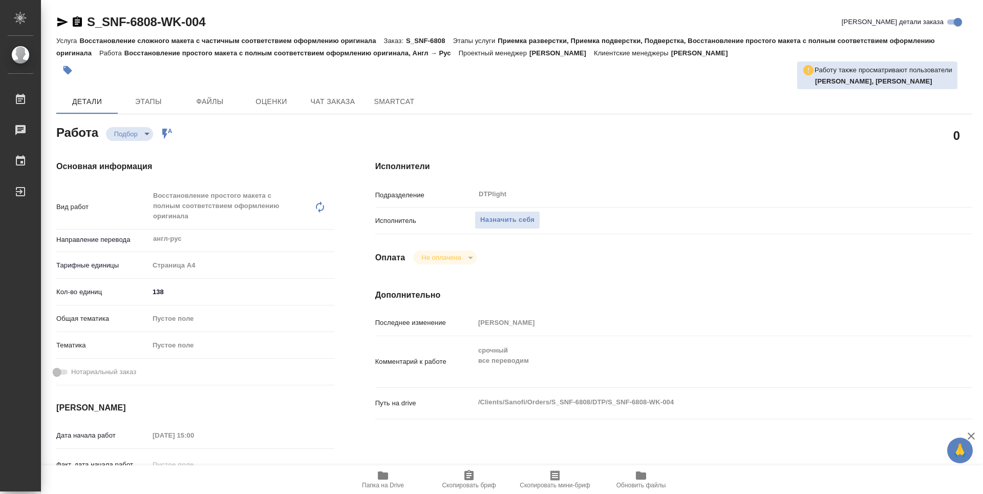
type textarea "x"
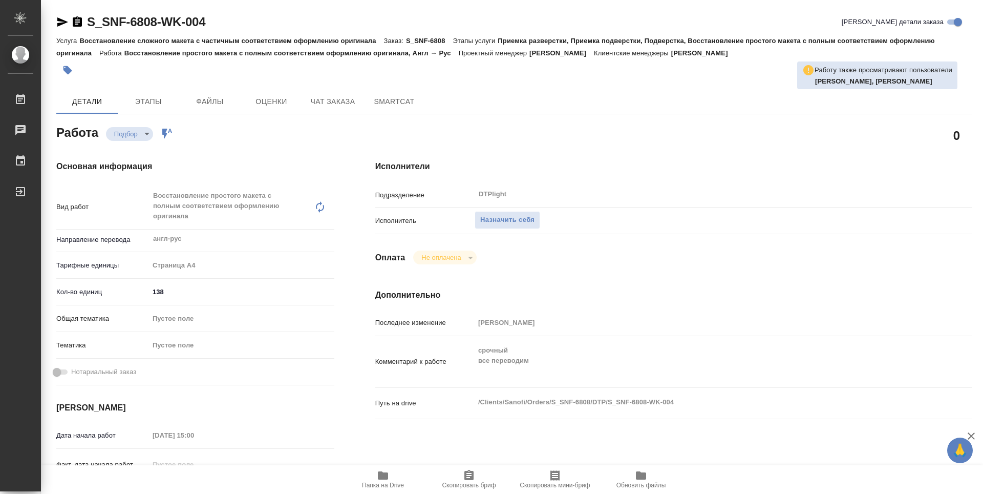
type textarea "x"
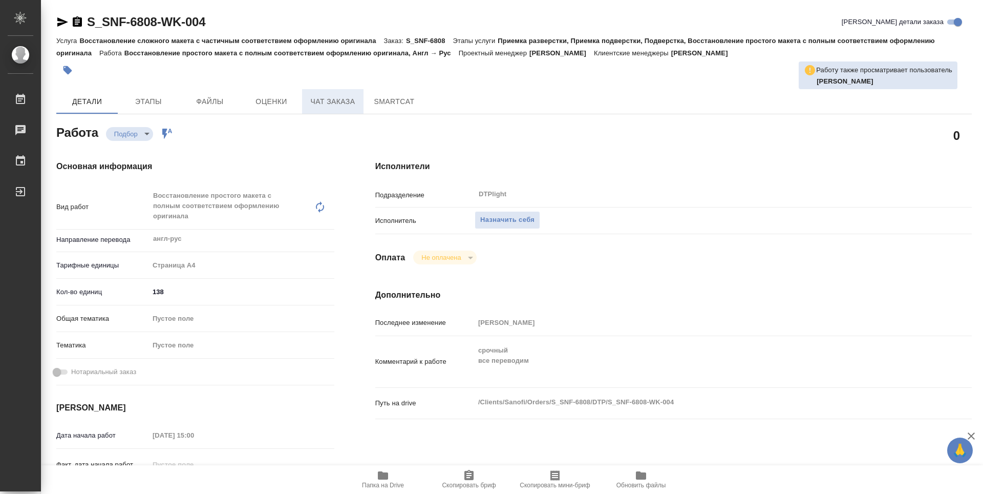
click at [347, 99] on span "Чат заказа" at bounding box center [332, 101] width 49 height 13
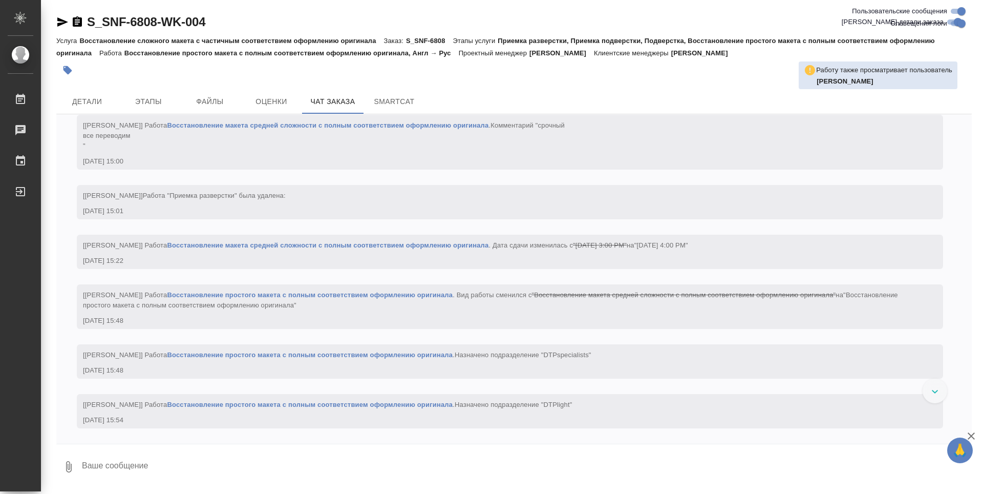
scroll to position [1818, 0]
click at [93, 104] on span "Детали" at bounding box center [86, 101] width 49 height 13
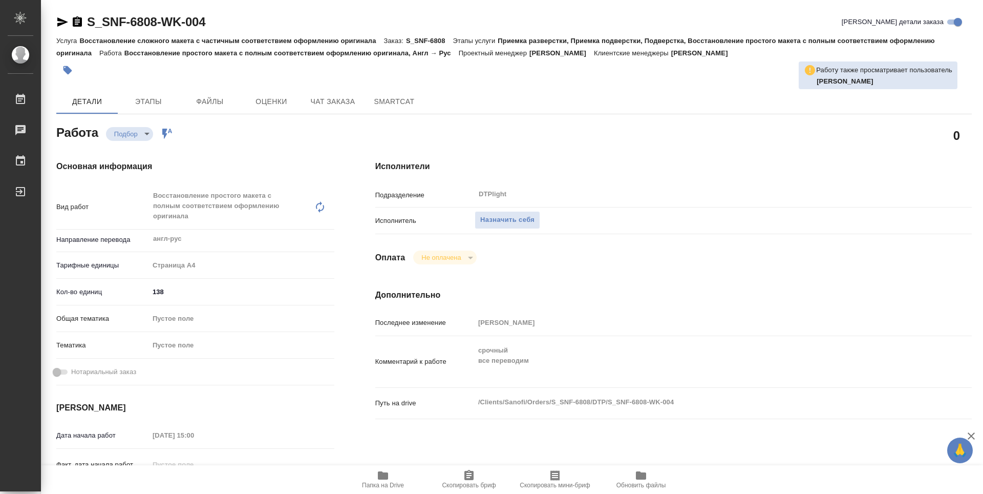
type textarea "x"
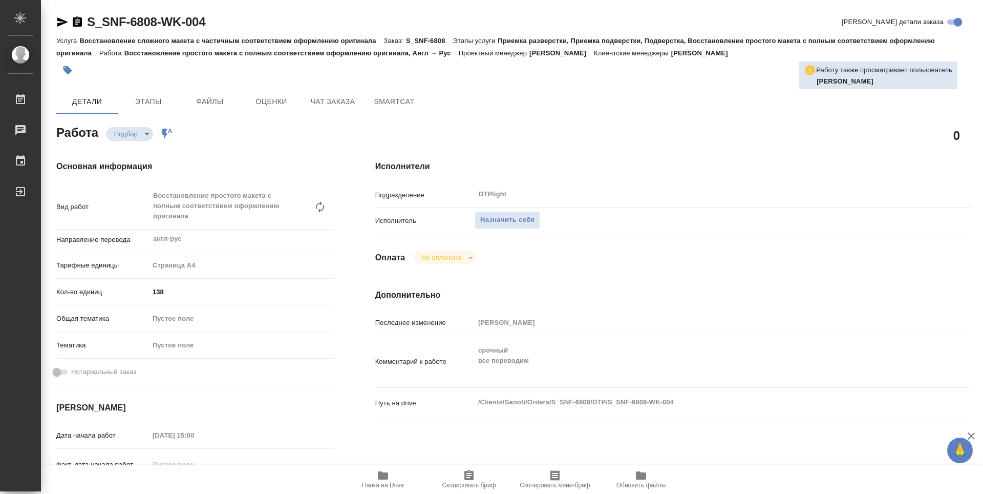
type textarea "x"
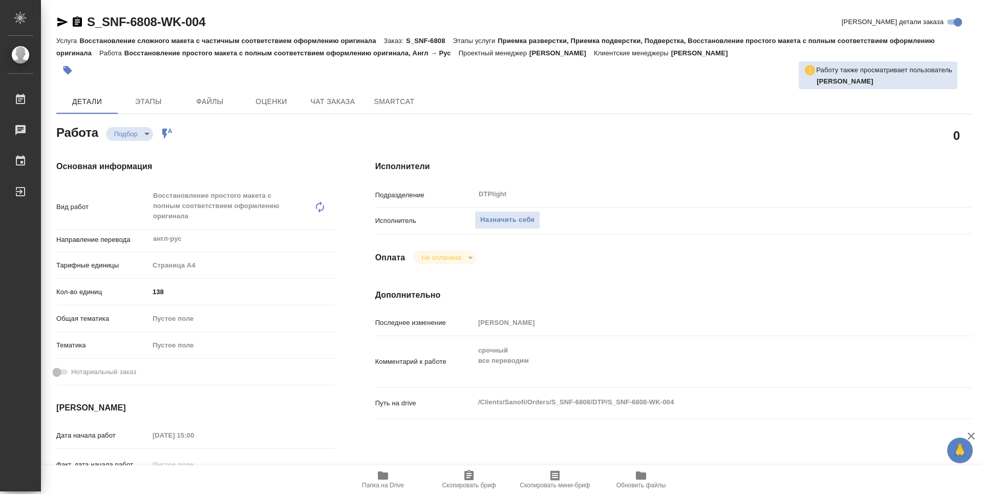
type textarea "x"
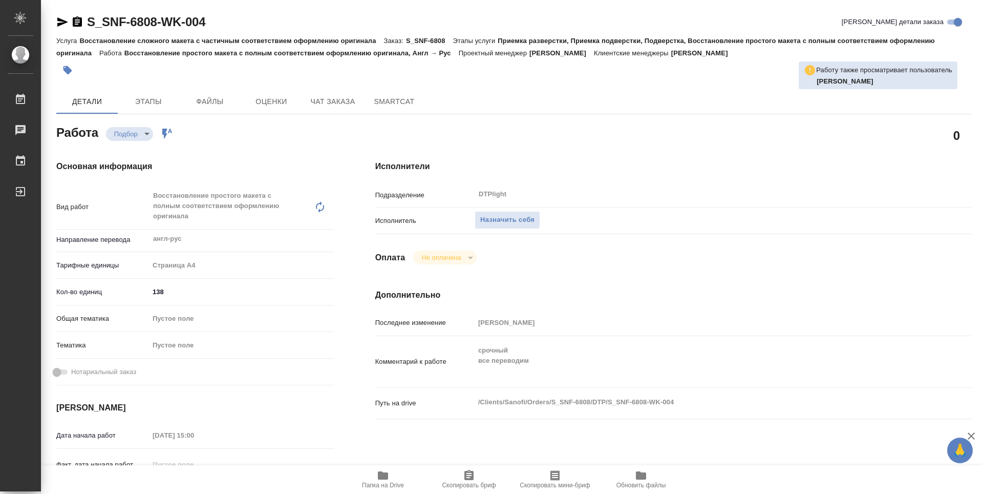
type textarea "x"
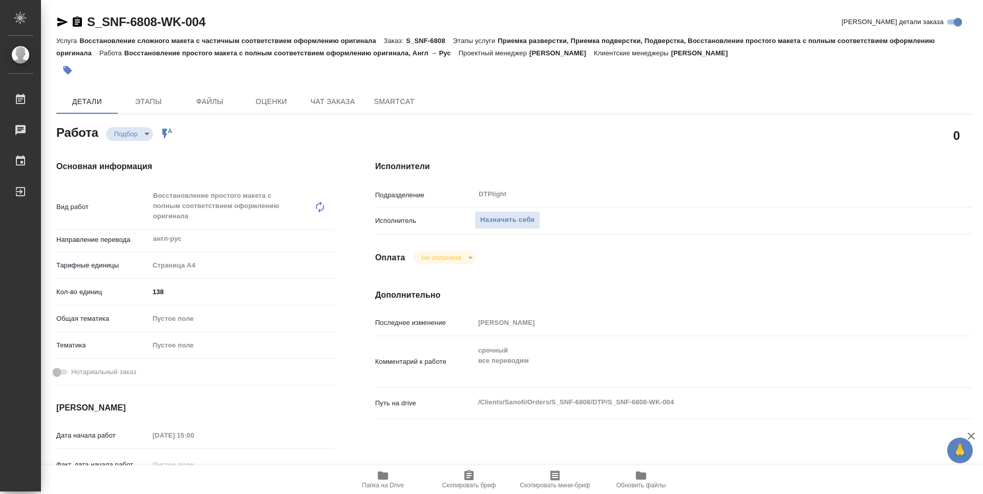
type textarea "x"
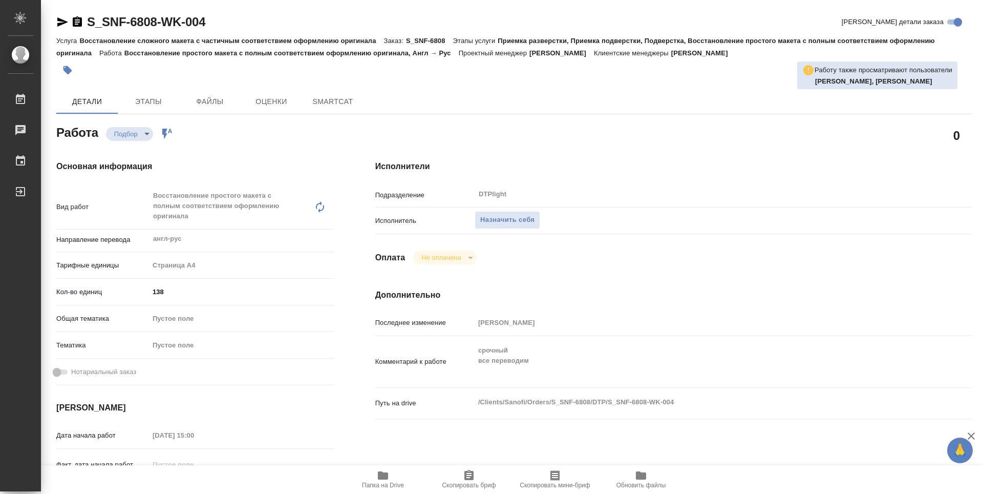
type textarea "x"
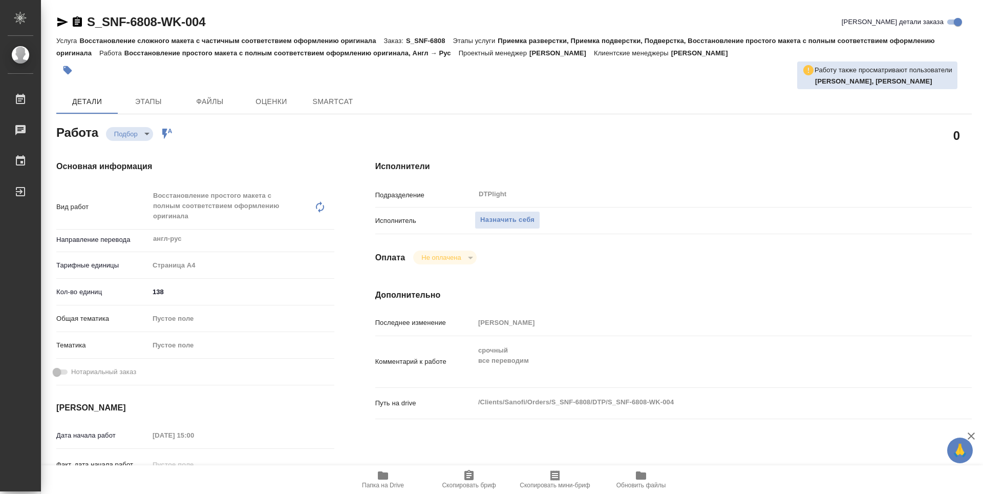
type textarea "x"
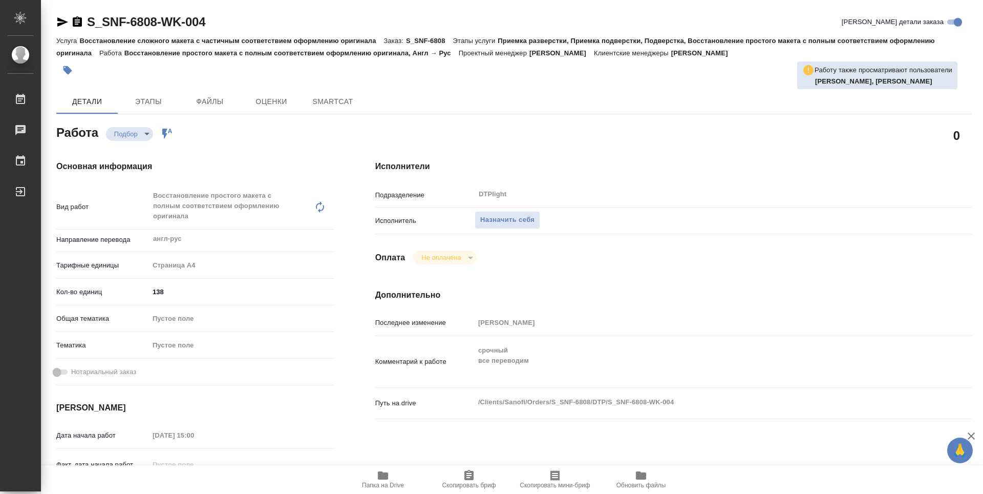
type textarea "x"
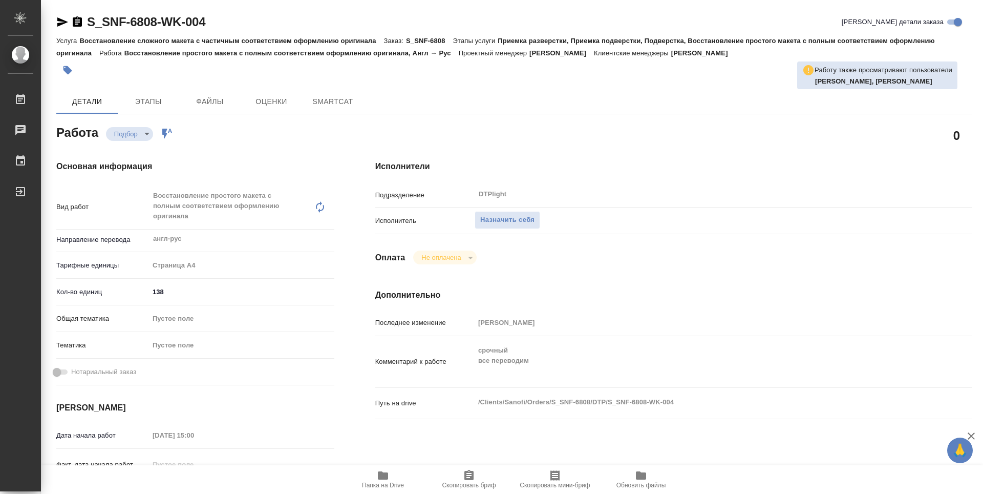
type textarea "x"
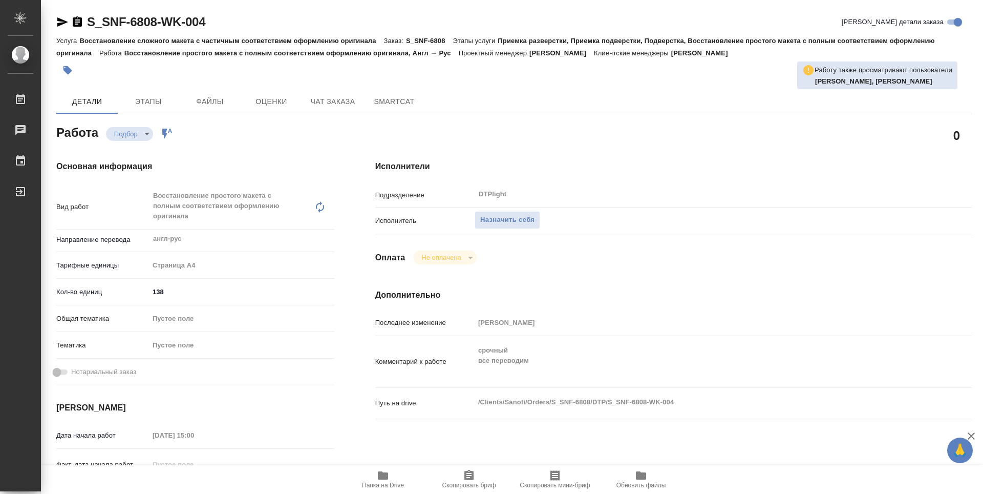
type textarea "x"
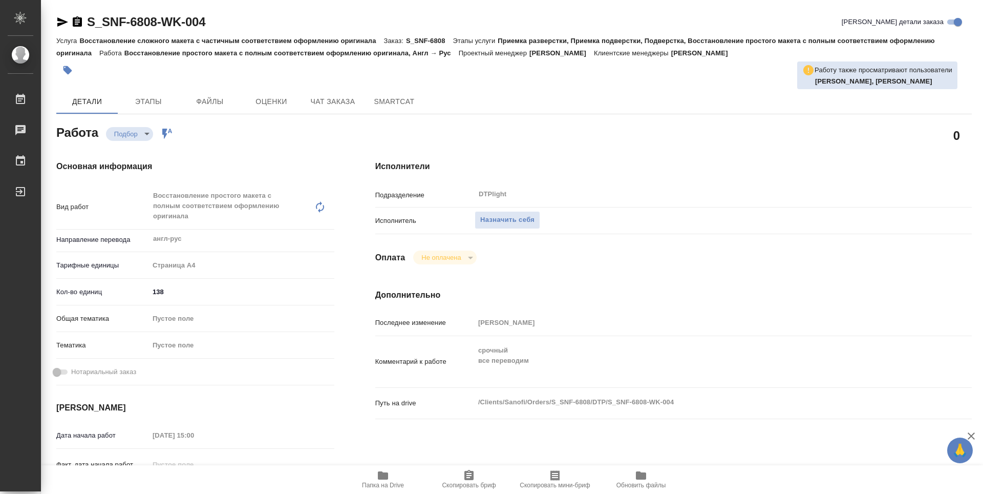
type textarea "x"
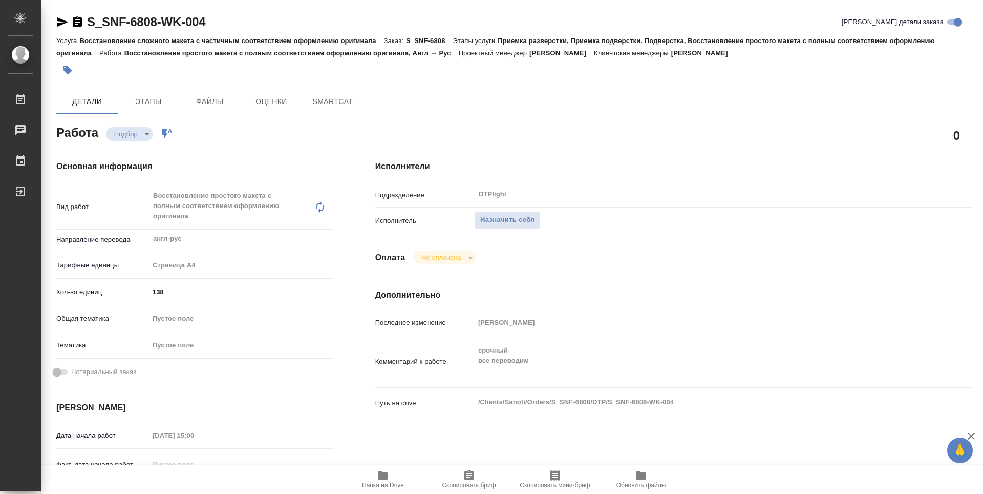
type textarea "x"
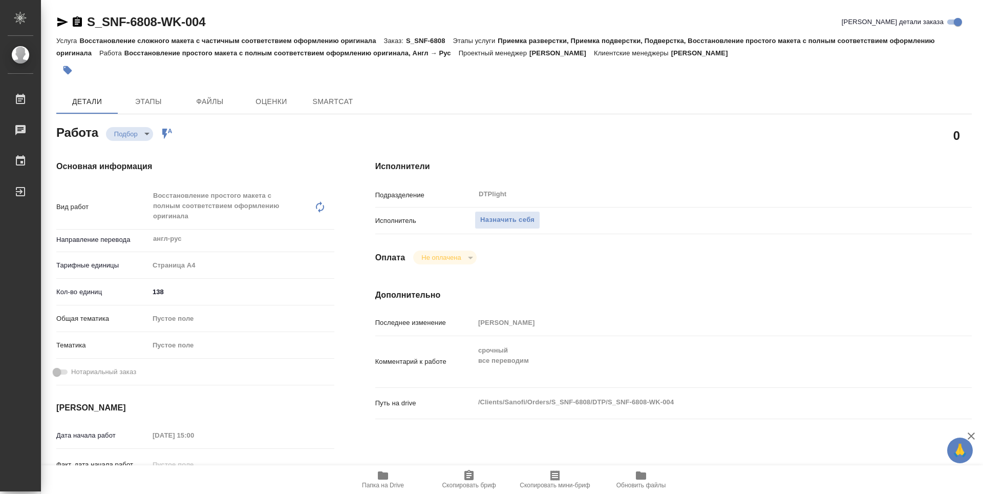
type textarea "x"
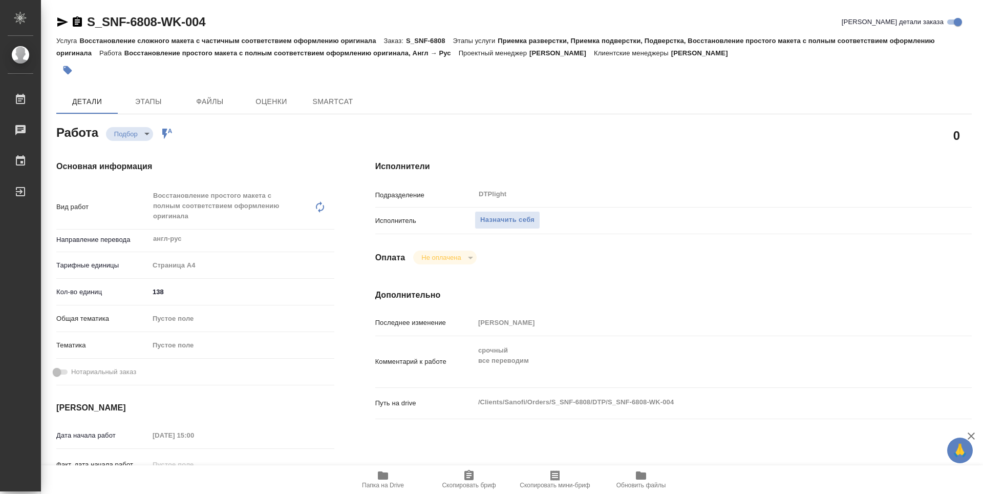
type textarea "x"
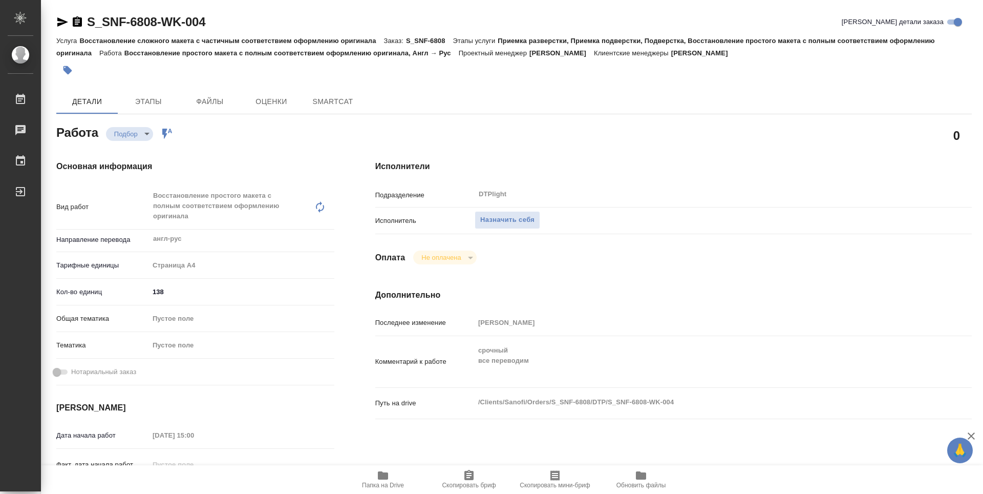
type textarea "x"
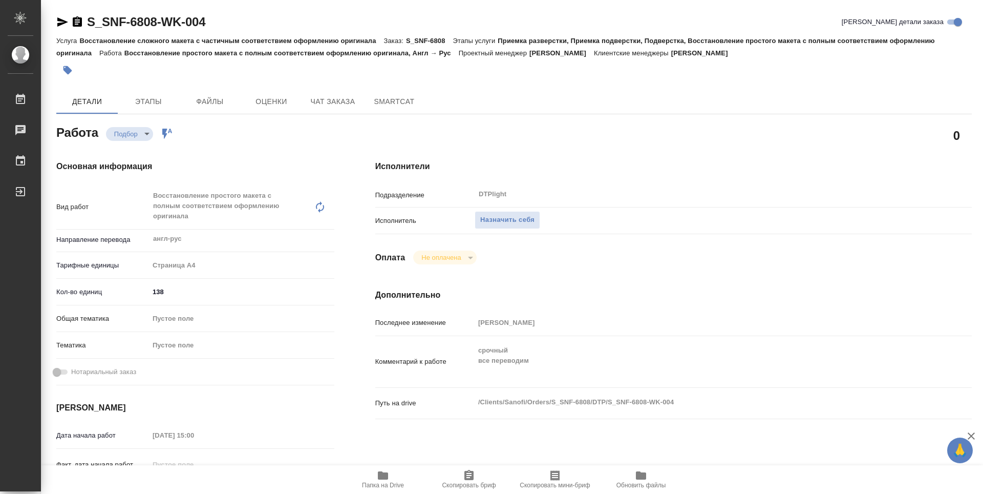
type textarea "x"
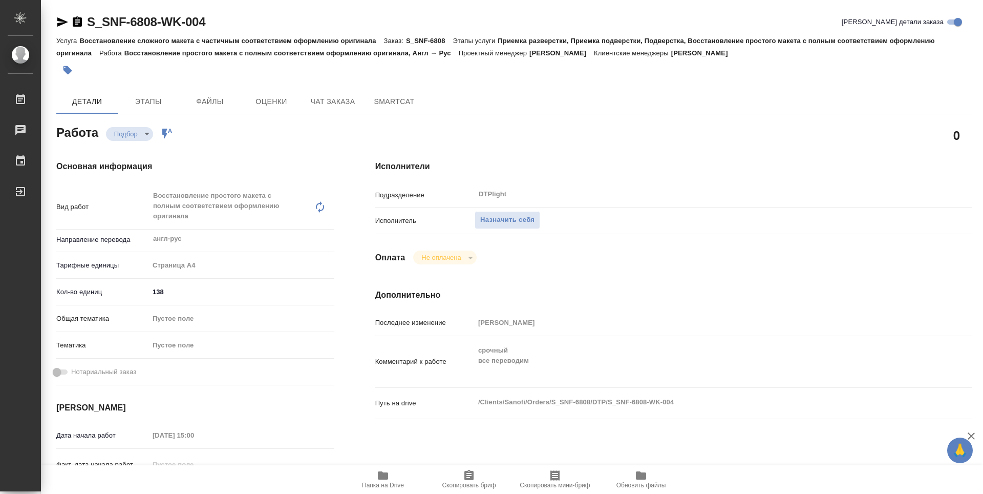
type textarea "x"
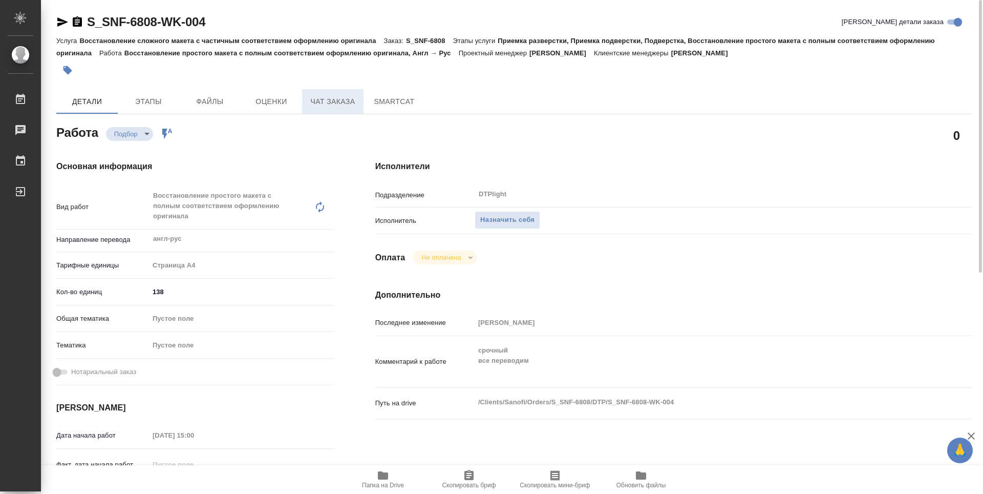
click at [324, 97] on span "Чат заказа" at bounding box center [332, 101] width 49 height 13
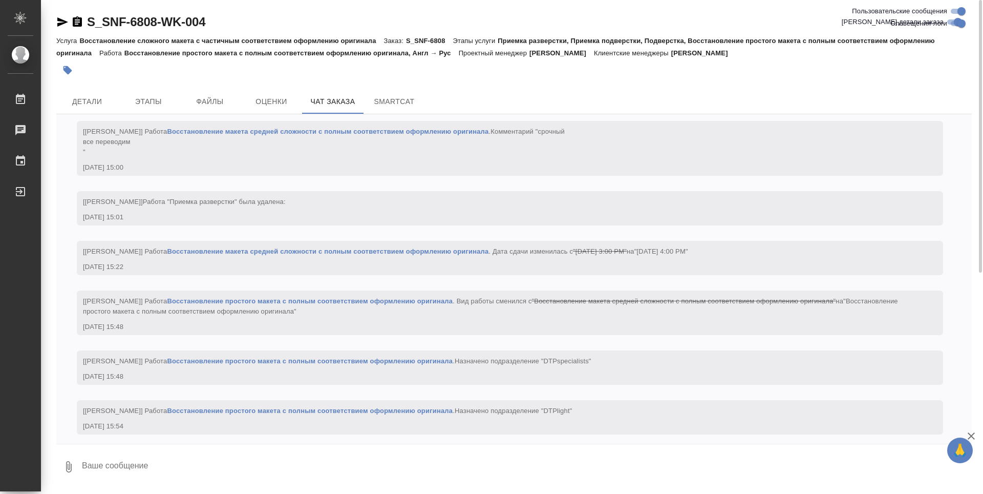
scroll to position [1818, 0]
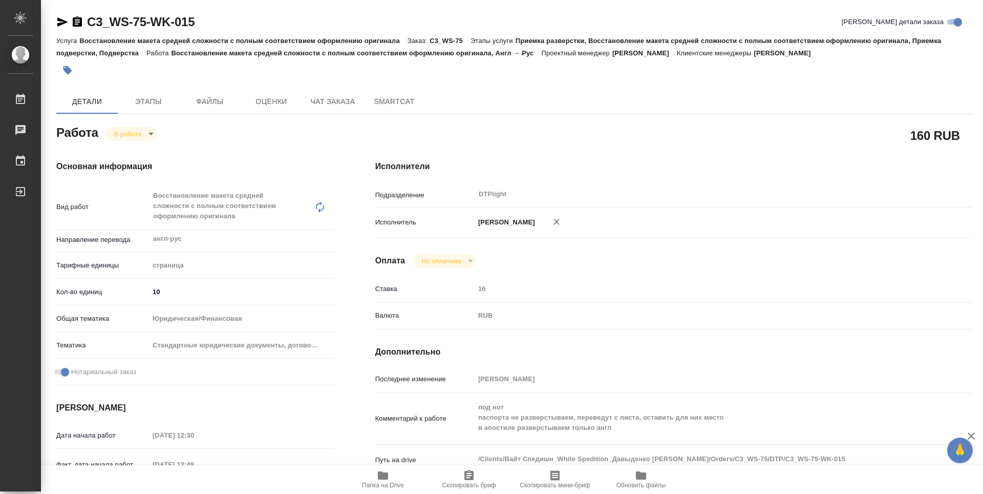
type textarea "x"
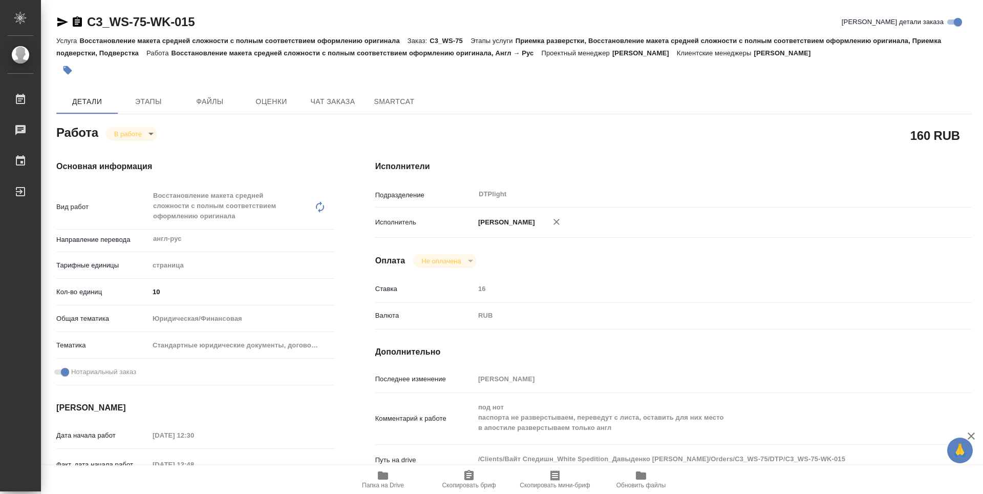
type textarea "x"
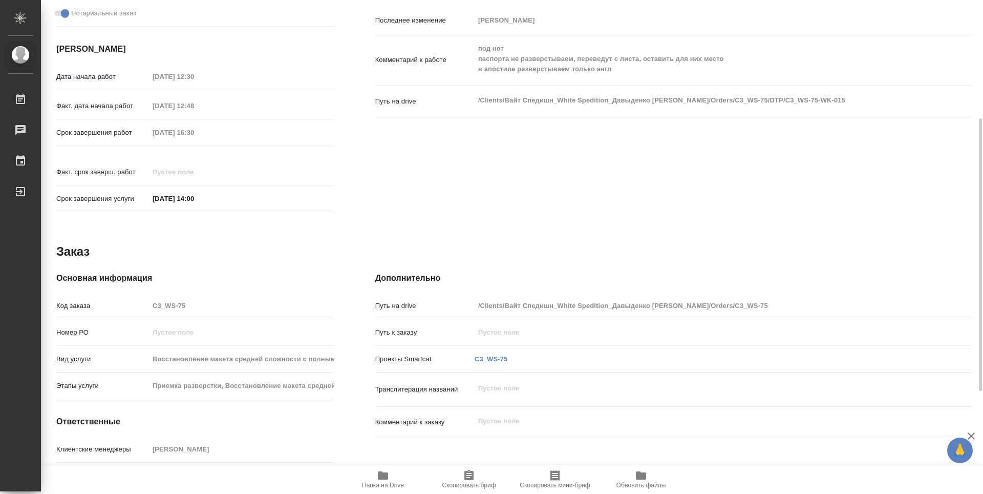
scroll to position [400, 0]
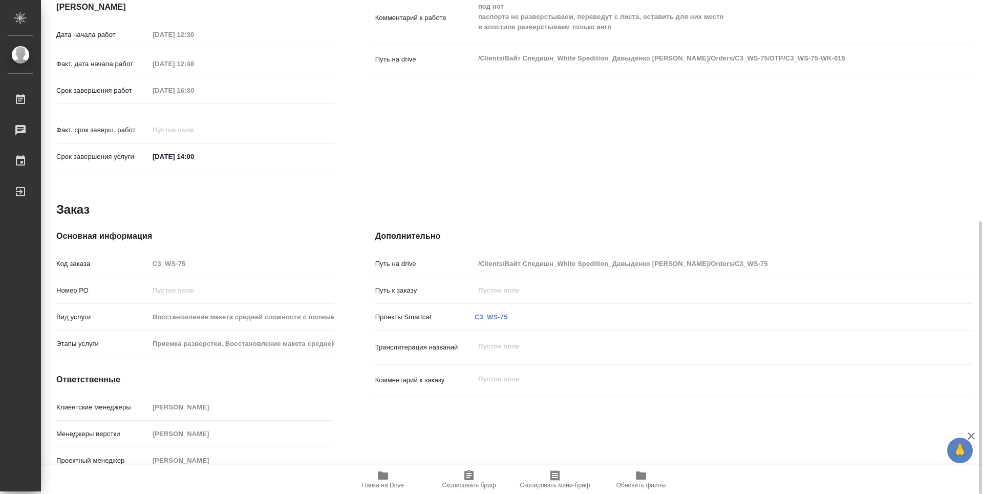
click at [377, 487] on span "Папка на Drive" at bounding box center [383, 484] width 42 height 7
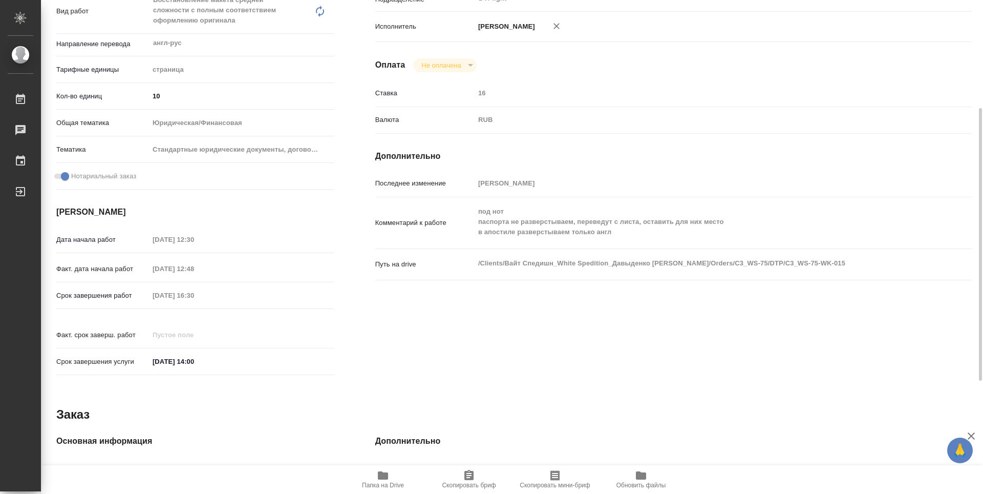
scroll to position [0, 0]
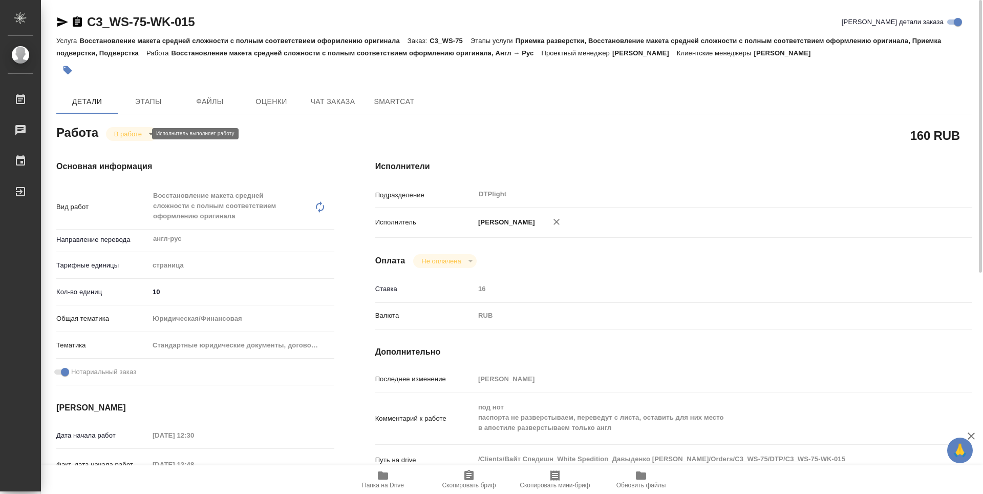
click at [144, 131] on body "🙏 .cls-1 fill:#fff; AWATERA Guselnikov Roman Работы 0 Чаты График Выйти C3_WS-7…" at bounding box center [491, 247] width 983 height 494
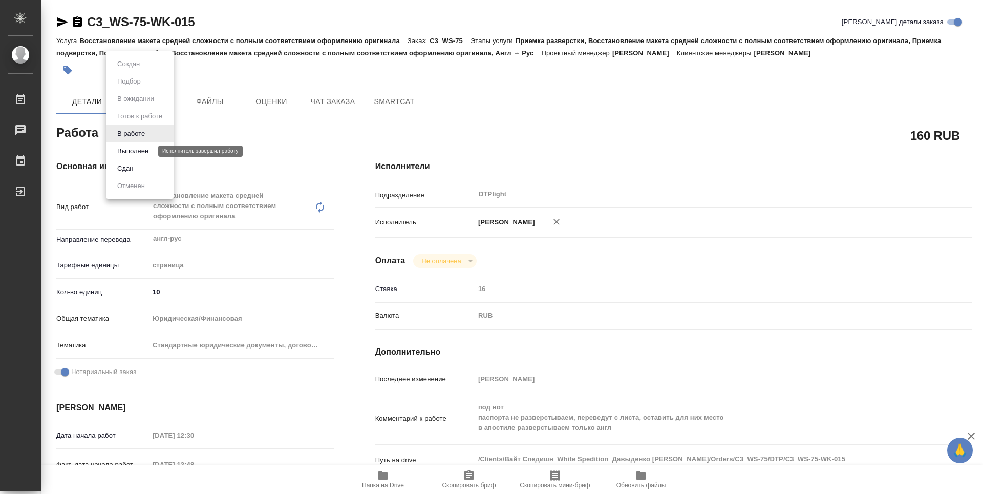
click at [137, 153] on button "Выполнен" at bounding box center [132, 150] width 37 height 11
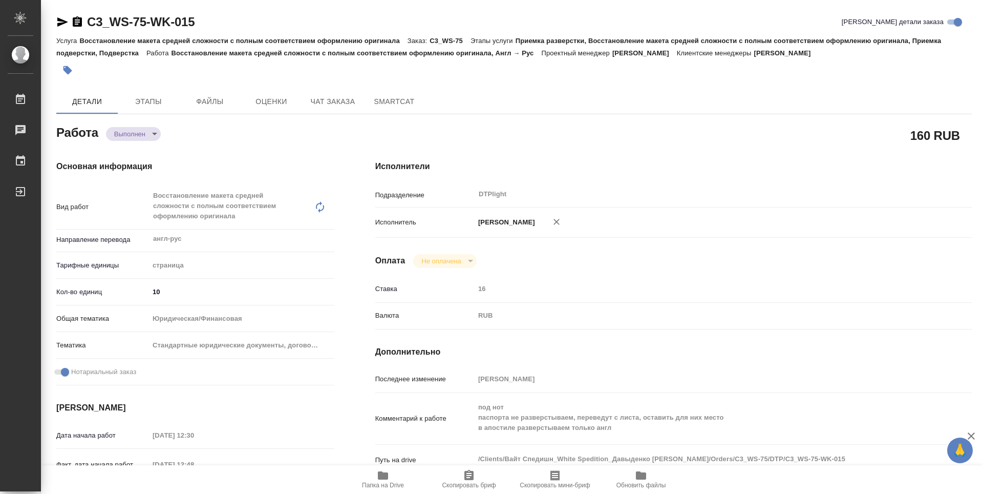
type textarea "x"
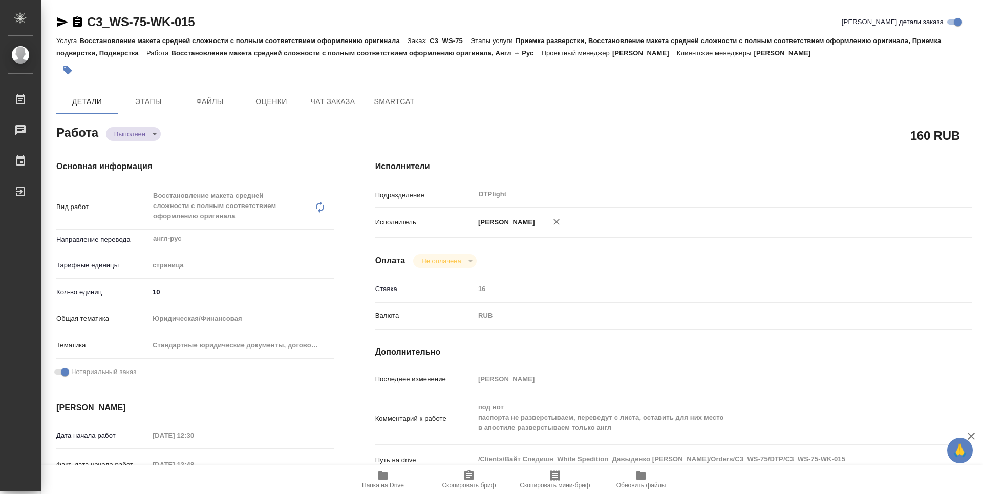
type textarea "x"
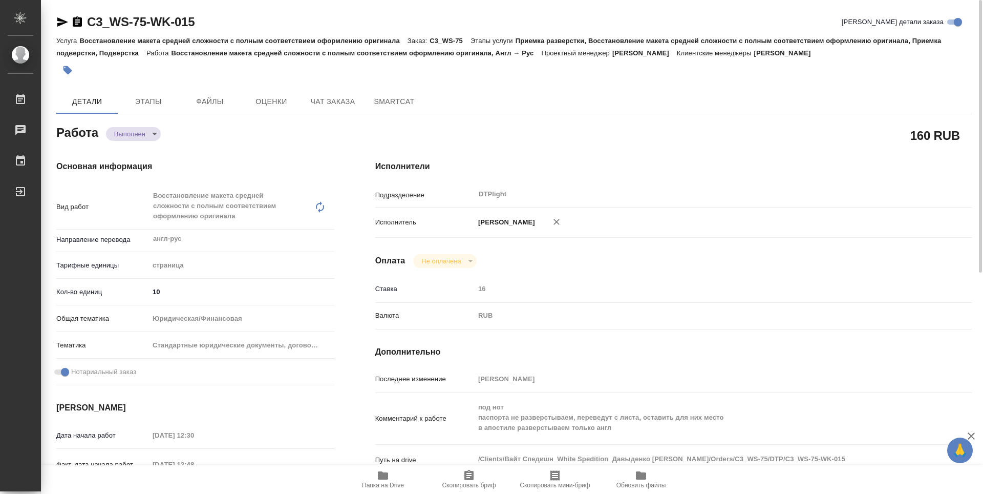
scroll to position [400, 0]
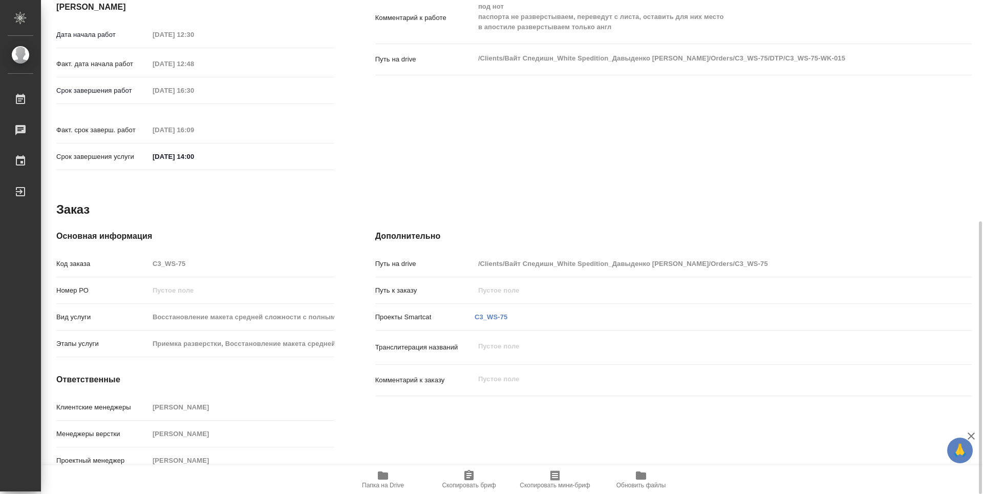
type textarea "x"
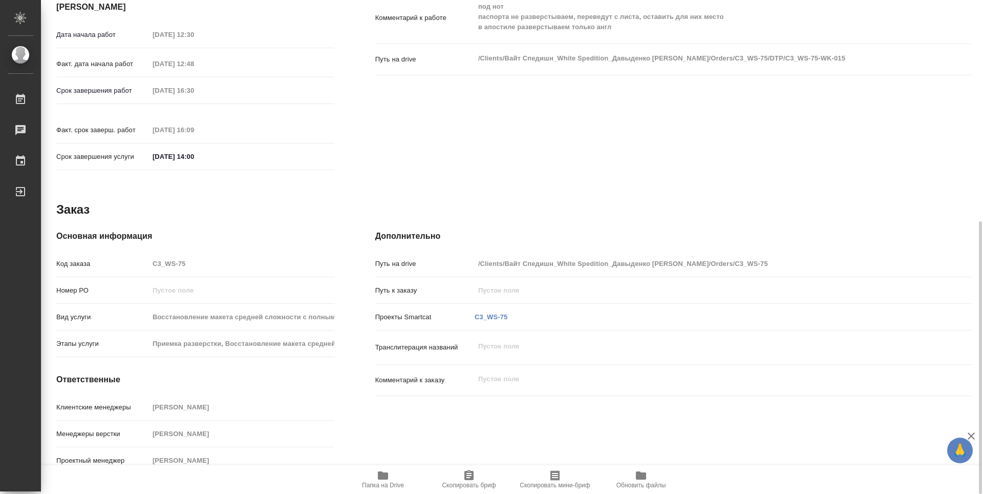
scroll to position [0, 0]
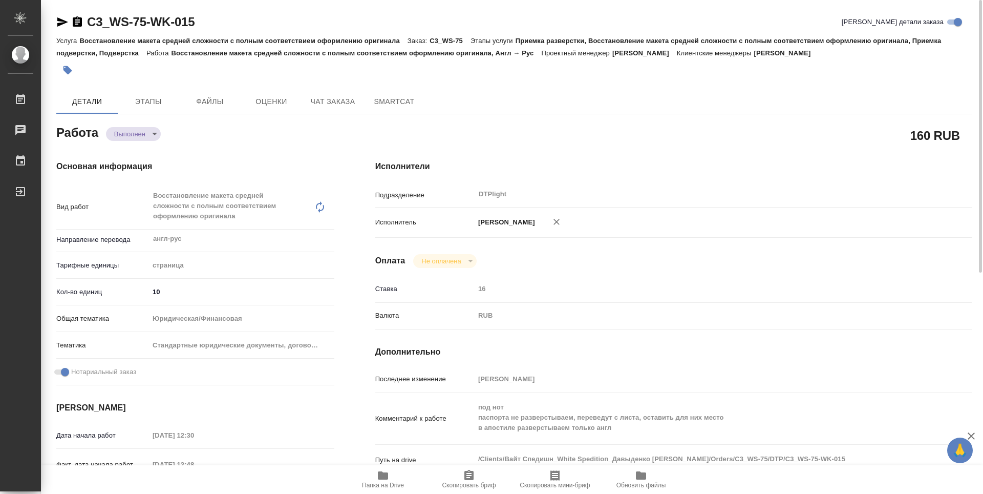
click at [78, 23] on icon "button" at bounding box center [77, 21] width 9 height 10
